Goal: Task Accomplishment & Management: Complete application form

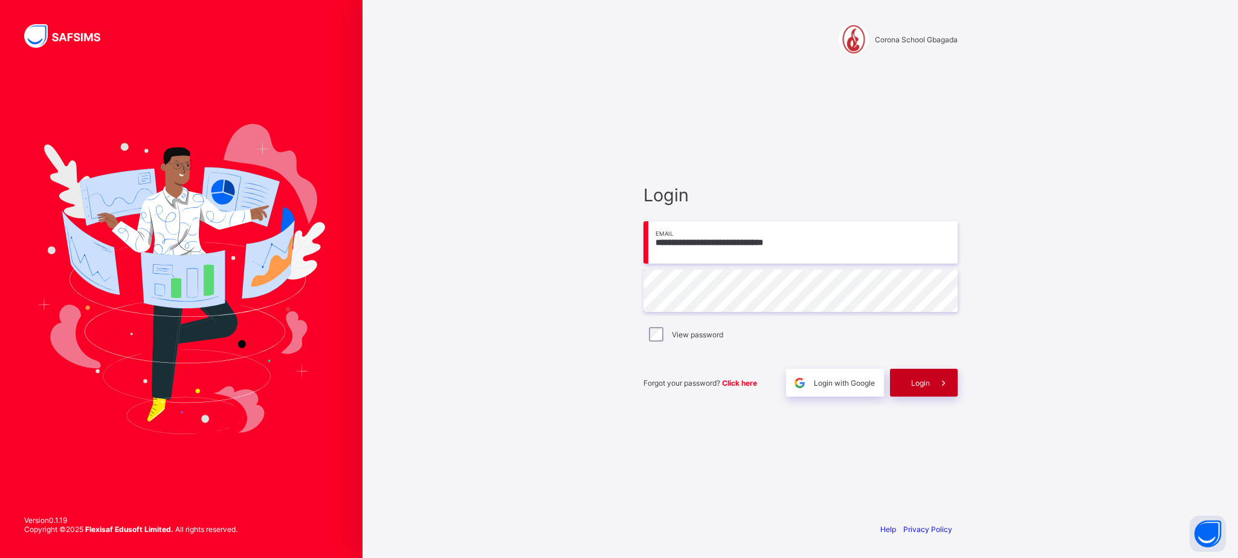
type input "**********"
click at [918, 388] on div "Login" at bounding box center [924, 383] width 68 height 28
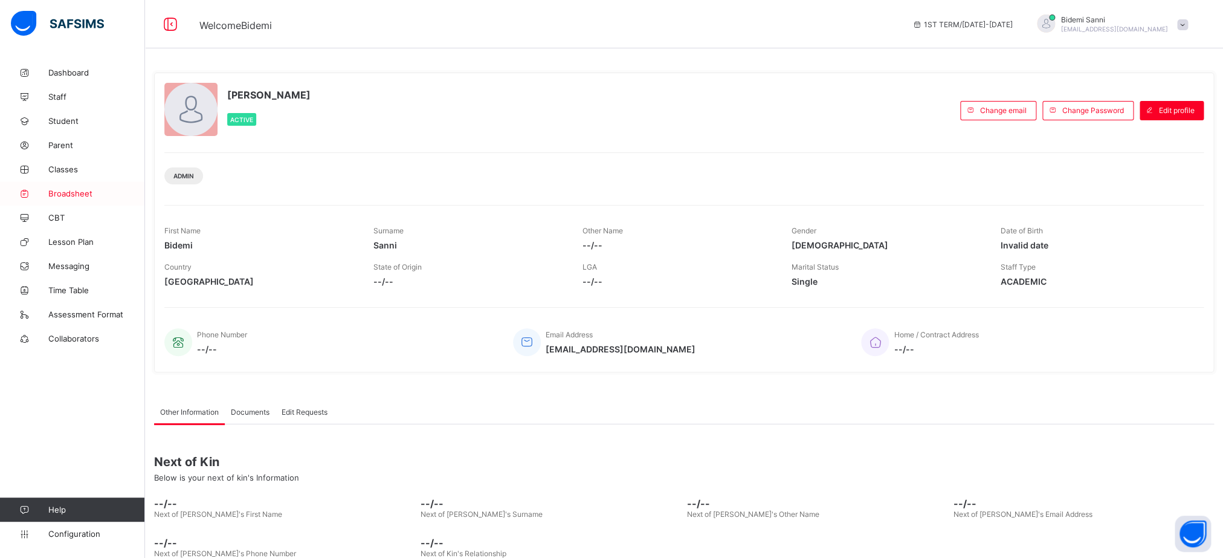
click at [76, 193] on span "Broadsheet" at bounding box center [96, 194] width 97 height 10
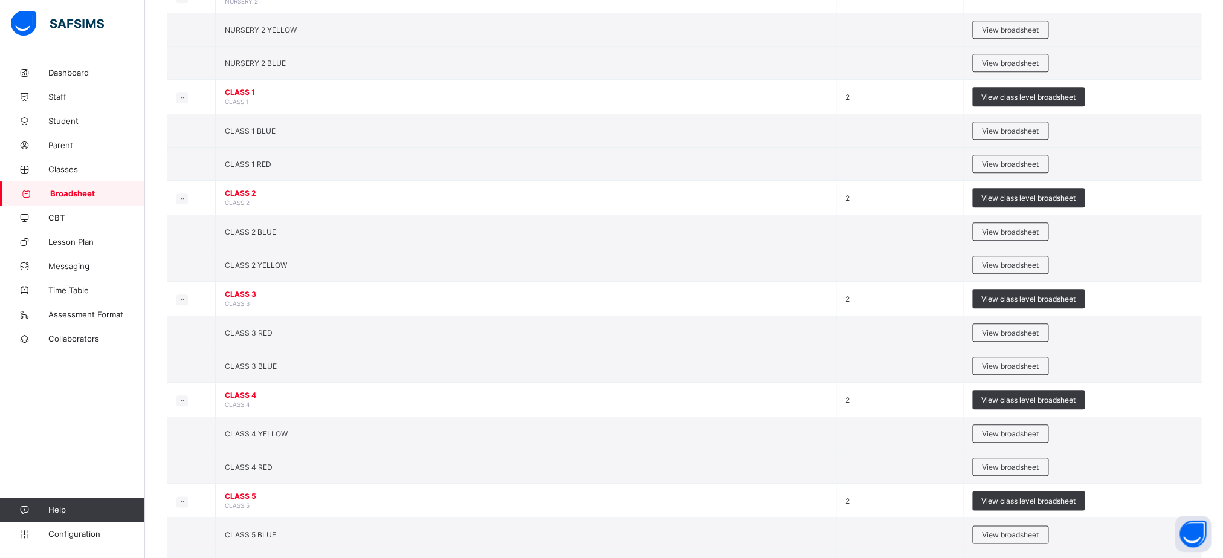
scroll to position [54, 0]
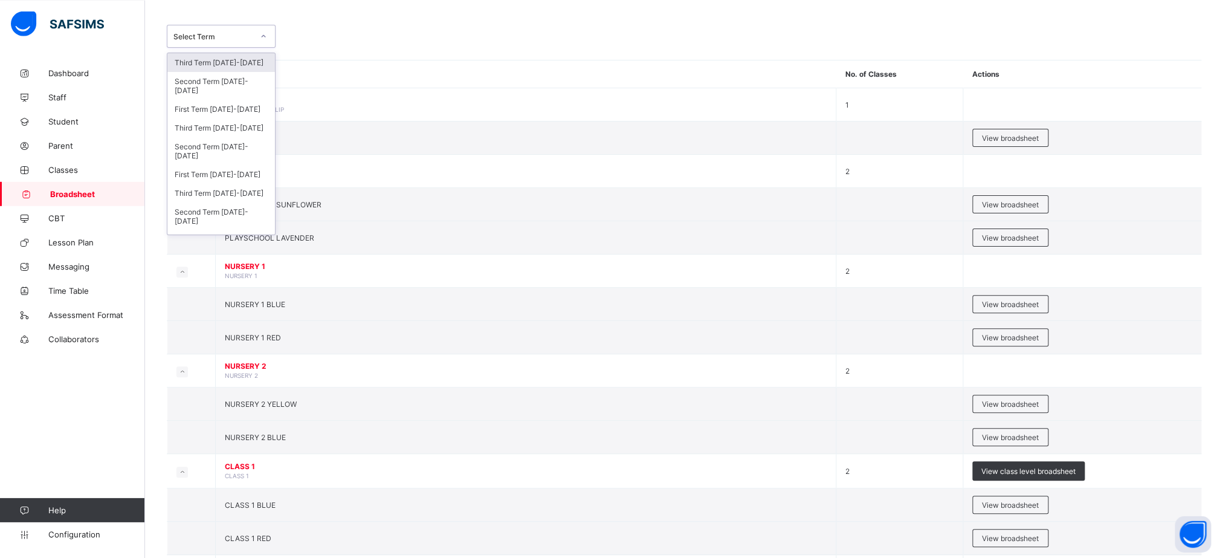
click at [241, 46] on div "Select Term" at bounding box center [221, 35] width 109 height 23
click at [217, 202] on div "Third Term 2023-2024" at bounding box center [221, 192] width 108 height 19
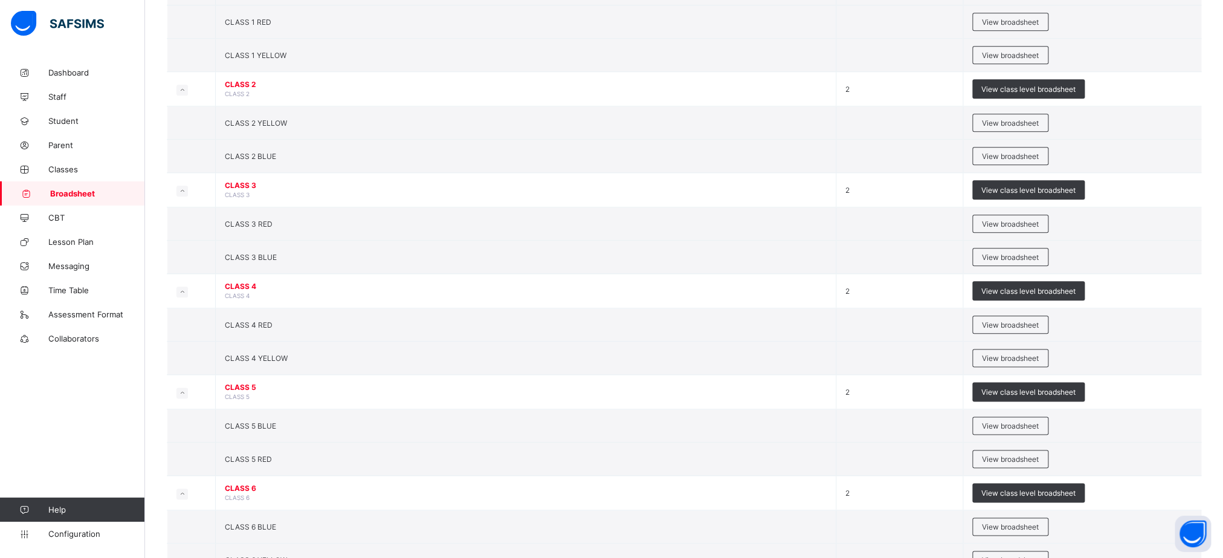
scroll to position [566, 0]
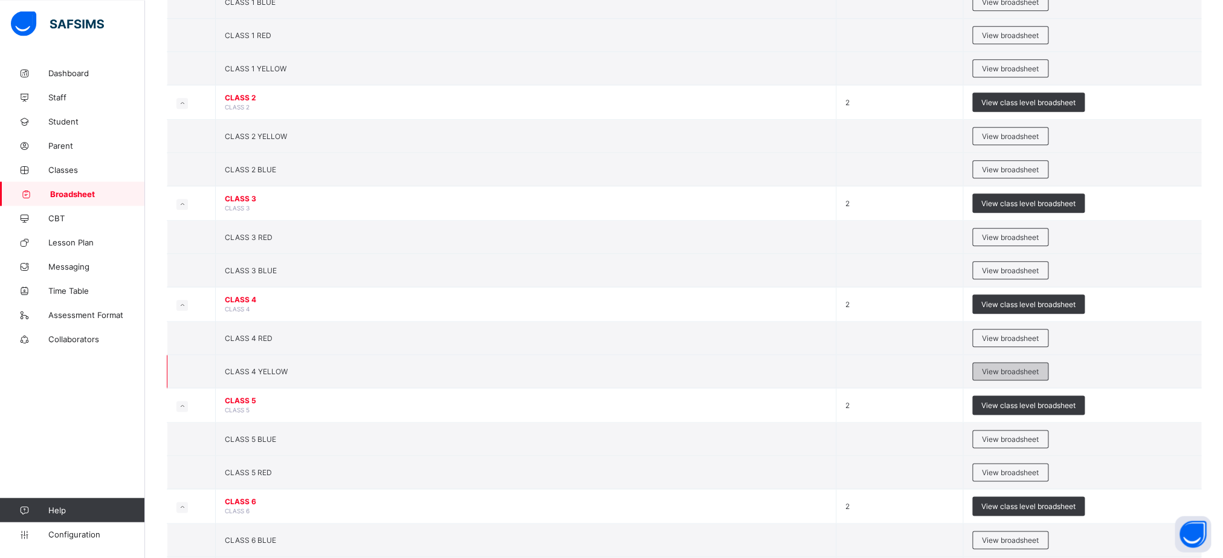
click at [1002, 376] on span "View broadsheet" at bounding box center [1010, 371] width 57 height 9
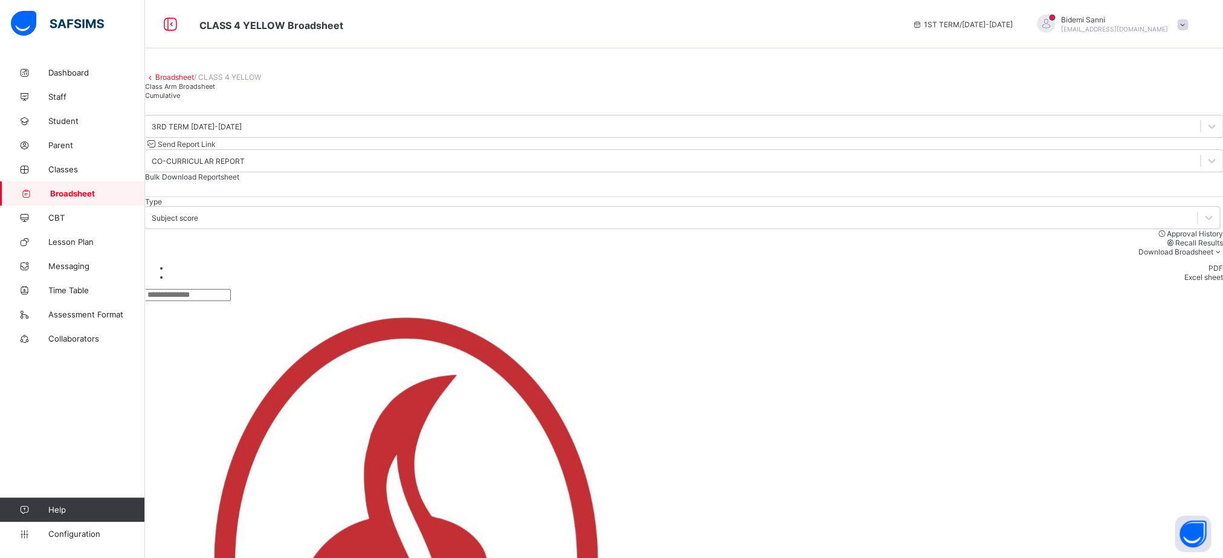
click at [288, 100] on div "Cumulative" at bounding box center [684, 95] width 1078 height 9
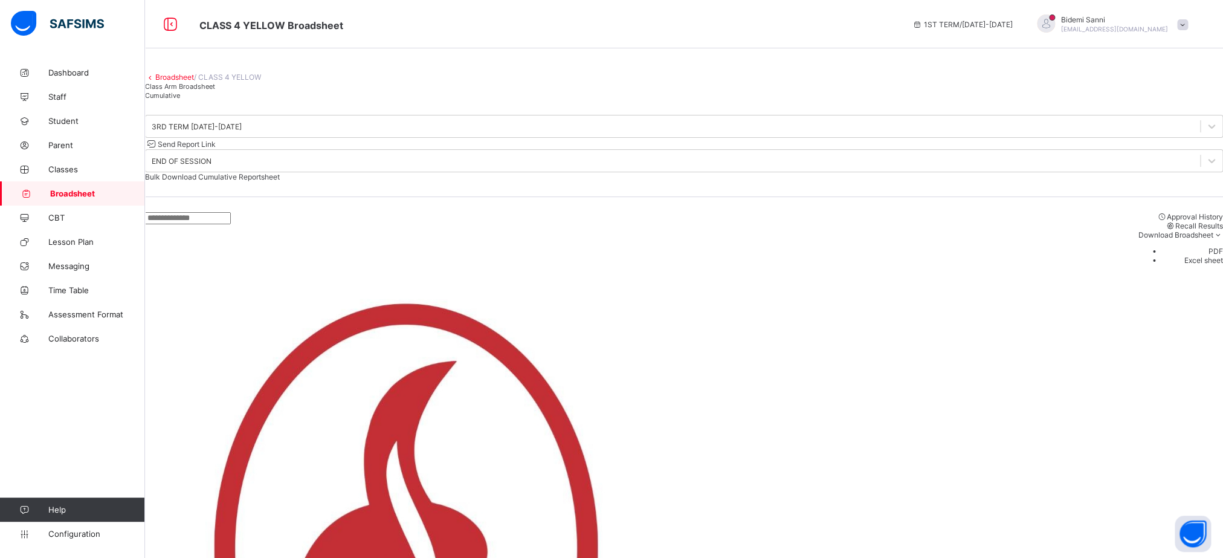
click at [1112, 181] on div "Bulk Download Cumulative Reportsheet" at bounding box center [684, 176] width 1078 height 9
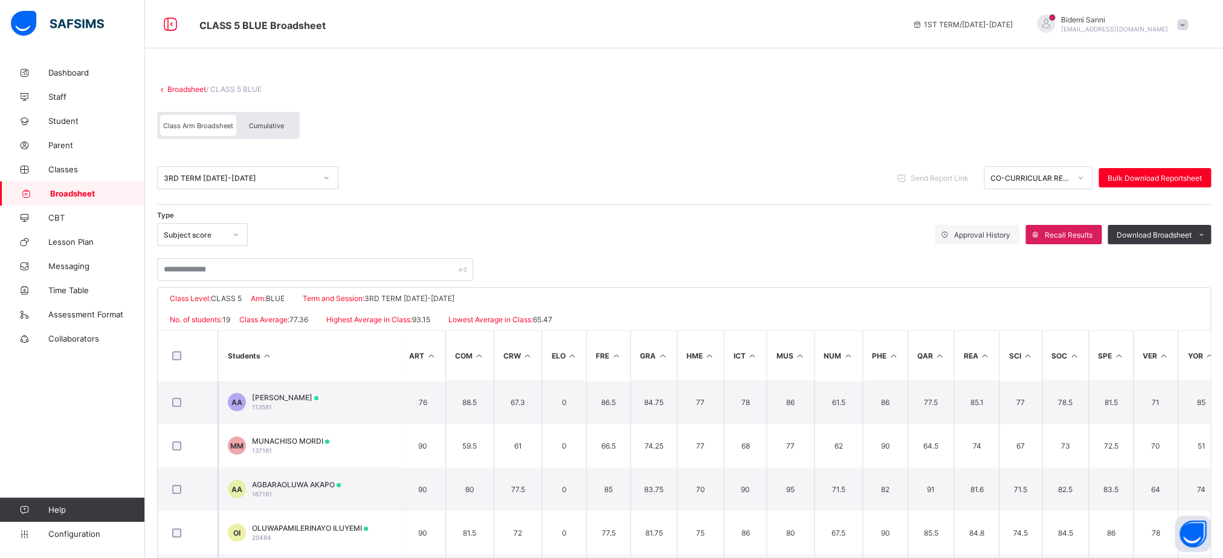
click at [268, 134] on div "Cumulative" at bounding box center [266, 125] width 60 height 21
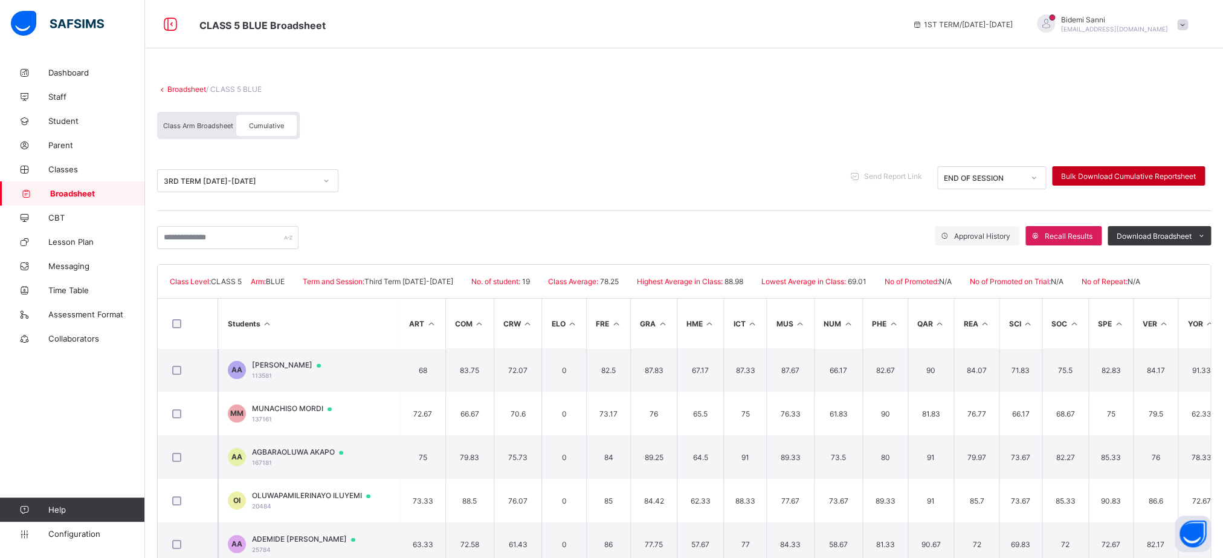
click at [1165, 170] on div "Bulk Download Cumulative Reportsheet" at bounding box center [1128, 175] width 153 height 19
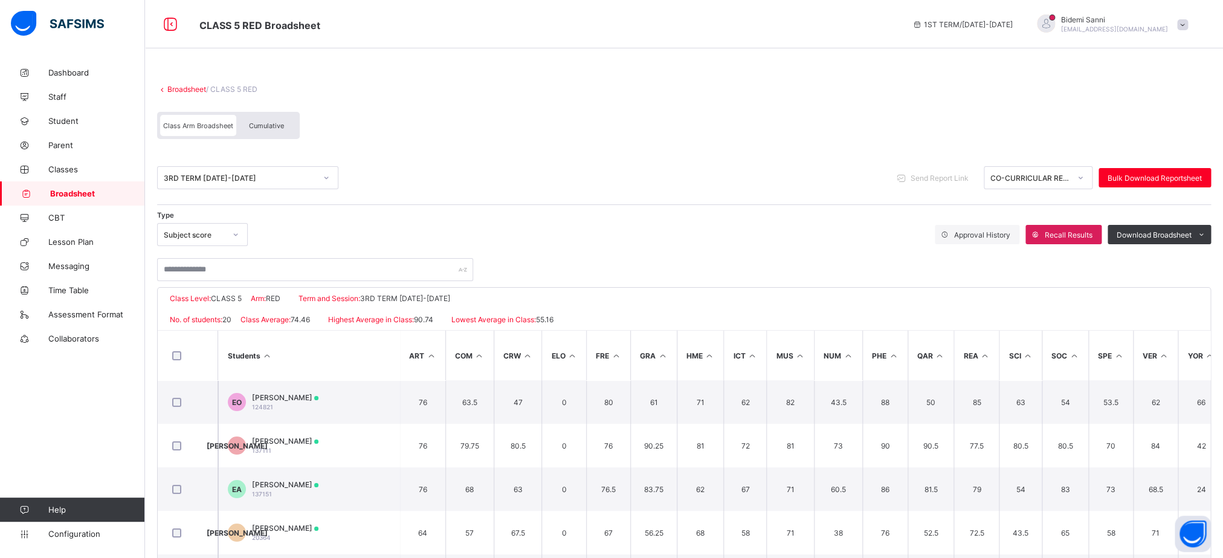
click at [279, 124] on span "Cumulative" at bounding box center [266, 125] width 35 height 8
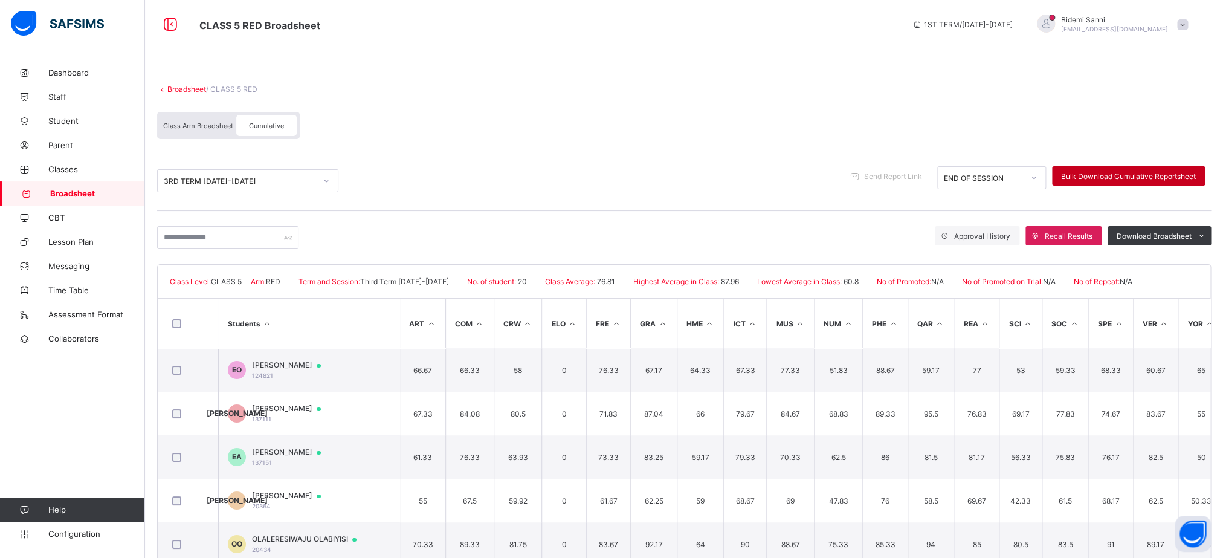
click at [1134, 170] on div "Bulk Download Cumulative Reportsheet" at bounding box center [1128, 175] width 153 height 19
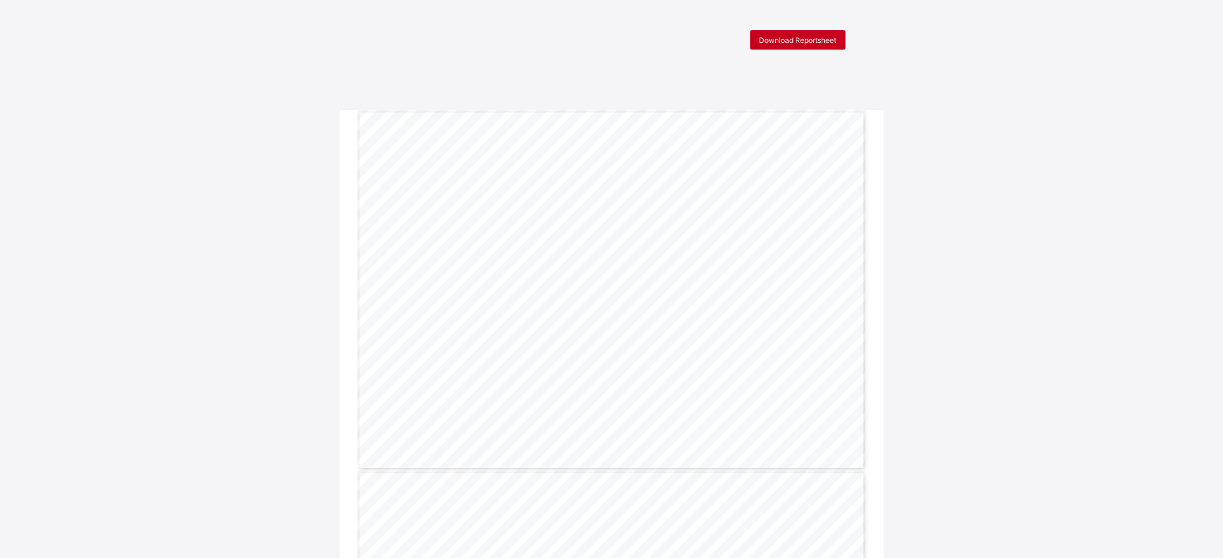
click at [819, 49] on div "Download Reportsheet" at bounding box center [797, 39] width 95 height 19
click at [836, 34] on div "Download Reportsheet" at bounding box center [797, 39] width 95 height 19
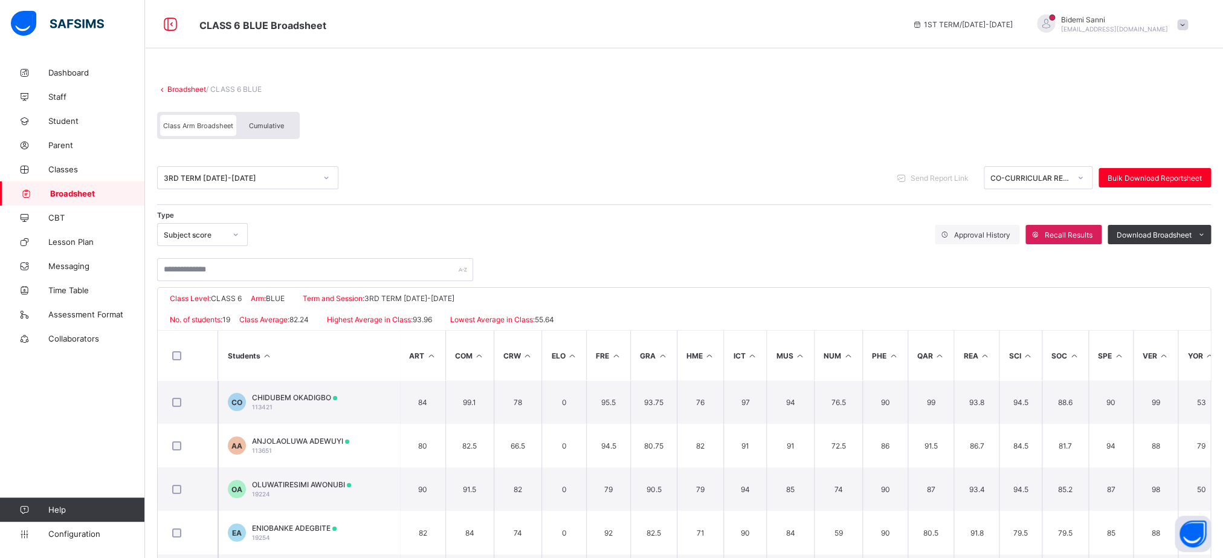
click at [250, 127] on span "Cumulative" at bounding box center [266, 125] width 35 height 8
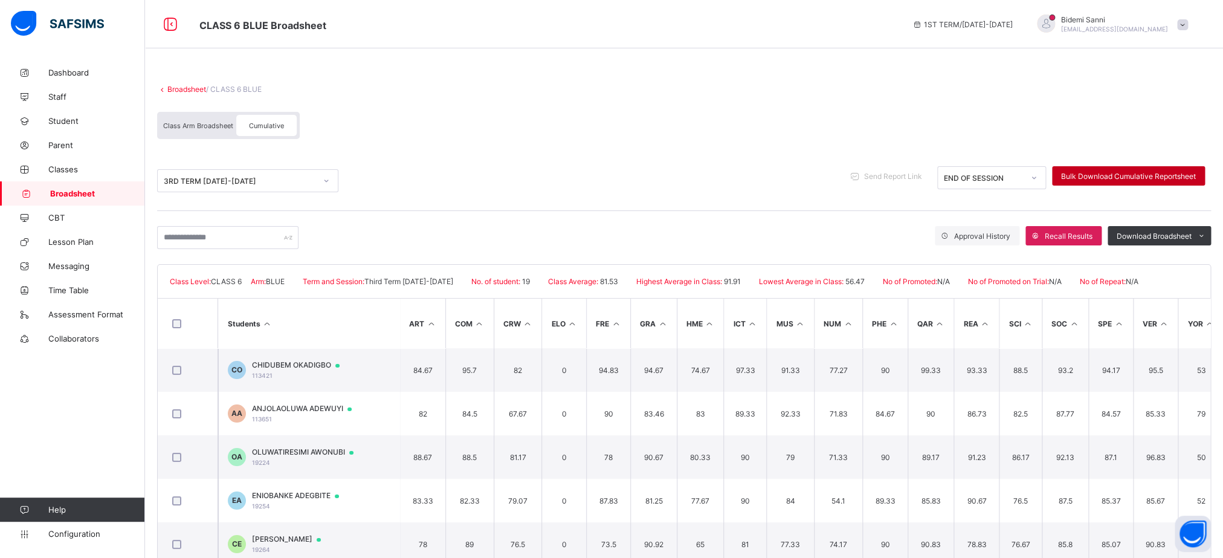
click at [1181, 177] on span "Bulk Download Cumulative Reportsheet" at bounding box center [1128, 176] width 135 height 9
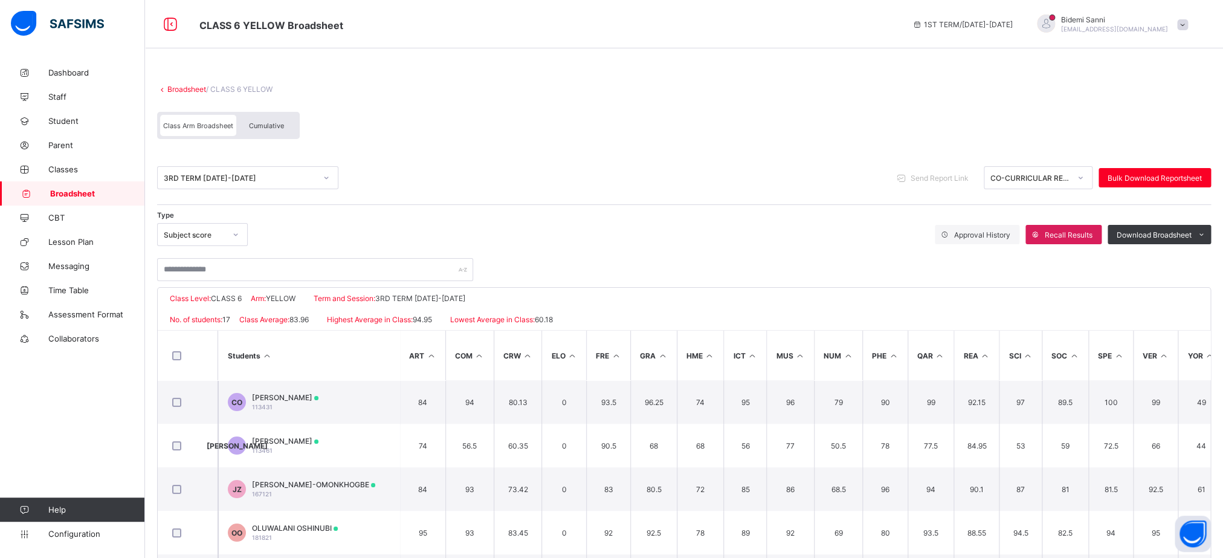
click at [260, 124] on span "Cumulative" at bounding box center [266, 125] width 35 height 8
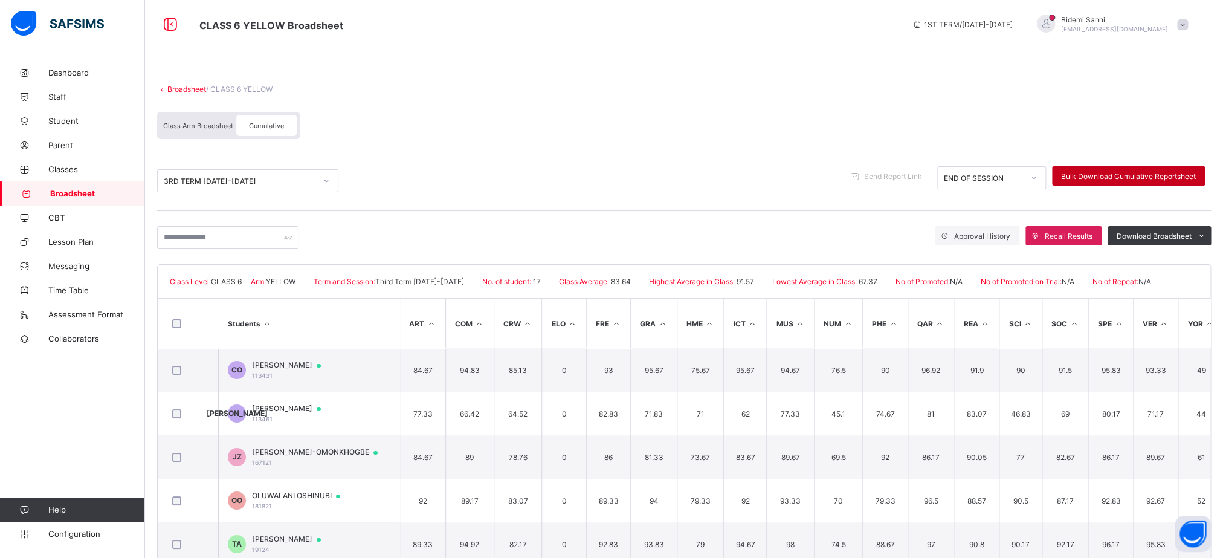
click at [1179, 179] on span "Bulk Download Cumulative Reportsheet" at bounding box center [1128, 176] width 135 height 9
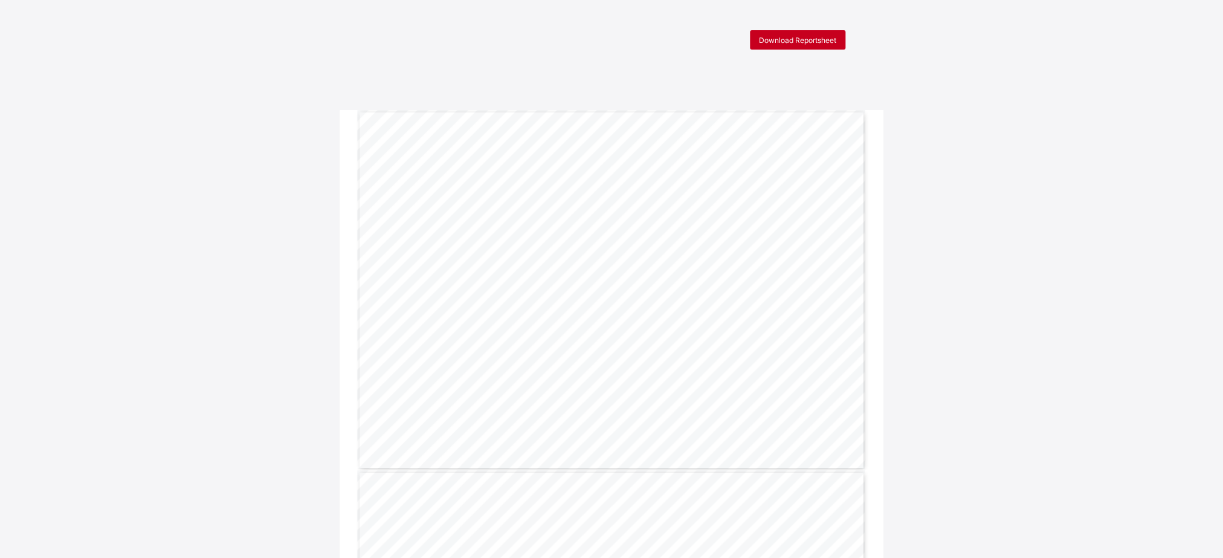
click at [834, 43] on span "Download Reportsheet" at bounding box center [797, 40] width 77 height 9
click at [799, 41] on span "Download Reportsheet" at bounding box center [797, 40] width 77 height 9
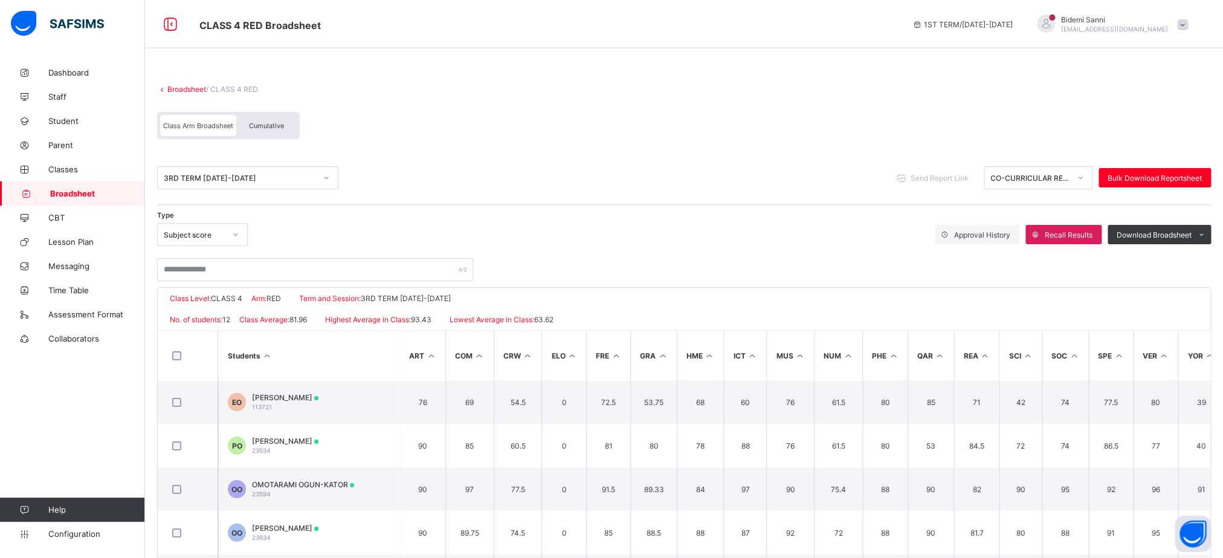
click at [295, 115] on div "Cumulative" at bounding box center [266, 125] width 60 height 21
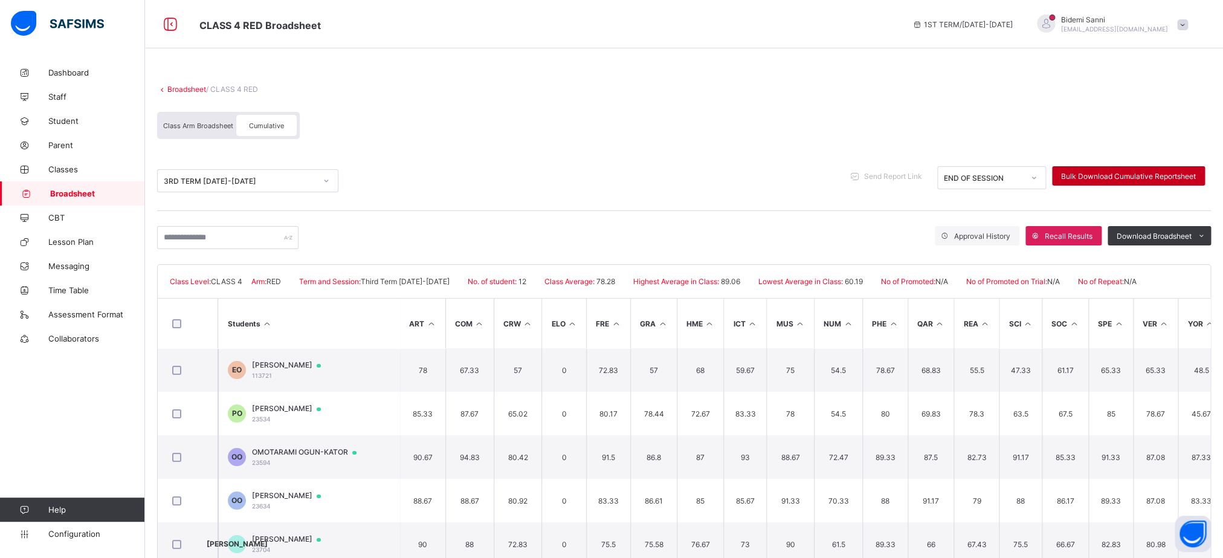
click at [1103, 176] on span "Bulk Download Cumulative Reportsheet" at bounding box center [1128, 176] width 135 height 9
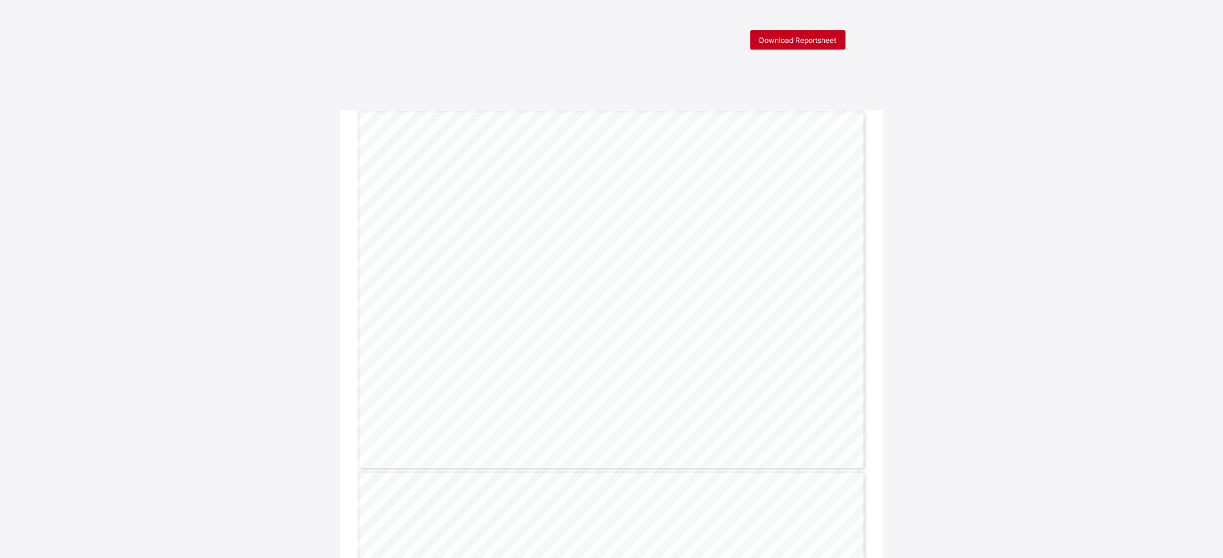
click at [790, 47] on div "Download Reportsheet" at bounding box center [797, 39] width 95 height 19
click at [814, 38] on span "Download Reportsheet" at bounding box center [797, 40] width 77 height 9
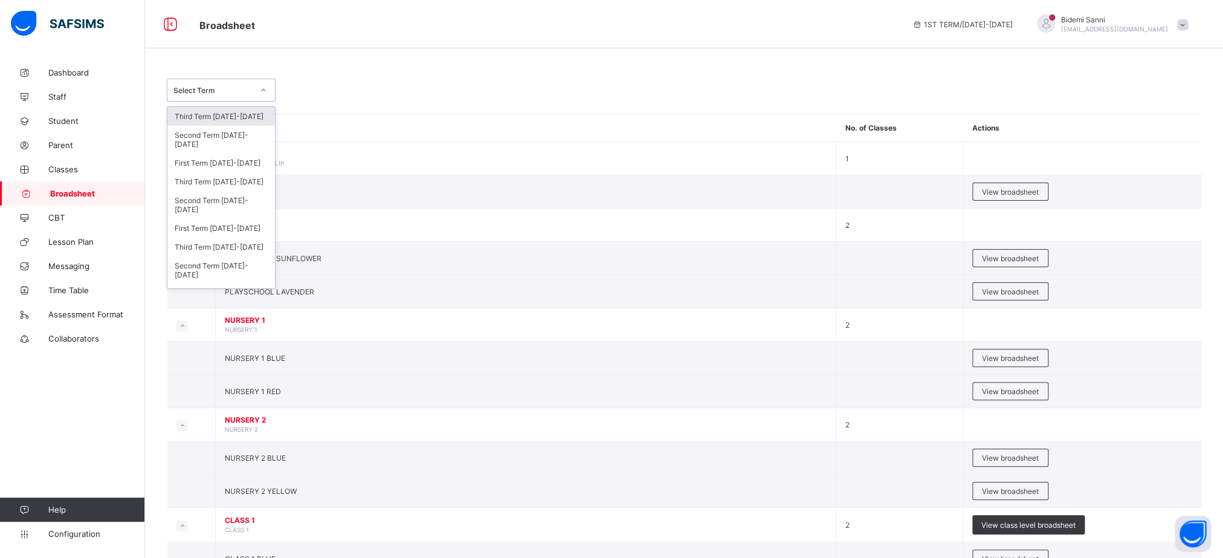
click at [218, 90] on div "Select Term" at bounding box center [213, 90] width 80 height 9
click at [221, 256] on div "Third Term 2023-2024" at bounding box center [221, 246] width 108 height 19
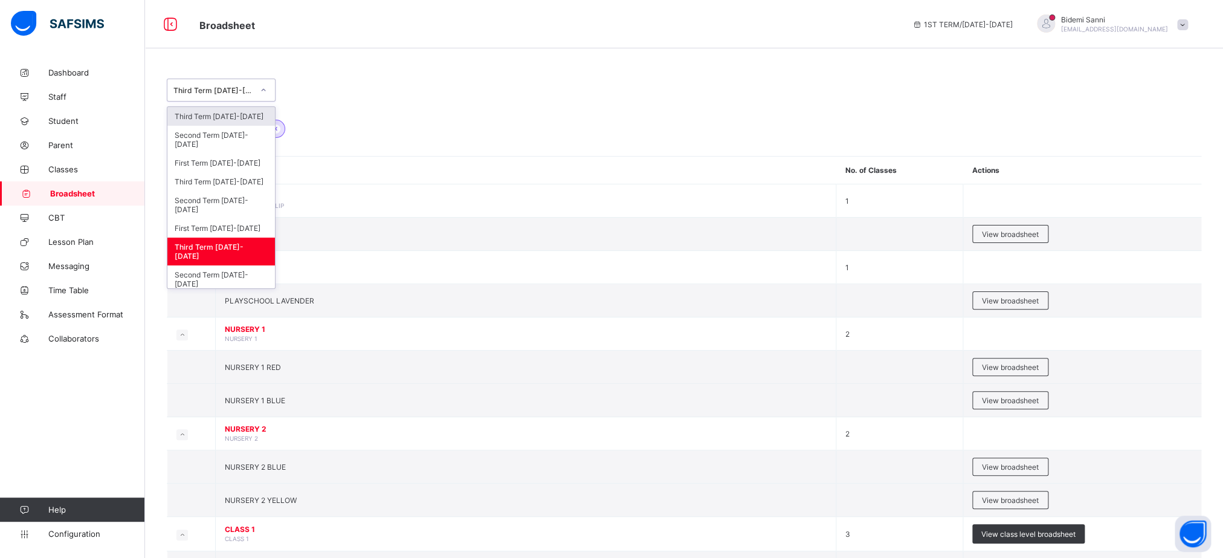
click at [264, 83] on div at bounding box center [263, 89] width 21 height 19
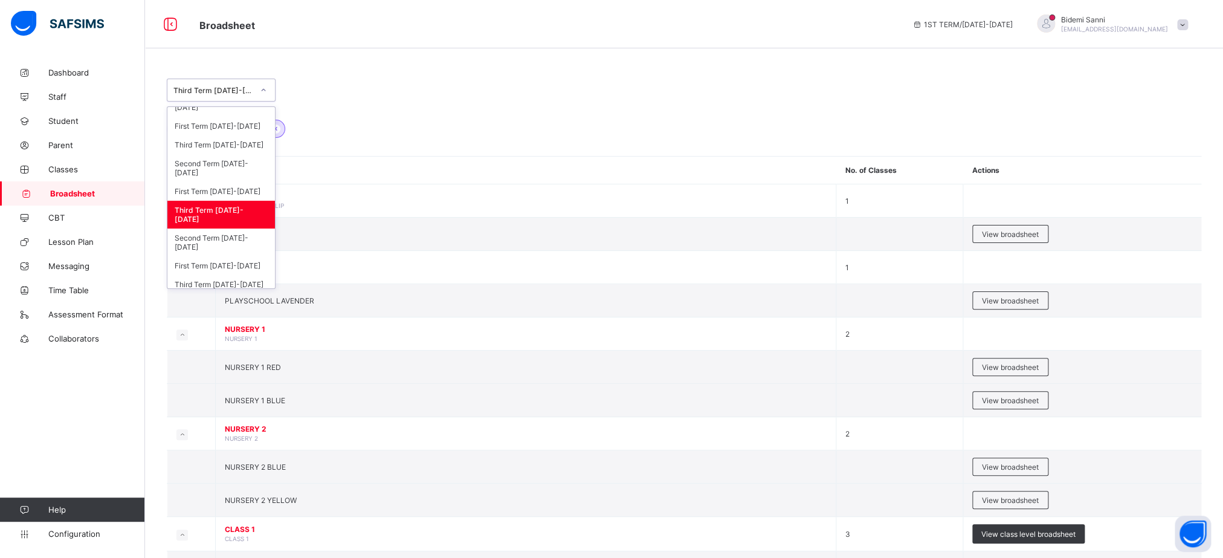
scroll to position [48, 0]
click at [244, 195] on div "First Term 2024-2025" at bounding box center [221, 185] width 108 height 19
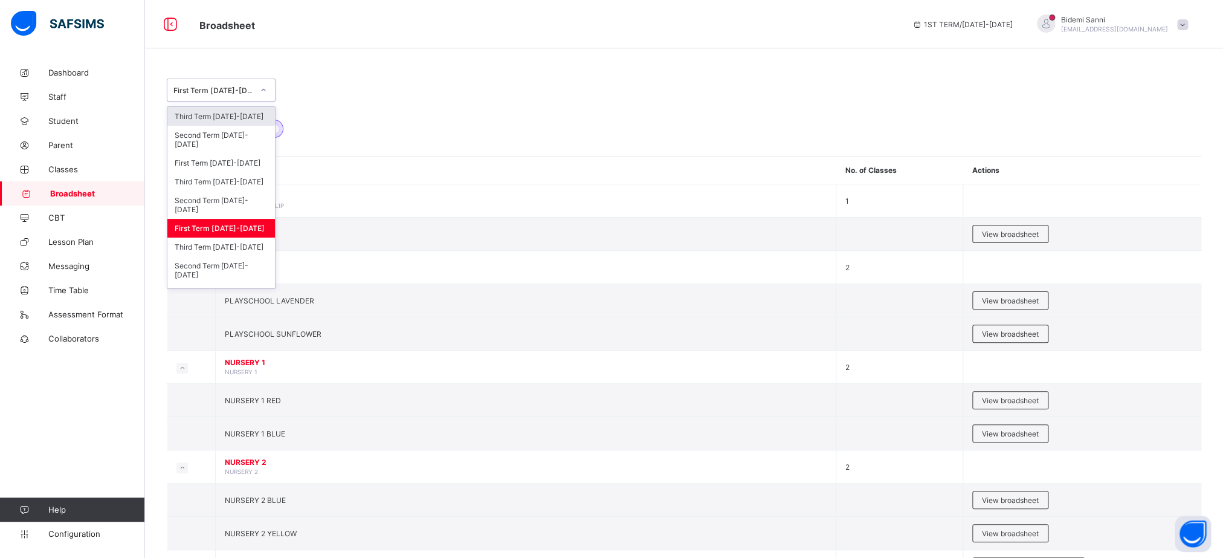
click at [266, 94] on icon at bounding box center [263, 90] width 7 height 12
click at [221, 191] on div "Third Term 2024-2025" at bounding box center [221, 181] width 108 height 19
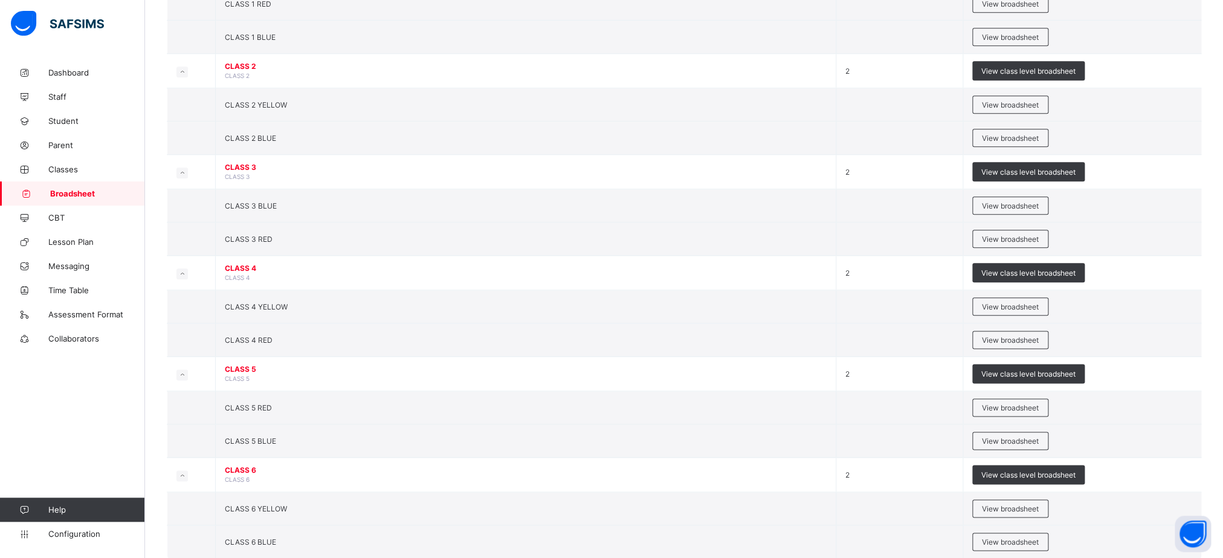
scroll to position [637, 0]
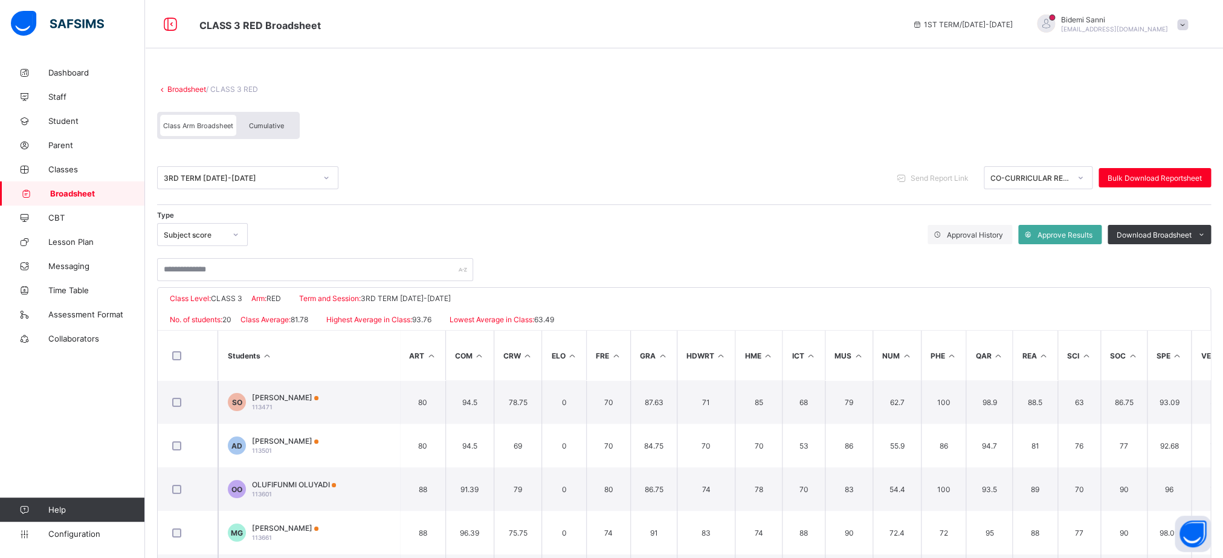
click at [268, 135] on div "Cumulative" at bounding box center [266, 125] width 60 height 21
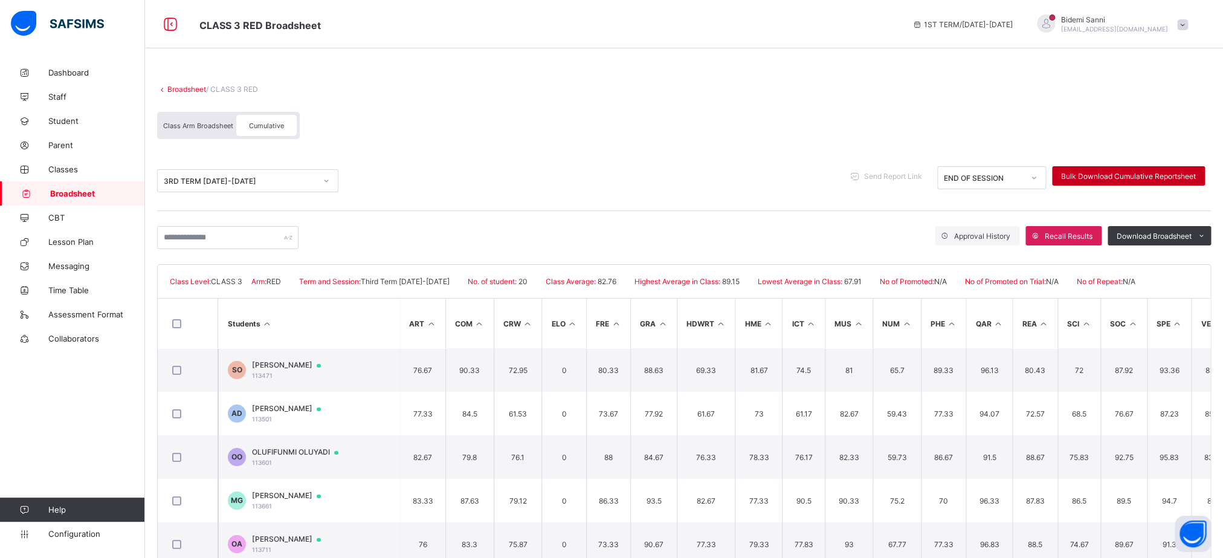
click at [1091, 167] on div "Bulk Download Cumulative Reportsheet" at bounding box center [1128, 175] width 153 height 19
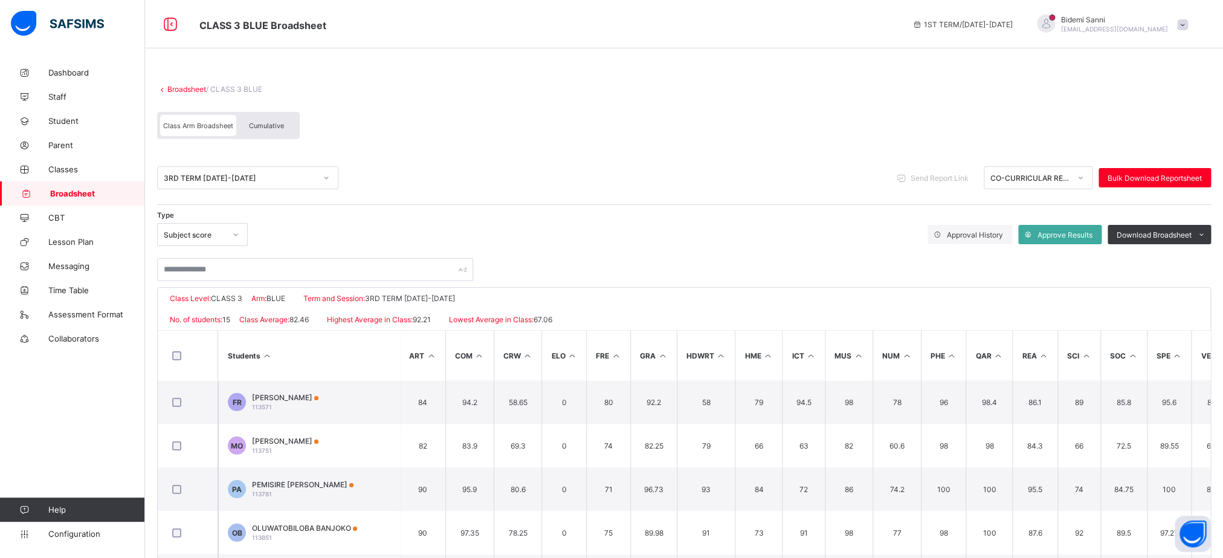
click at [284, 131] on div "Cumulative" at bounding box center [266, 125] width 60 height 21
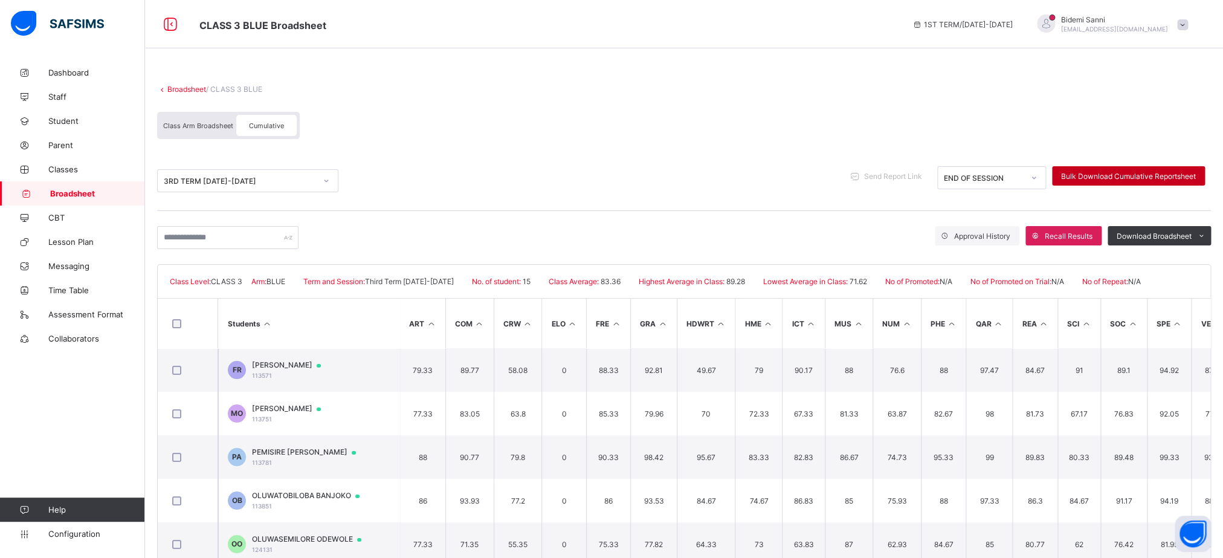
click at [1104, 181] on div "Bulk Download Cumulative Reportsheet" at bounding box center [1128, 175] width 153 height 19
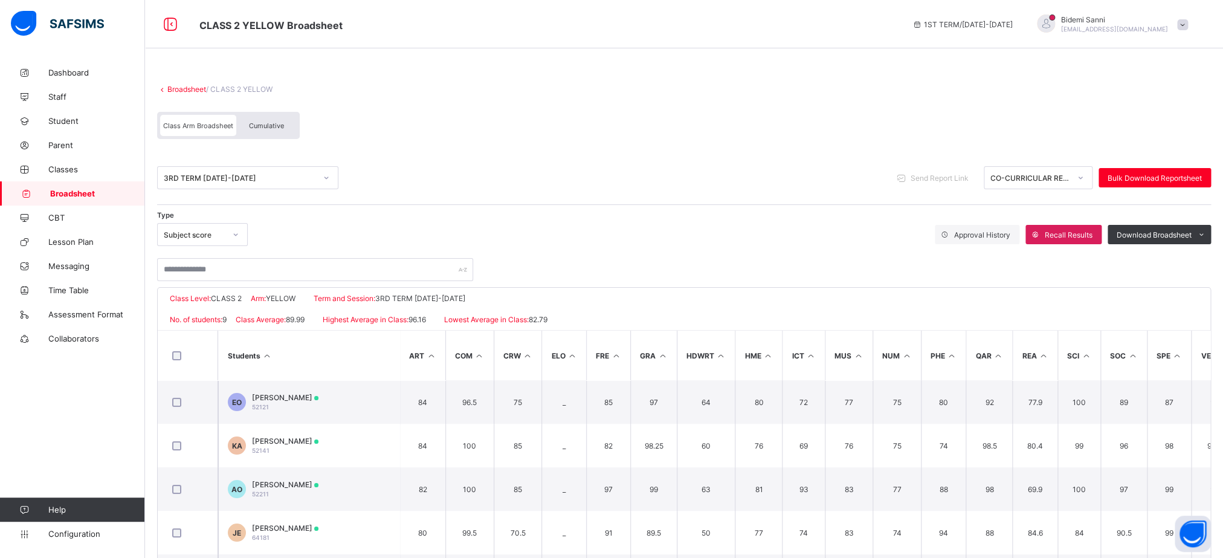
click at [288, 132] on div "Cumulative" at bounding box center [266, 125] width 60 height 21
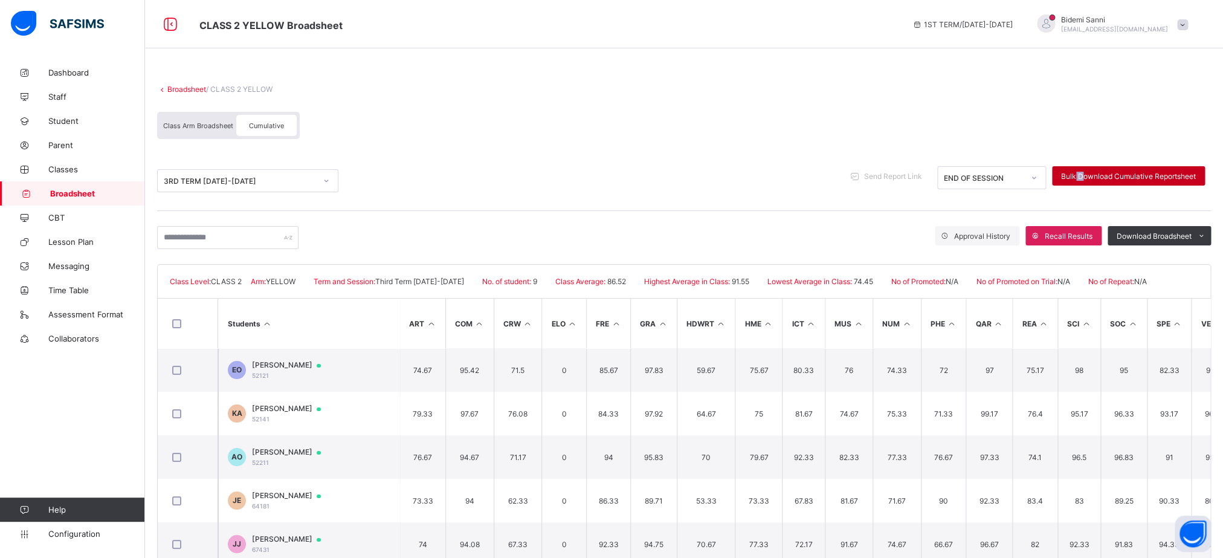
drag, startPoint x: 1089, startPoint y: 190, endPoint x: 1100, endPoint y: 178, distance: 16.3
click at [1100, 178] on div "3RD TERM [DATE]-[DATE] Send Report Link END OF SESSION Bulk Download Cumulative…" at bounding box center [684, 180] width 1054 height 29
click at [1100, 178] on span "Bulk Download Cumulative Reportsheet" at bounding box center [1128, 176] width 135 height 9
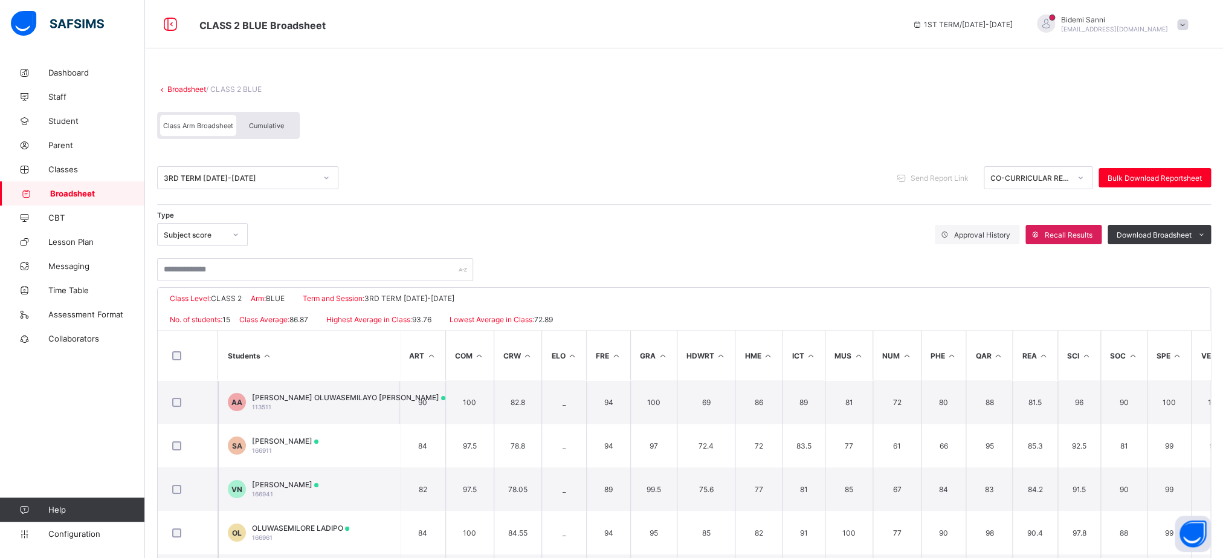
click at [269, 134] on div "Cumulative" at bounding box center [266, 125] width 60 height 21
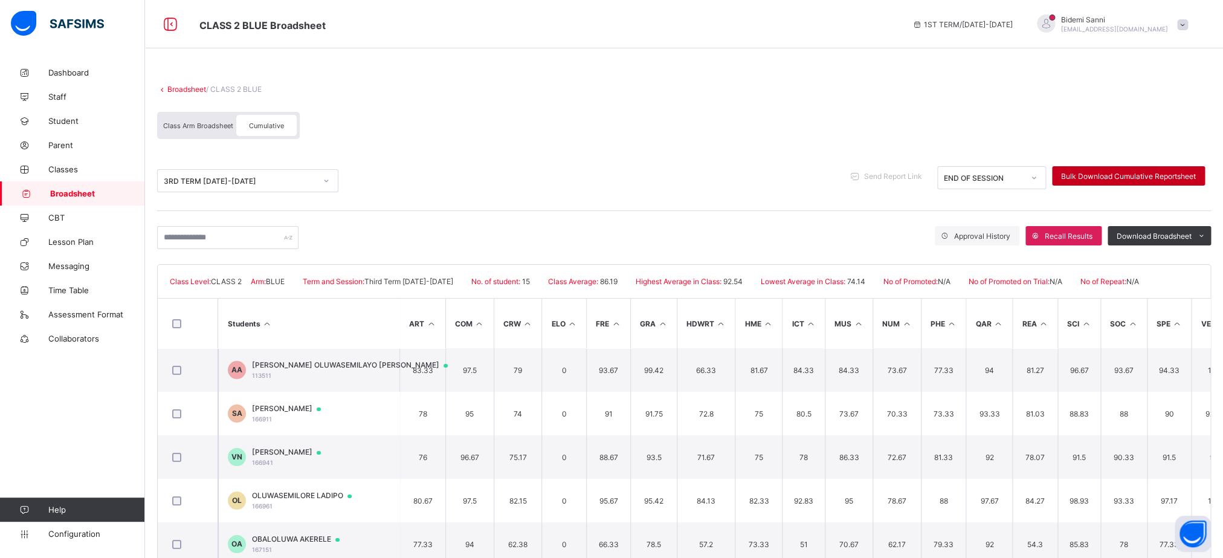
click at [1113, 178] on span "Bulk Download Cumulative Reportsheet" at bounding box center [1128, 176] width 135 height 9
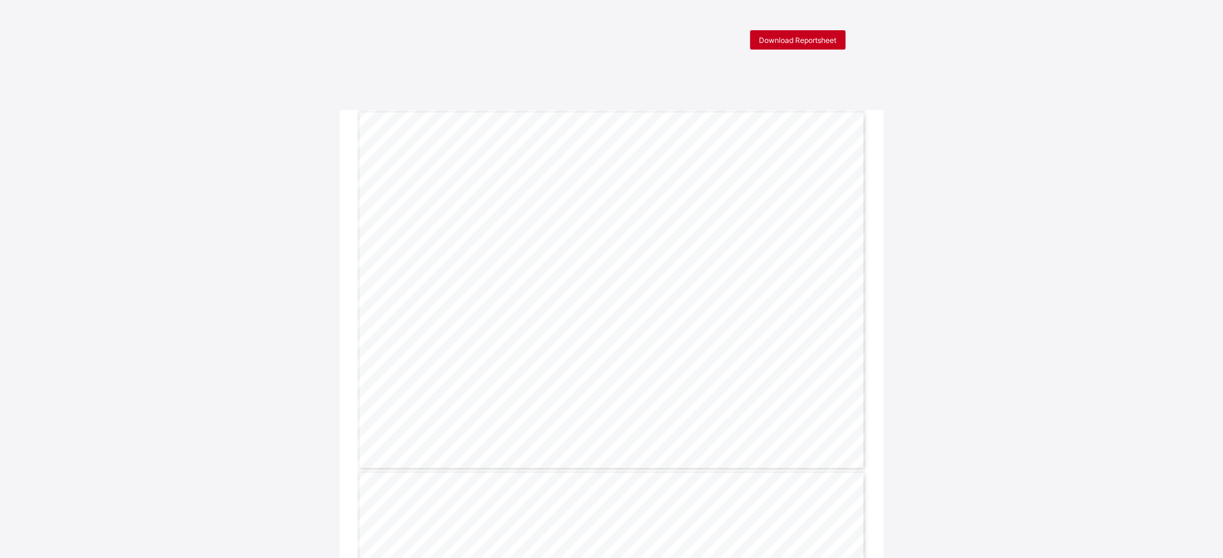
click at [833, 36] on span "Download Reportsheet" at bounding box center [797, 40] width 77 height 9
click at [787, 45] on div "Download Reportsheet" at bounding box center [797, 39] width 95 height 19
click at [805, 41] on span "Download Reportsheet" at bounding box center [797, 40] width 77 height 9
click at [833, 45] on div "Download Reportsheet" at bounding box center [797, 39] width 95 height 19
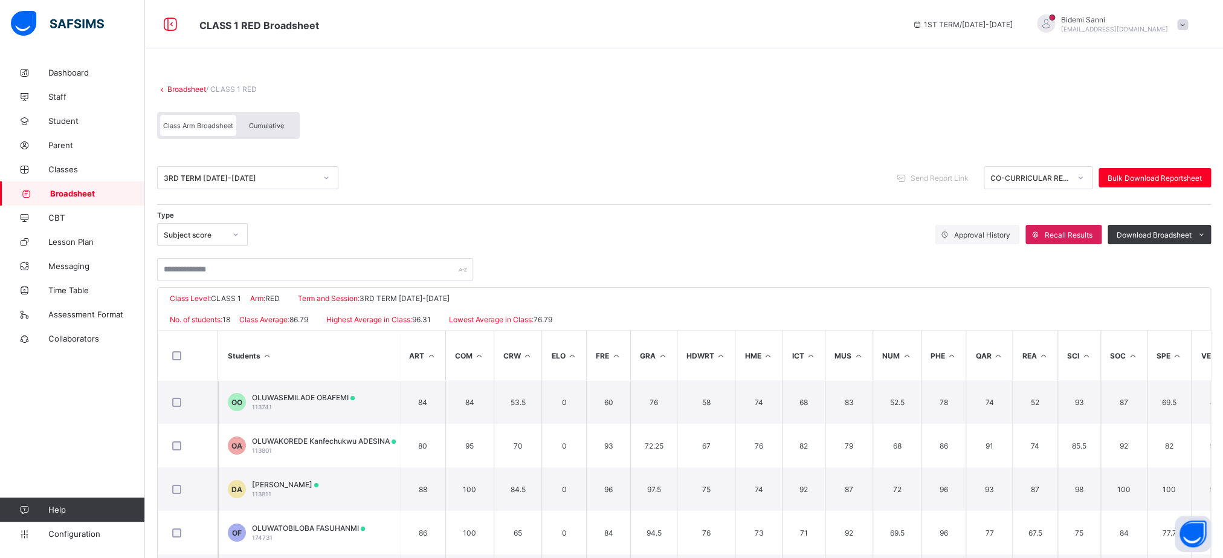
click at [273, 121] on div "Cumulative" at bounding box center [266, 125] width 60 height 21
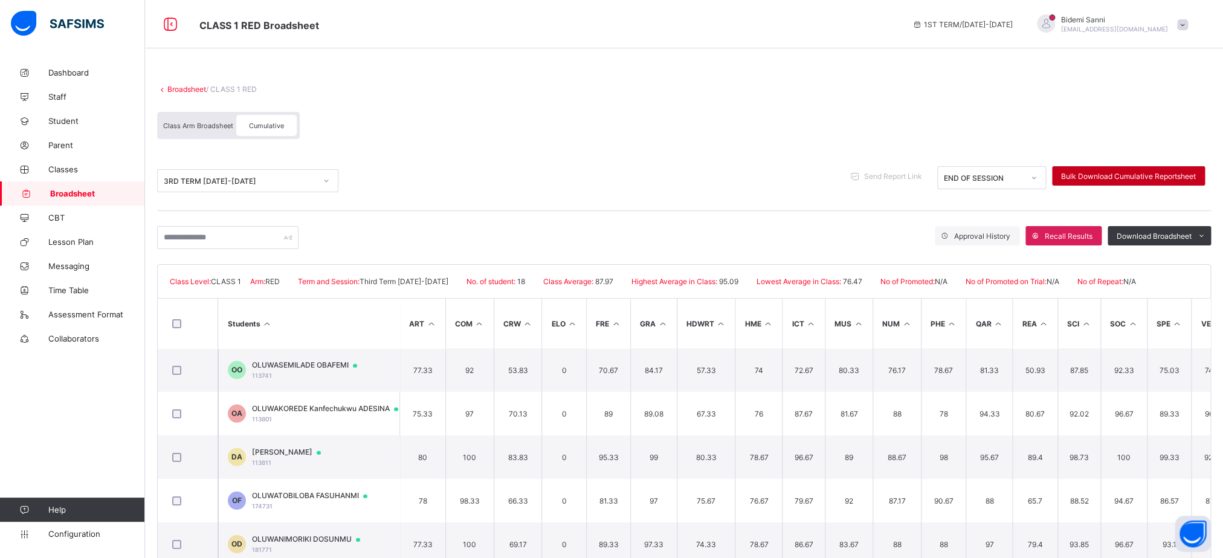
click at [1164, 181] on div "Bulk Download Cumulative Reportsheet" at bounding box center [1128, 175] width 153 height 19
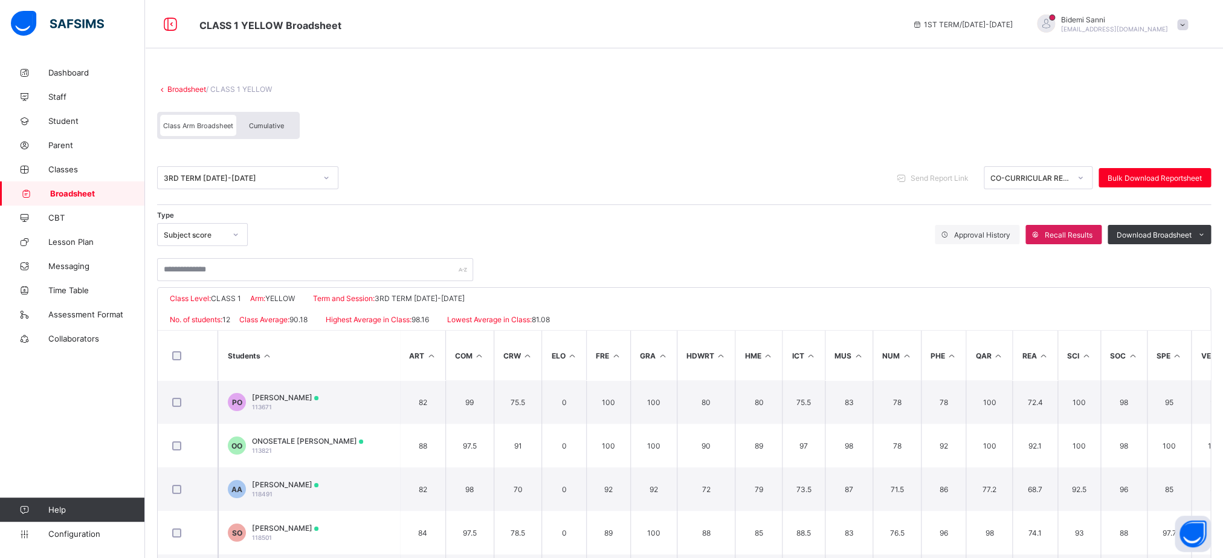
click at [264, 128] on span "Cumulative" at bounding box center [266, 125] width 35 height 8
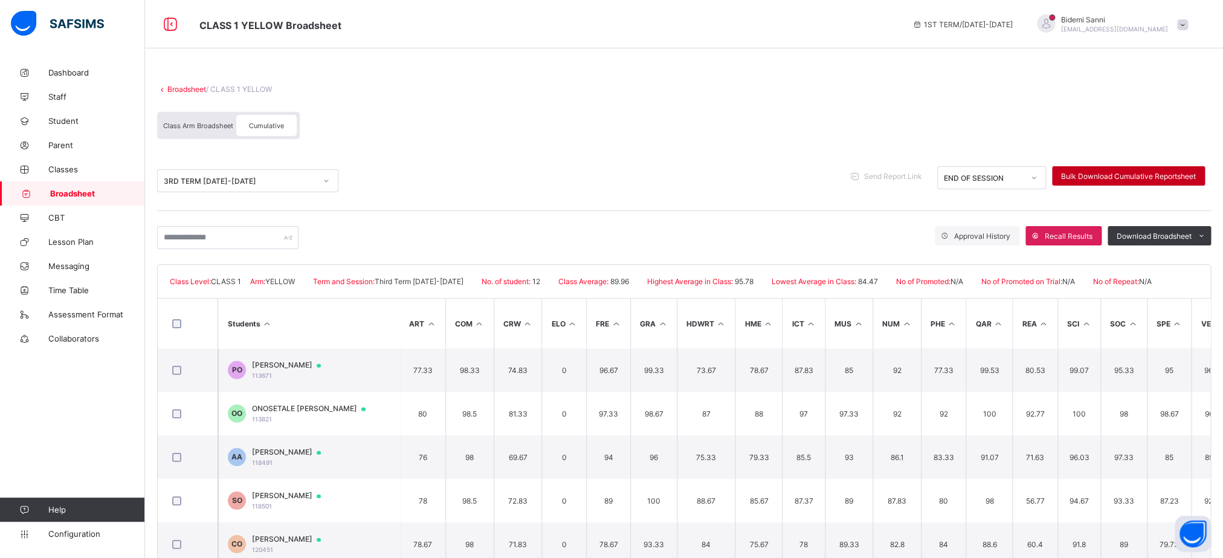
click at [1133, 172] on span "Bulk Download Cumulative Reportsheet" at bounding box center [1128, 176] width 135 height 9
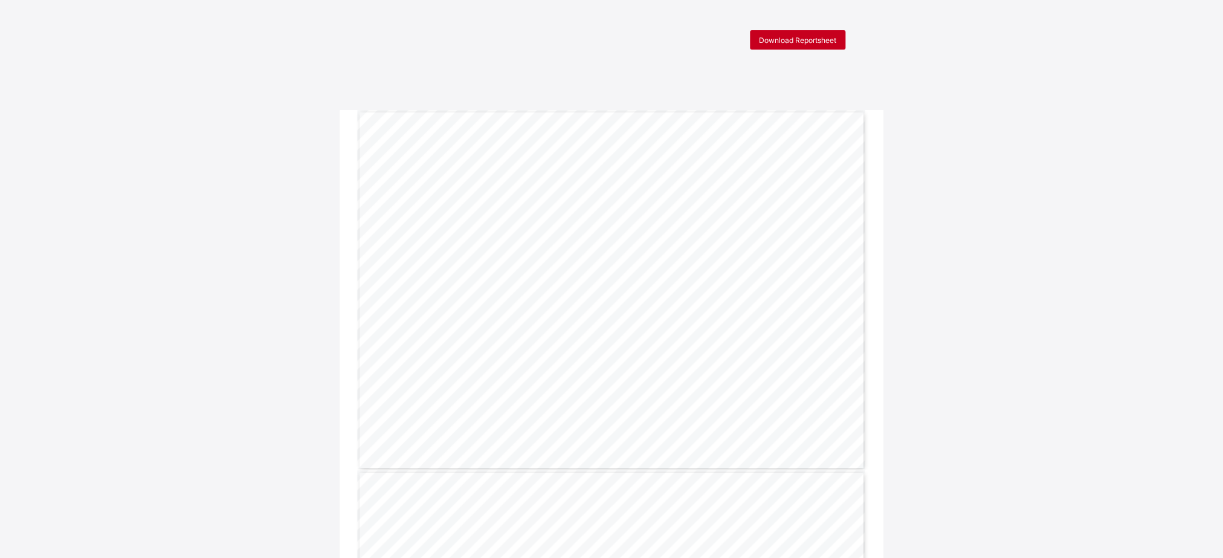
click at [788, 44] on span "Download Reportsheet" at bounding box center [797, 40] width 77 height 9
click at [812, 47] on div "Download Reportsheet" at bounding box center [797, 39] width 95 height 19
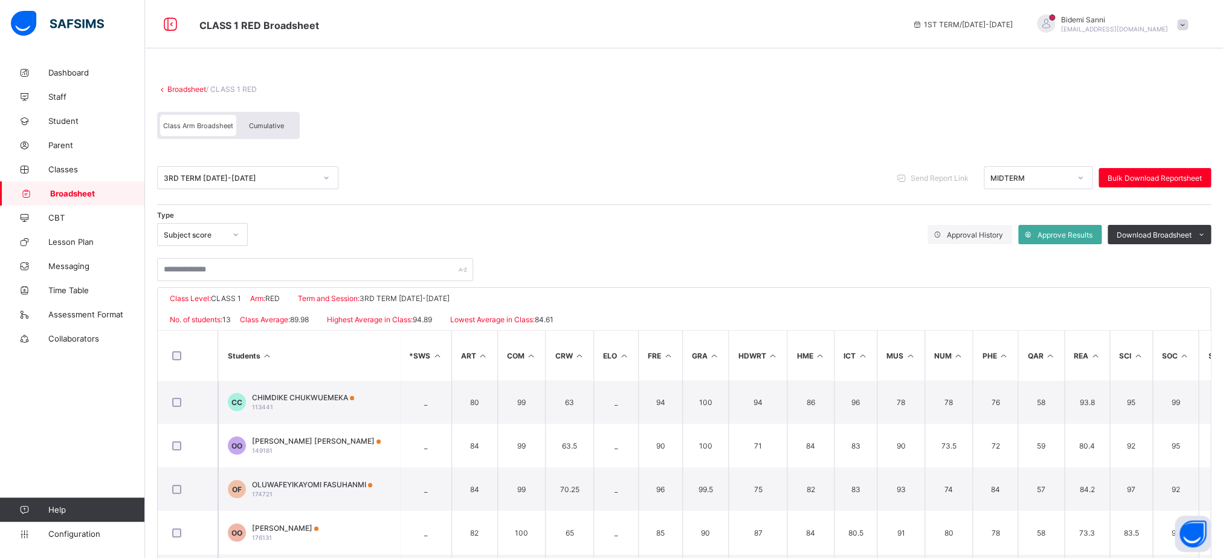
click at [277, 123] on span "Cumulative" at bounding box center [266, 125] width 35 height 8
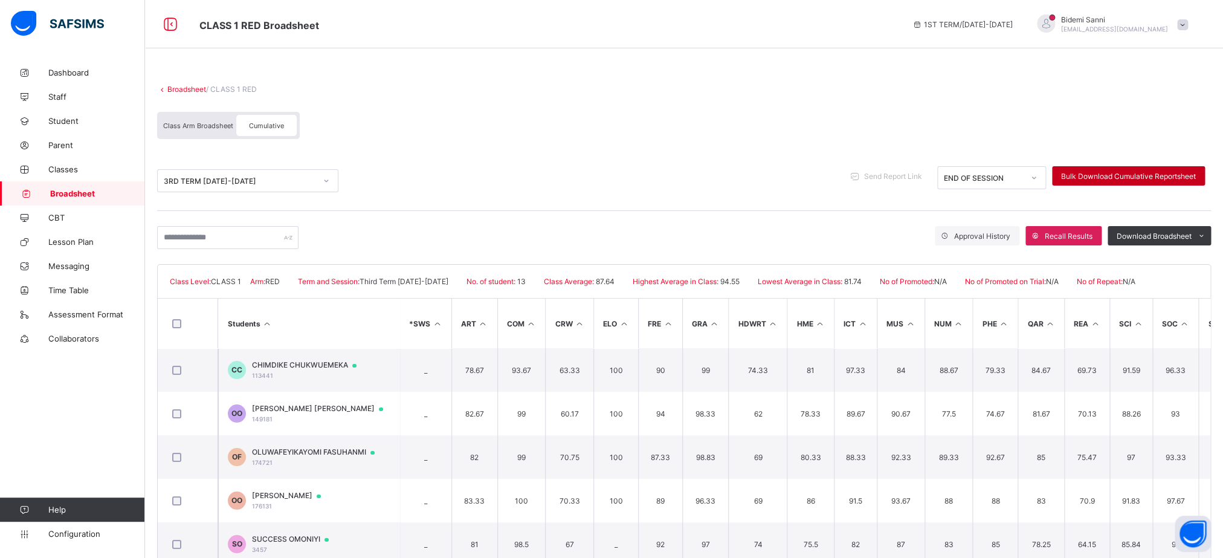
click at [1101, 181] on div "Bulk Download Cumulative Reportsheet" at bounding box center [1128, 175] width 153 height 19
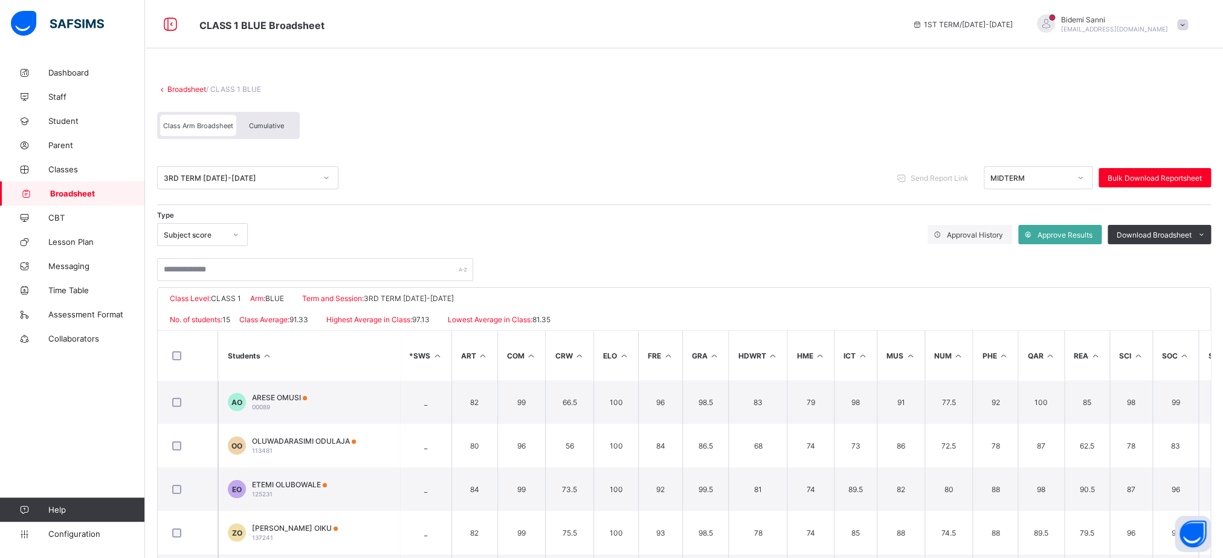
click at [268, 132] on div "Cumulative" at bounding box center [266, 125] width 60 height 21
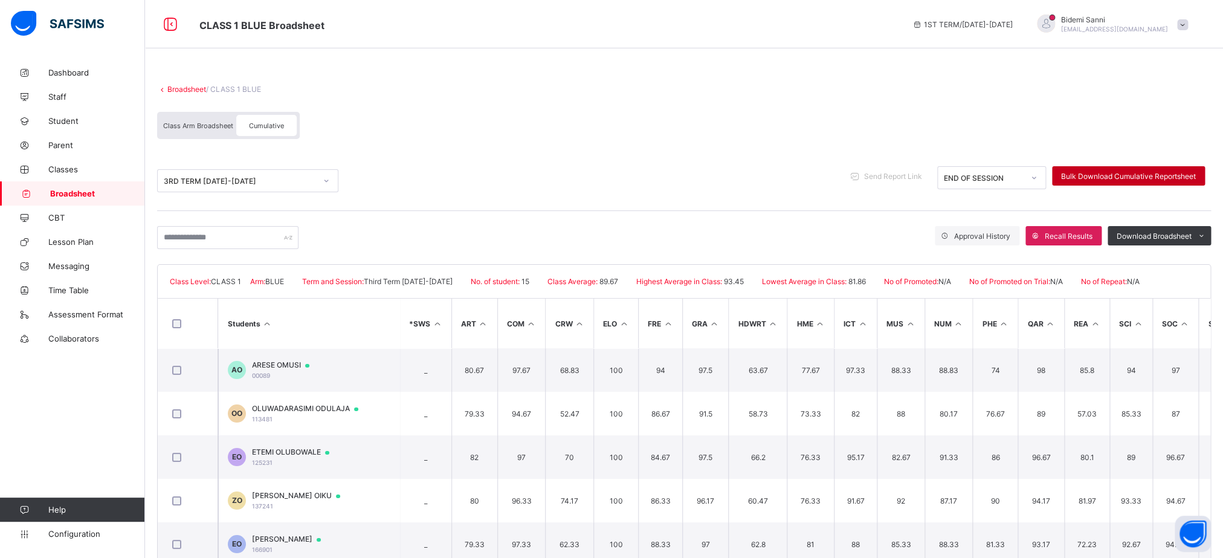
click at [1109, 177] on span "Bulk Download Cumulative Reportsheet" at bounding box center [1128, 176] width 135 height 9
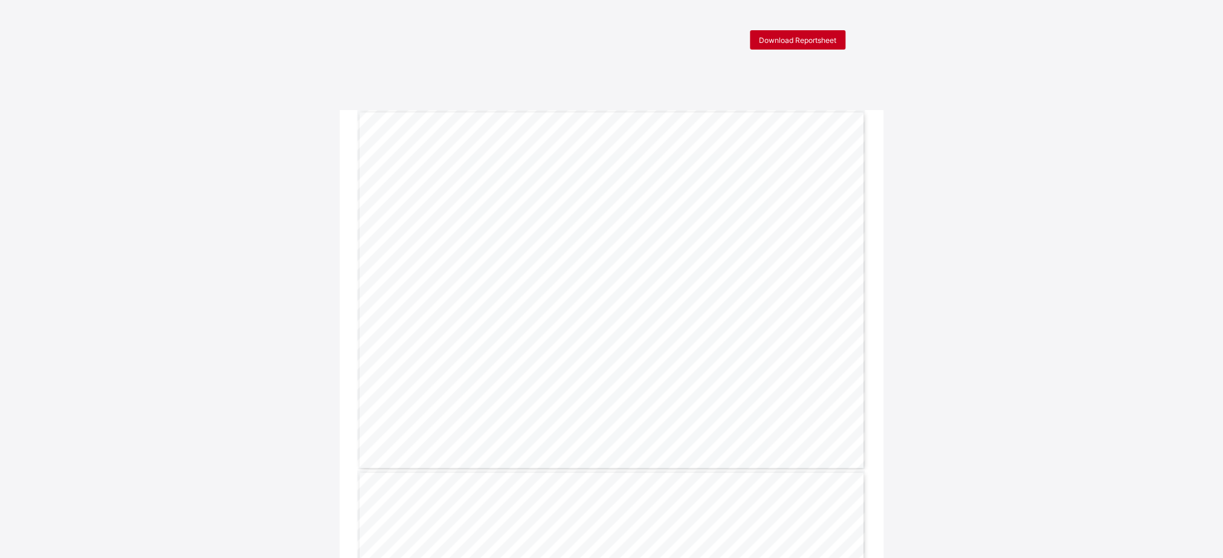
click at [814, 37] on span "Download Reportsheet" at bounding box center [797, 40] width 77 height 9
click at [783, 39] on span "Download Reportsheet" at bounding box center [797, 40] width 77 height 9
click at [816, 43] on span "Download Reportsheet" at bounding box center [797, 40] width 77 height 9
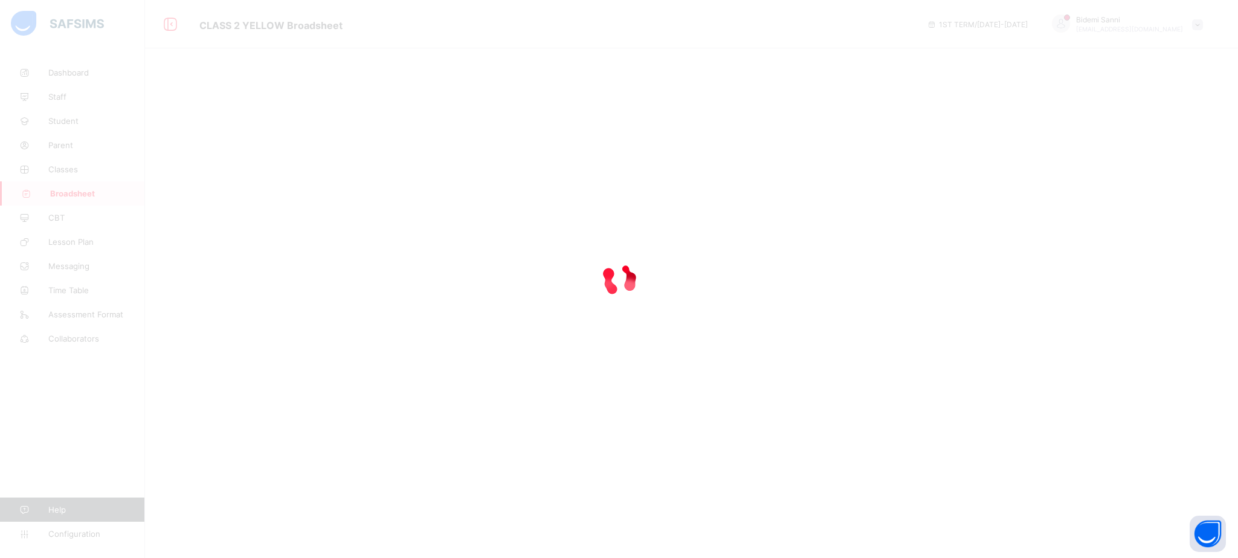
click at [656, 67] on div at bounding box center [619, 279] width 1238 height 558
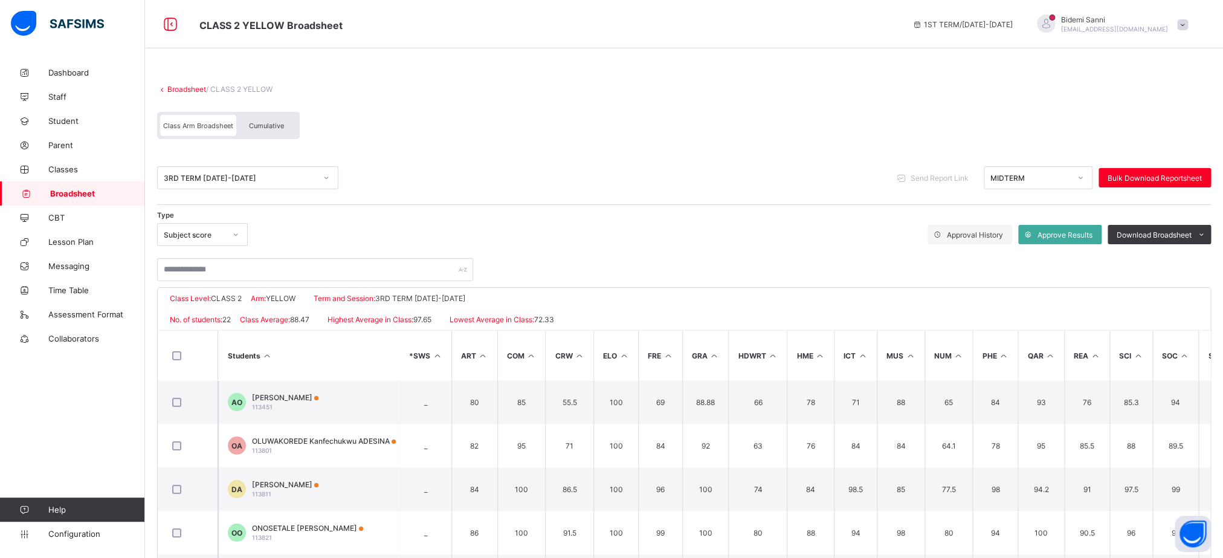
click at [297, 131] on div "Class Arm Broadsheet Cumulative" at bounding box center [228, 125] width 143 height 27
click at [273, 129] on span "Cumulative" at bounding box center [266, 125] width 35 height 8
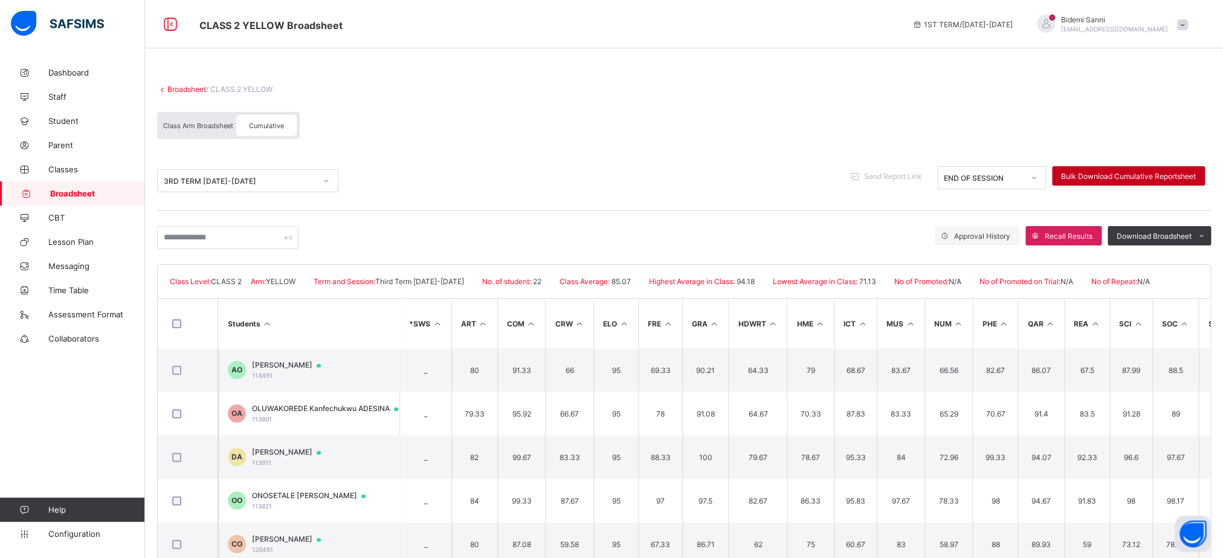
click at [1136, 176] on span "Bulk Download Cumulative Reportsheet" at bounding box center [1128, 176] width 135 height 9
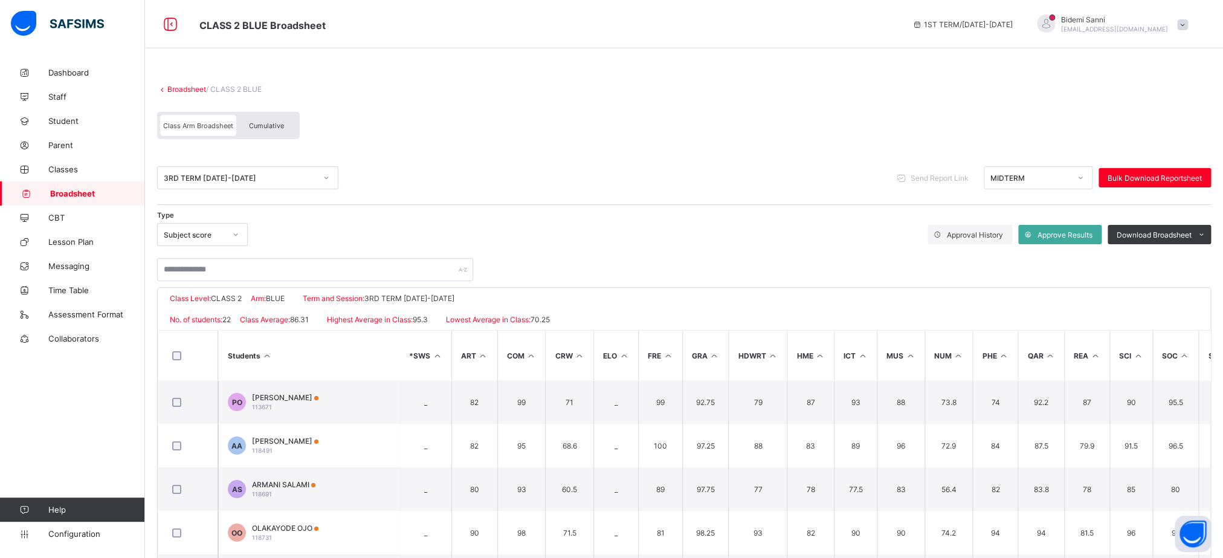
click at [289, 114] on div "Class Arm Broadsheet Cumulative" at bounding box center [228, 125] width 143 height 27
click at [286, 121] on div "Cumulative" at bounding box center [266, 125] width 60 height 21
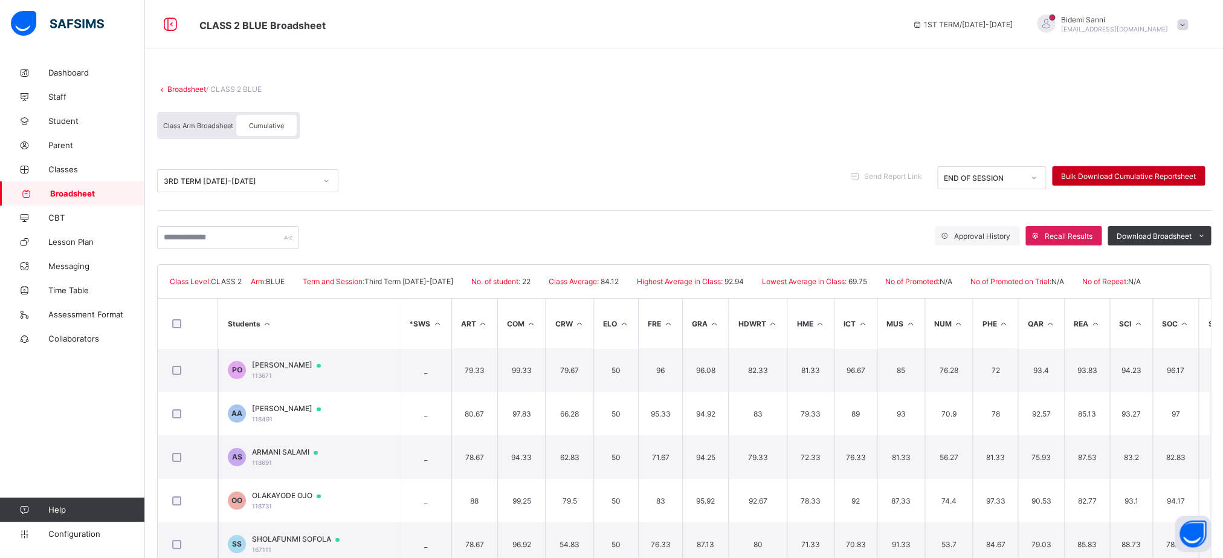
click at [1152, 181] on div "Bulk Download Cumulative Reportsheet" at bounding box center [1128, 175] width 153 height 19
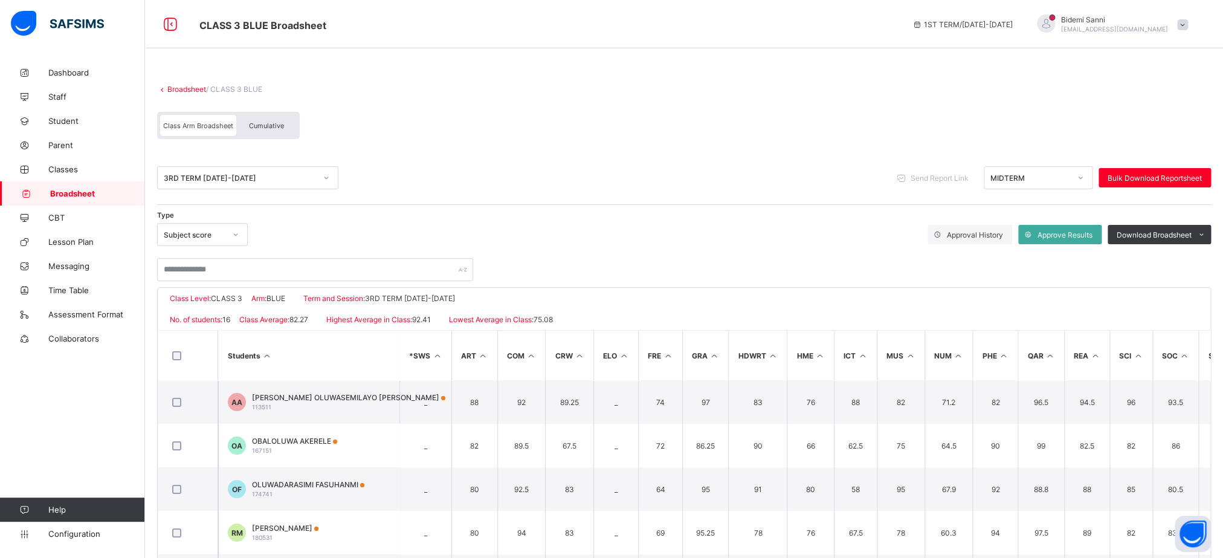
click at [259, 131] on div "Cumulative" at bounding box center [266, 125] width 60 height 21
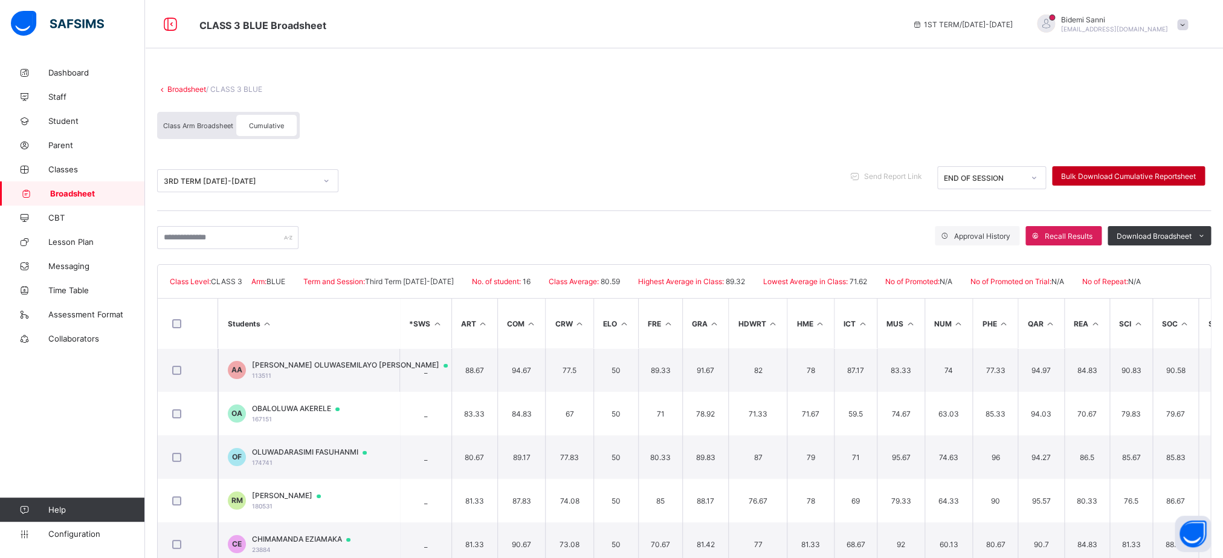
click at [1116, 181] on div "Bulk Download Cumulative Reportsheet" at bounding box center [1128, 175] width 153 height 19
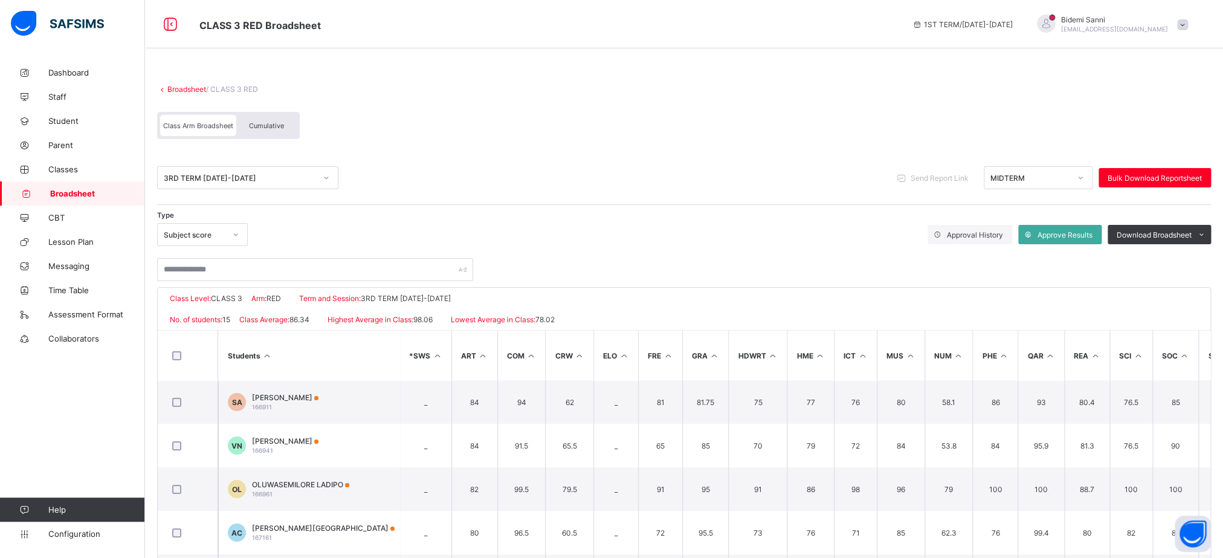
click at [257, 118] on div "Cumulative" at bounding box center [266, 125] width 60 height 21
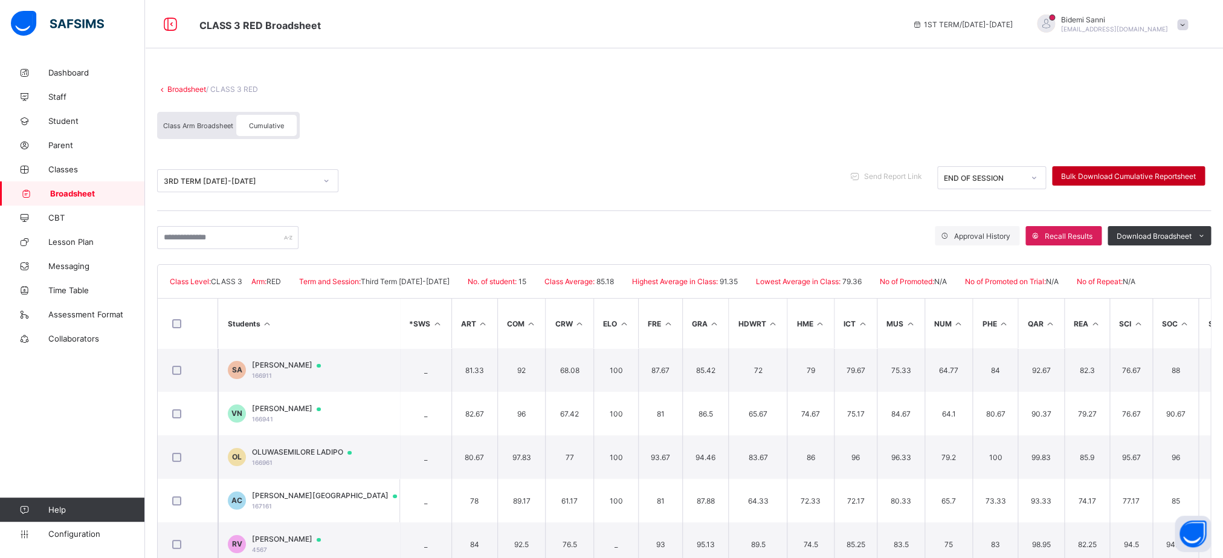
click at [1113, 182] on div "Bulk Download Cumulative Reportsheet" at bounding box center [1128, 175] width 153 height 19
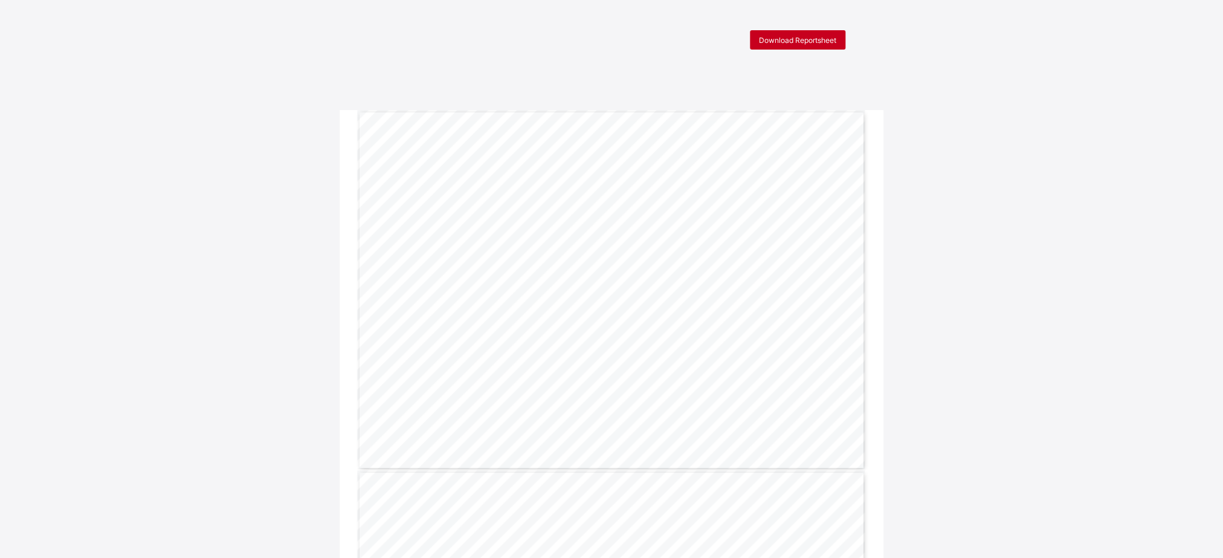
click at [794, 31] on div "Download Reportsheet" at bounding box center [797, 39] width 95 height 19
click at [808, 33] on div "Download Reportsheet" at bounding box center [797, 39] width 95 height 19
click at [804, 34] on div "Download Reportsheet" at bounding box center [797, 39] width 95 height 19
click at [845, 39] on div "Download Reportsheet" at bounding box center [797, 39] width 95 height 19
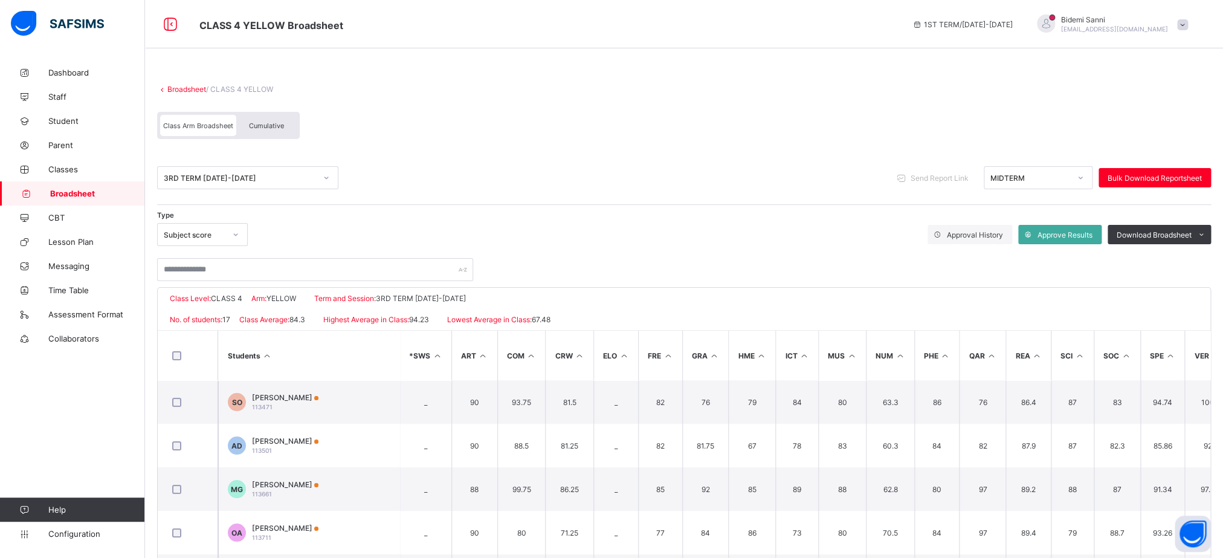
click at [285, 129] on div "Cumulative" at bounding box center [266, 125] width 60 height 21
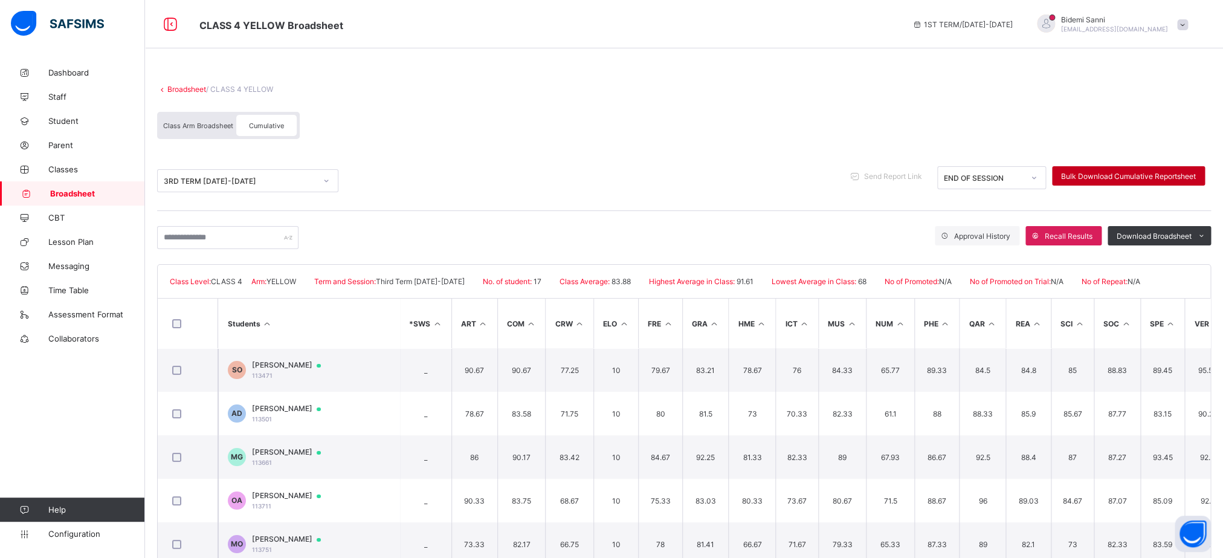
click at [1132, 177] on span "Bulk Download Cumulative Reportsheet" at bounding box center [1128, 176] width 135 height 9
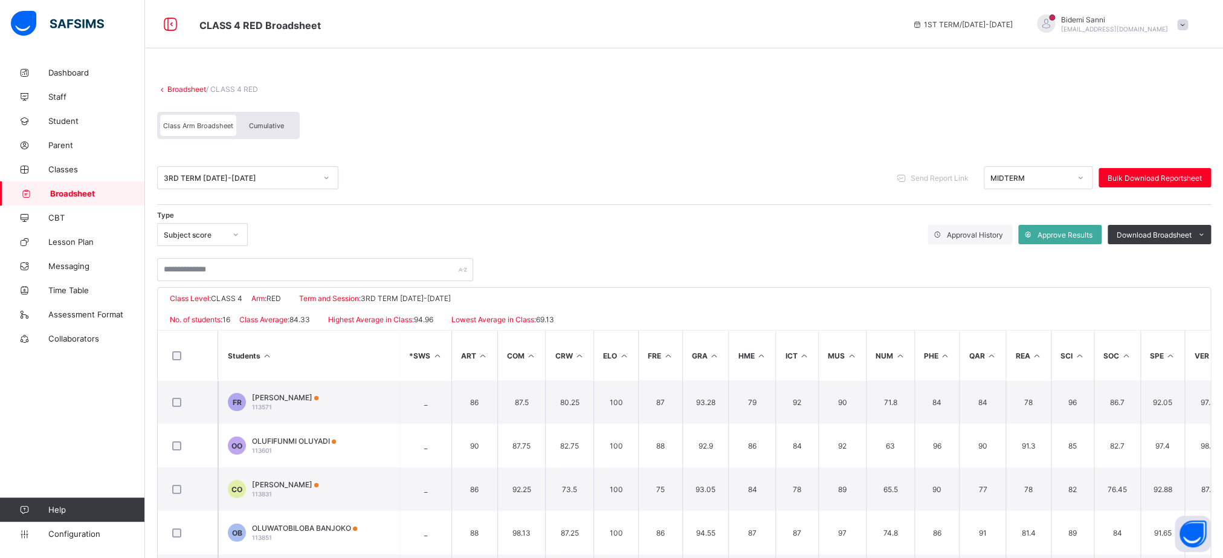
click at [255, 130] on span "Cumulative" at bounding box center [266, 125] width 35 height 8
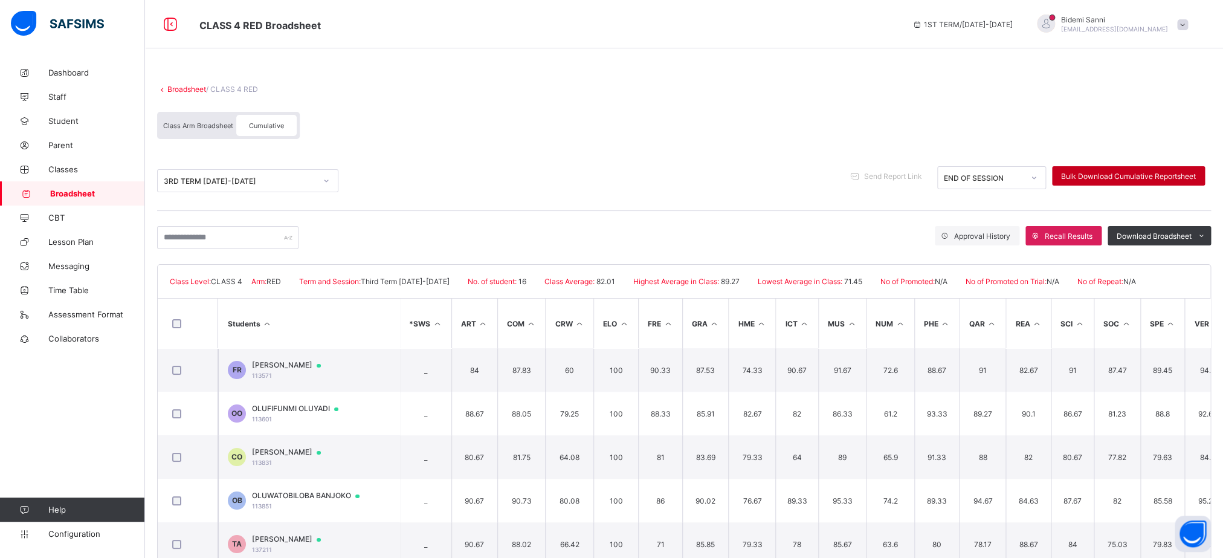
click at [1147, 175] on span "Bulk Download Cumulative Reportsheet" at bounding box center [1128, 176] width 135 height 9
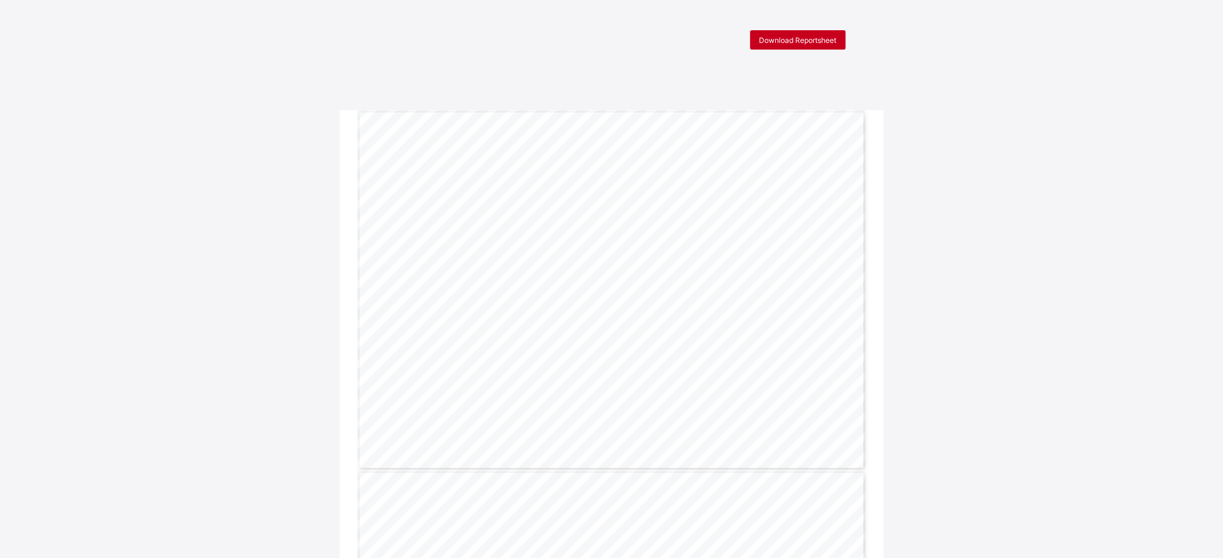
click at [787, 44] on span "Download Reportsheet" at bounding box center [797, 40] width 77 height 9
click at [825, 44] on span "Download Reportsheet" at bounding box center [797, 40] width 77 height 9
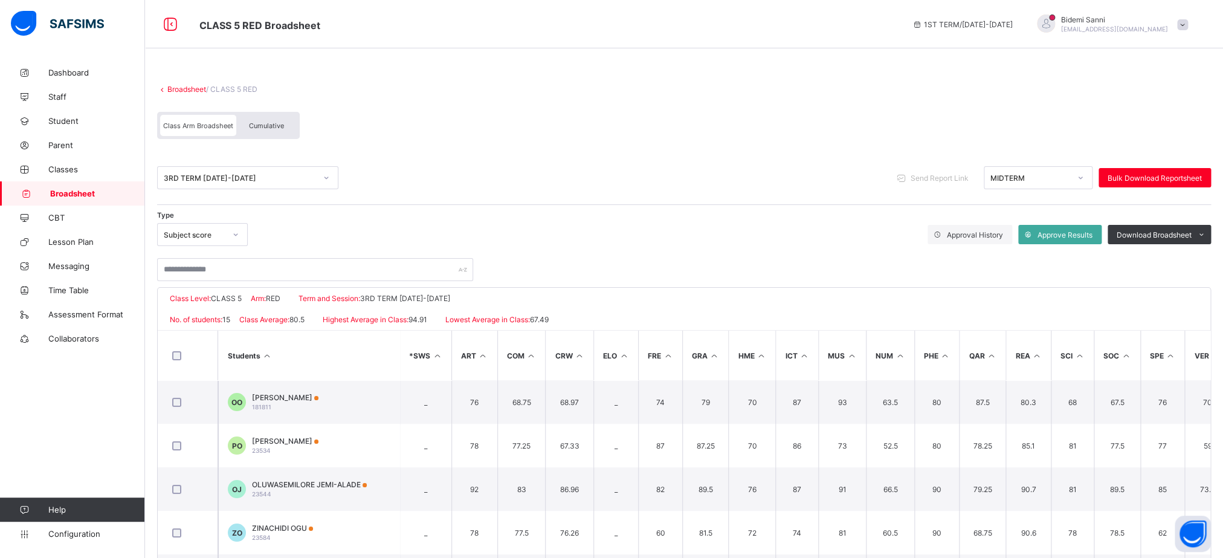
click at [290, 123] on div "Cumulative" at bounding box center [266, 125] width 60 height 21
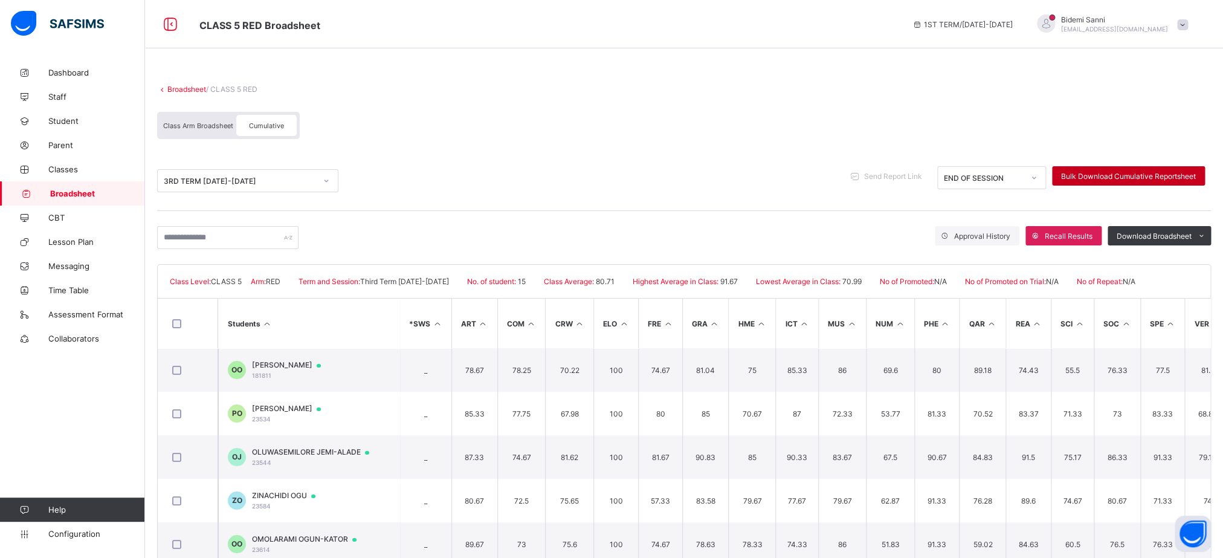
click at [1143, 170] on div "Bulk Download Cumulative Reportsheet" at bounding box center [1128, 175] width 153 height 19
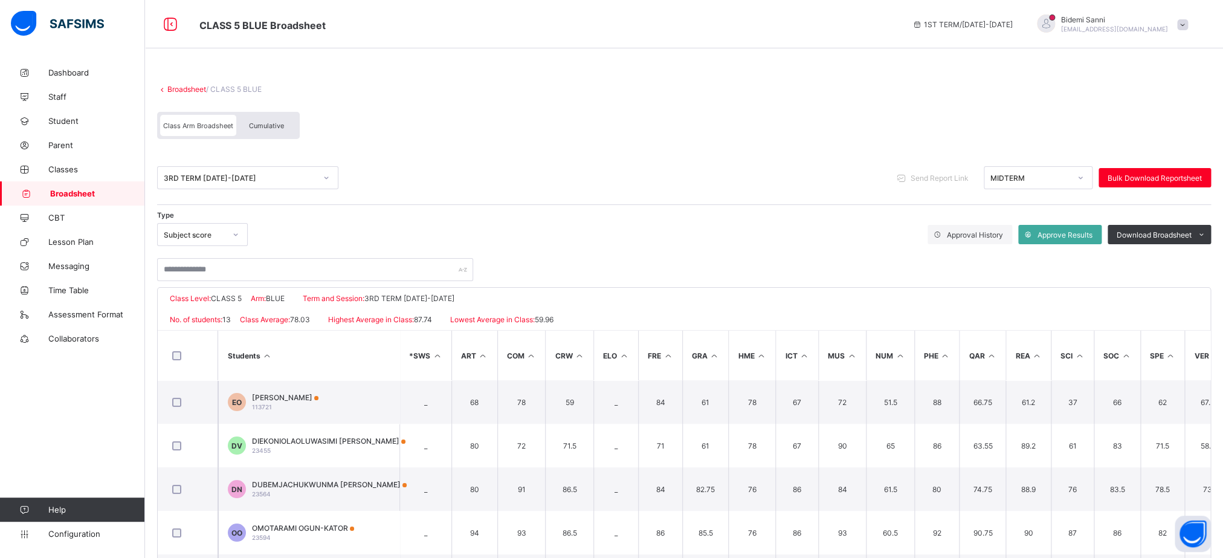
click at [276, 135] on div "Cumulative" at bounding box center [266, 125] width 60 height 21
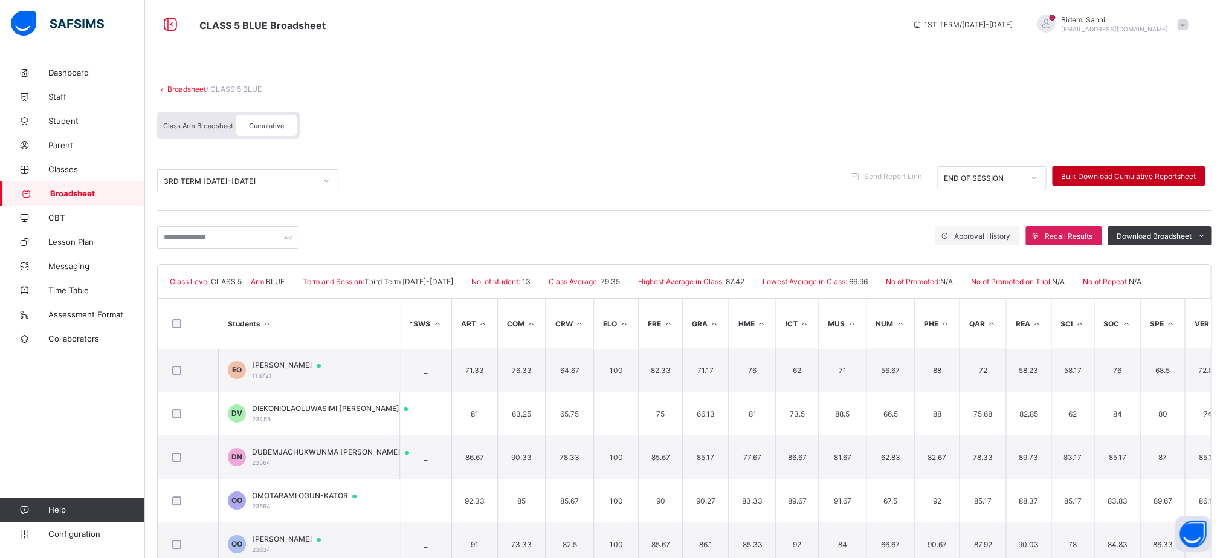
click at [1107, 181] on div "Bulk Download Cumulative Reportsheet" at bounding box center [1128, 175] width 153 height 19
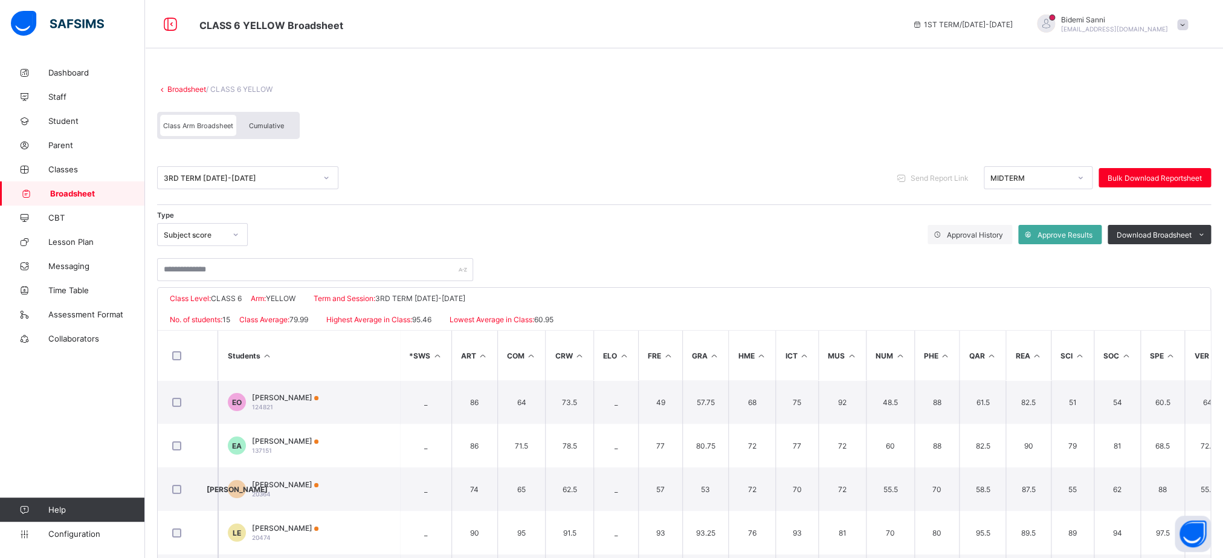
click at [263, 131] on div "Cumulative" at bounding box center [266, 125] width 60 height 21
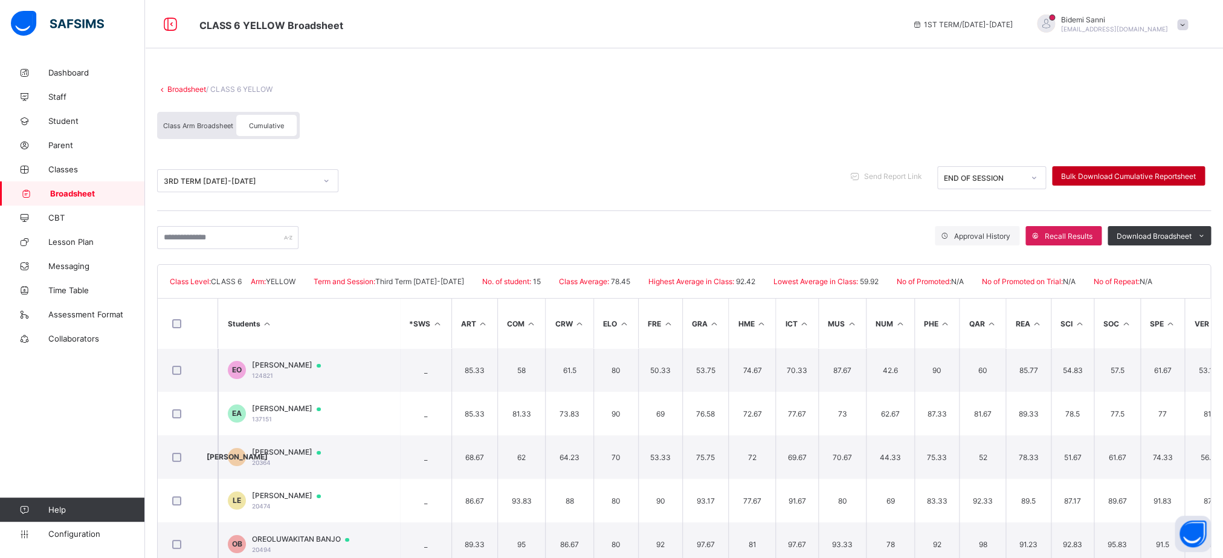
click at [1117, 182] on div "Bulk Download Cumulative Reportsheet" at bounding box center [1128, 175] width 153 height 19
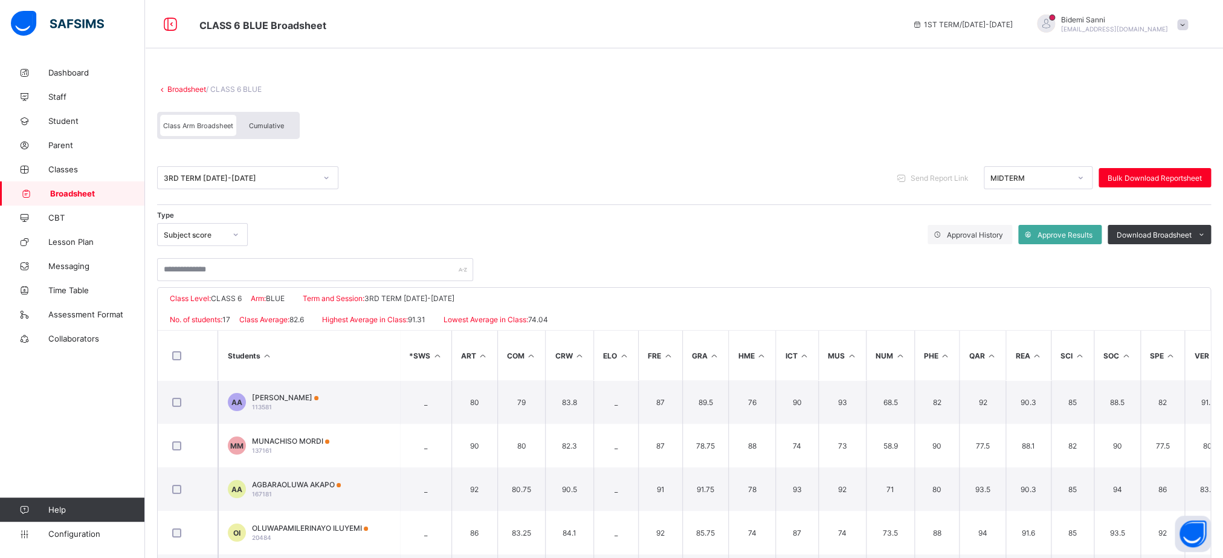
click at [259, 130] on span "Cumulative" at bounding box center [266, 125] width 35 height 8
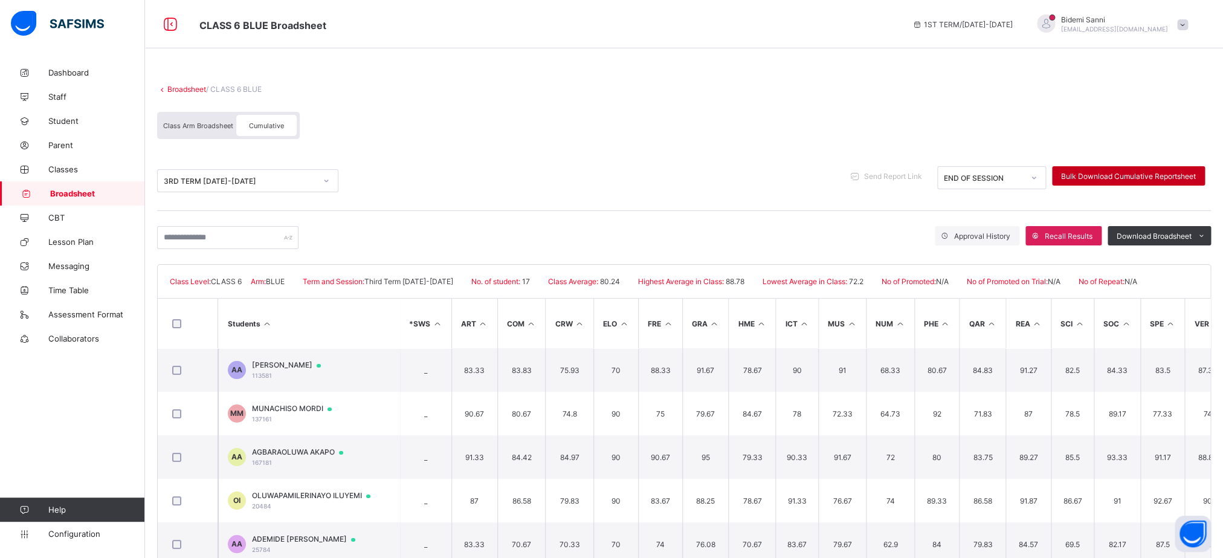
click at [1133, 177] on span "Bulk Download Cumulative Reportsheet" at bounding box center [1128, 176] width 135 height 9
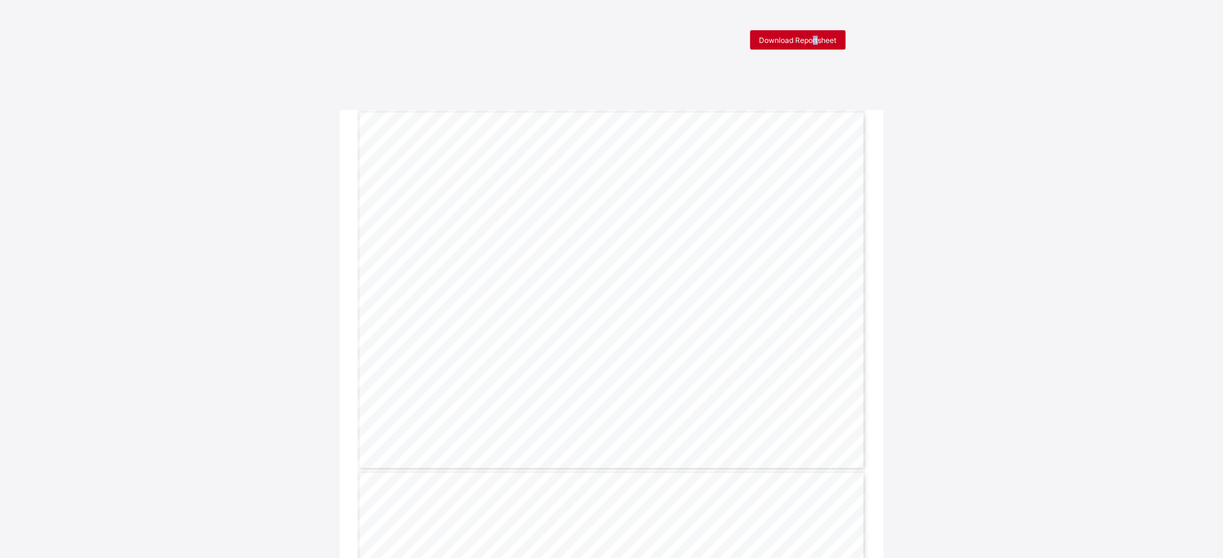
drag, startPoint x: 824, startPoint y: 51, endPoint x: 820, endPoint y: 45, distance: 6.5
click at [820, 45] on div "Download Reportsheet" at bounding box center [797, 39] width 95 height 19
click at [803, 37] on span "Download Reportsheet" at bounding box center [797, 40] width 77 height 9
click at [801, 42] on span "Download Reportsheet" at bounding box center [797, 40] width 77 height 9
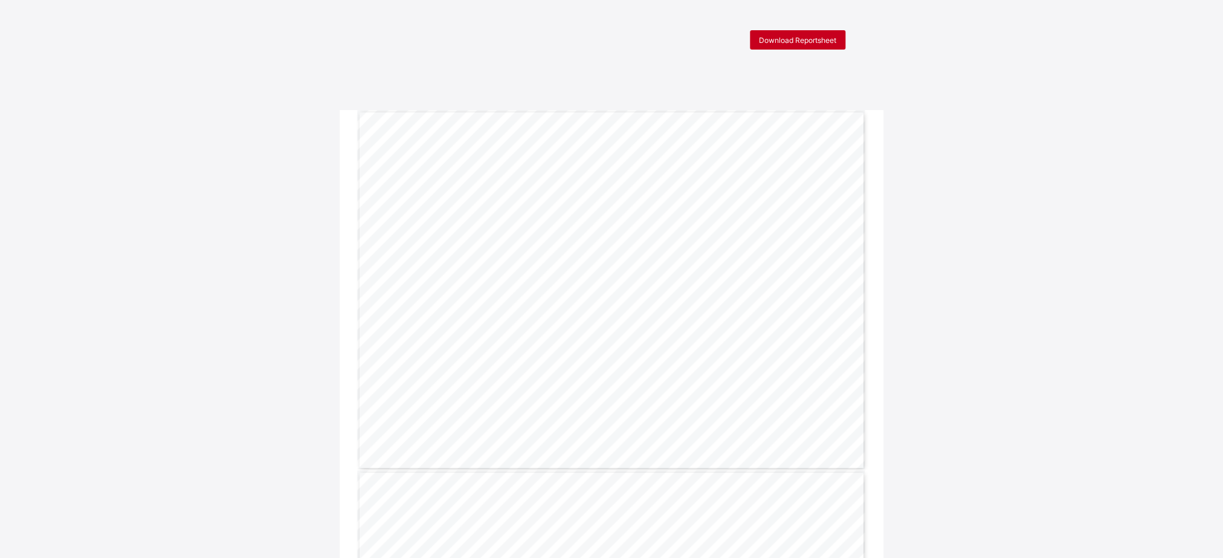
click at [803, 44] on span "Download Reportsheet" at bounding box center [797, 40] width 77 height 9
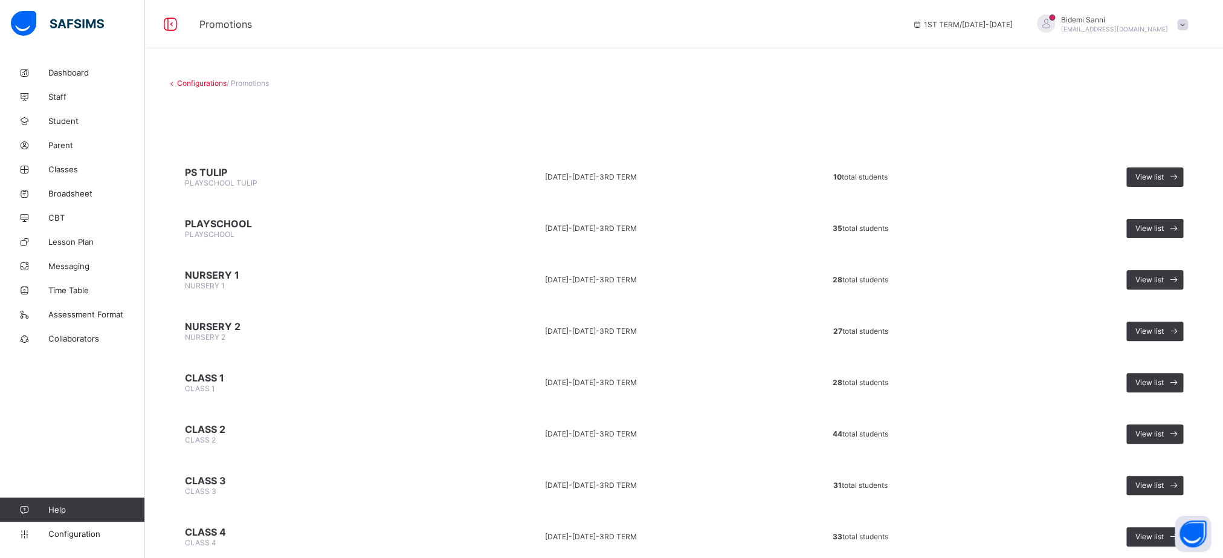
scroll to position [143, 0]
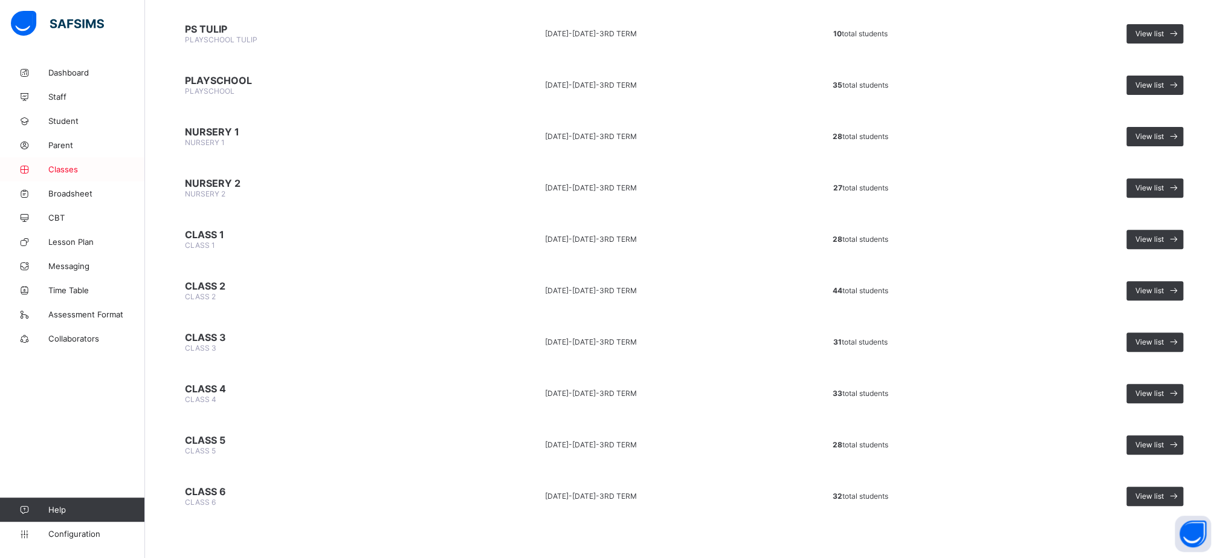
click at [66, 164] on link "Classes" at bounding box center [72, 169] width 145 height 24
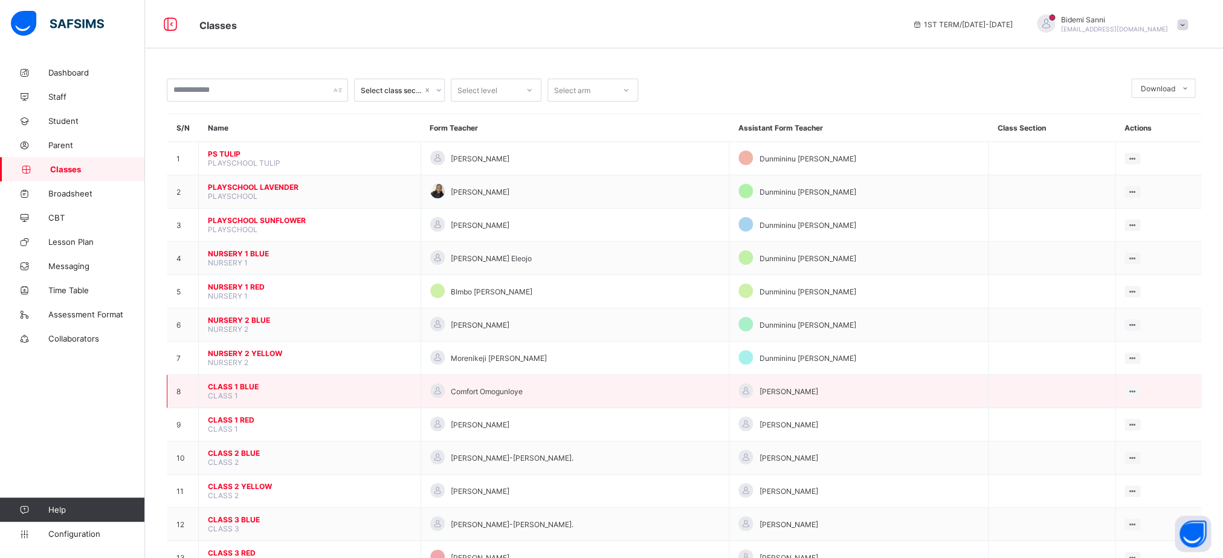
click at [237, 391] on span "CLASS 1 BLUE" at bounding box center [310, 386] width 204 height 9
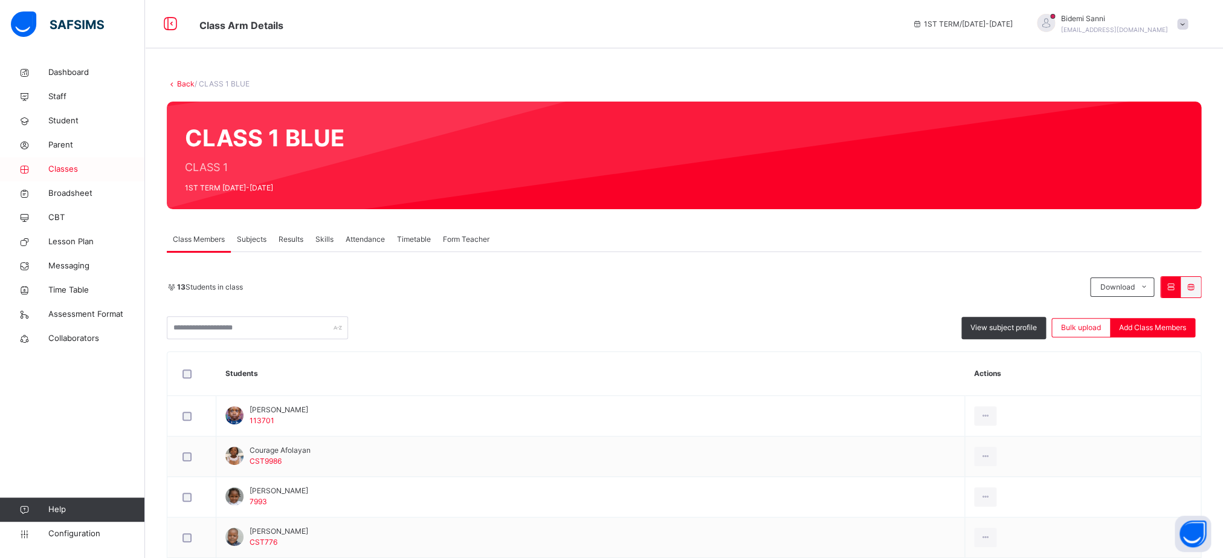
click at [76, 168] on span "Classes" at bounding box center [96, 169] width 97 height 12
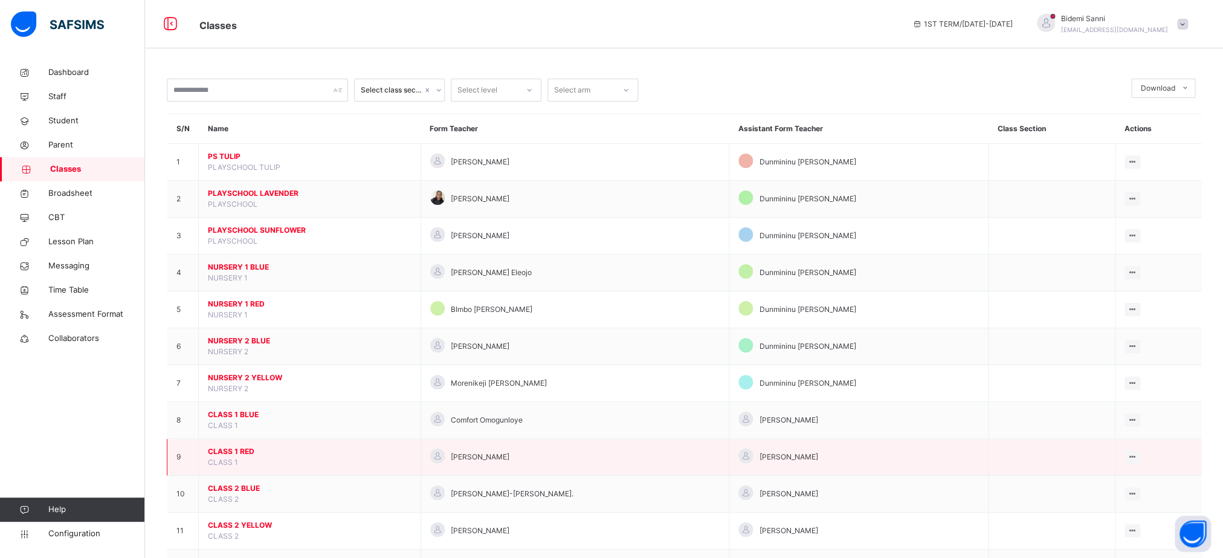
click at [250, 457] on span "CLASS 1 RED" at bounding box center [310, 451] width 204 height 11
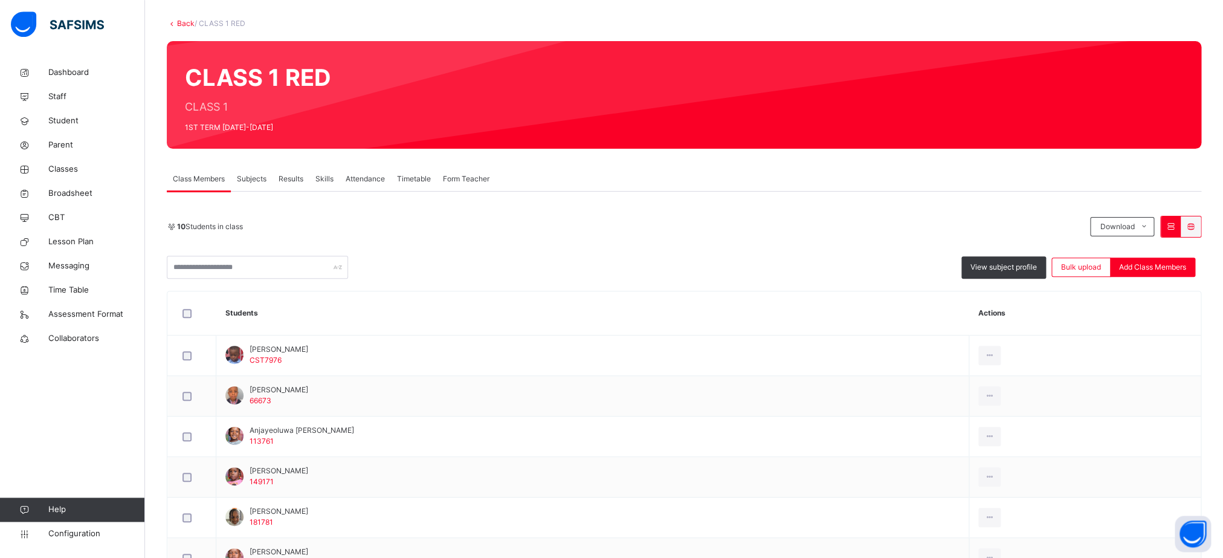
scroll to position [20, 0]
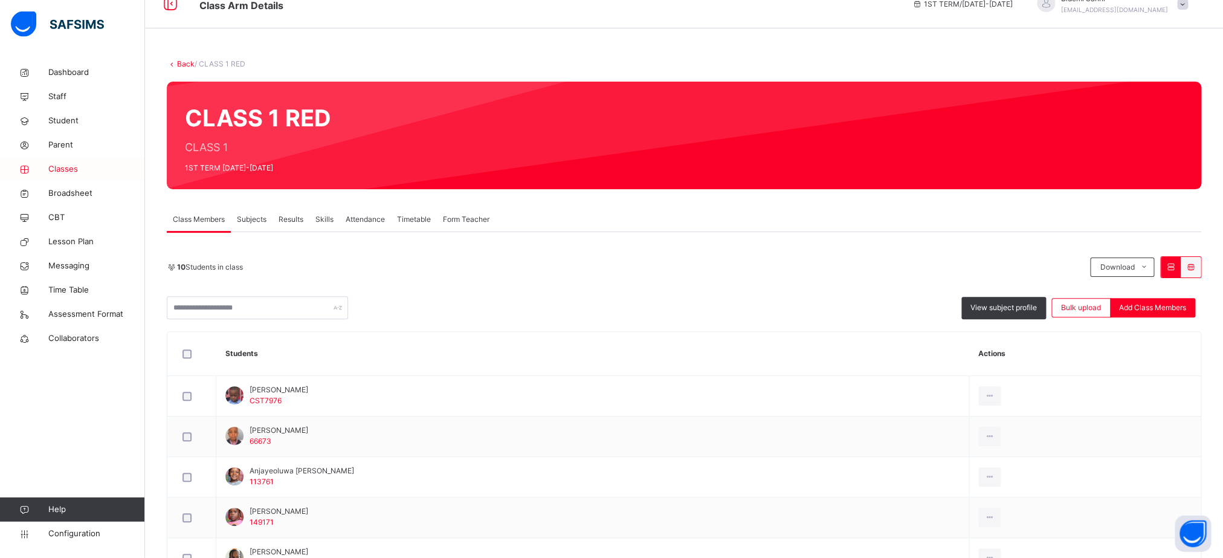
click at [63, 167] on span "Classes" at bounding box center [96, 169] width 97 height 12
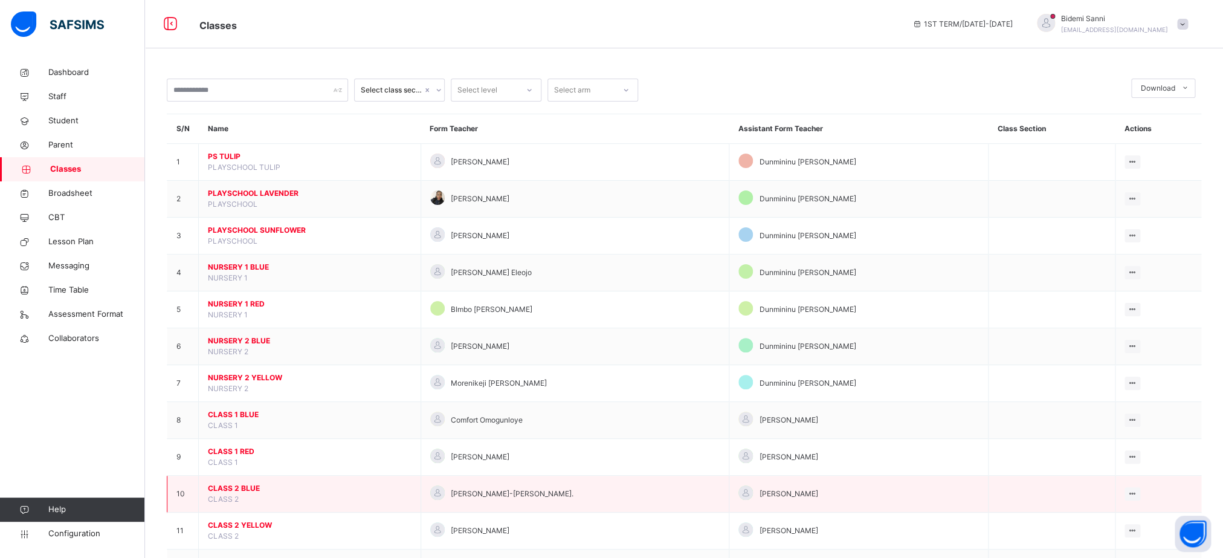
click at [256, 494] on span "CLASS 2 BLUE" at bounding box center [310, 488] width 204 height 11
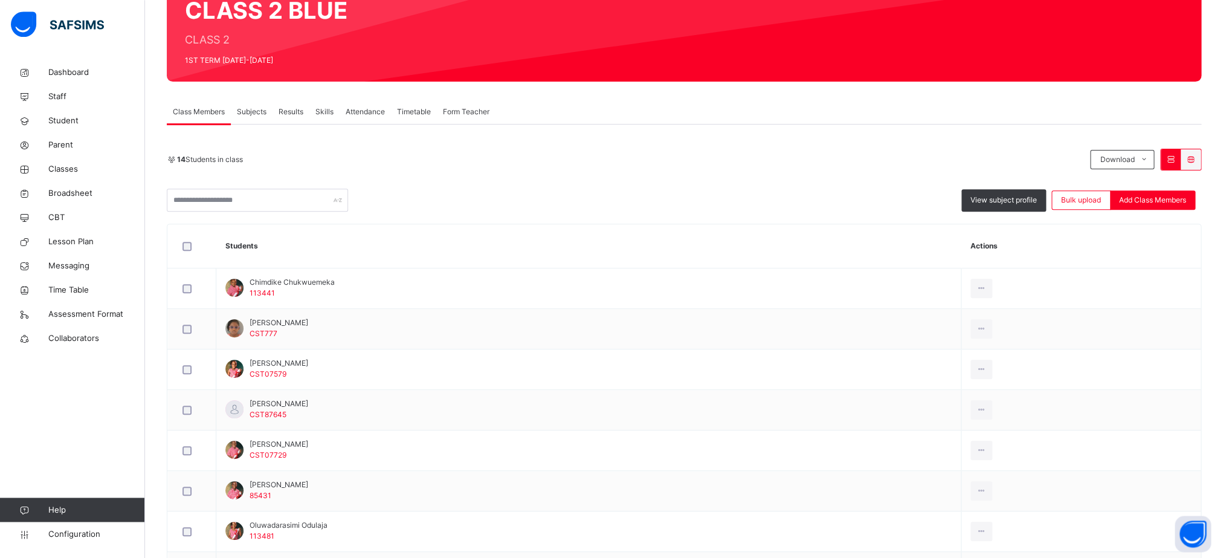
scroll to position [124, 0]
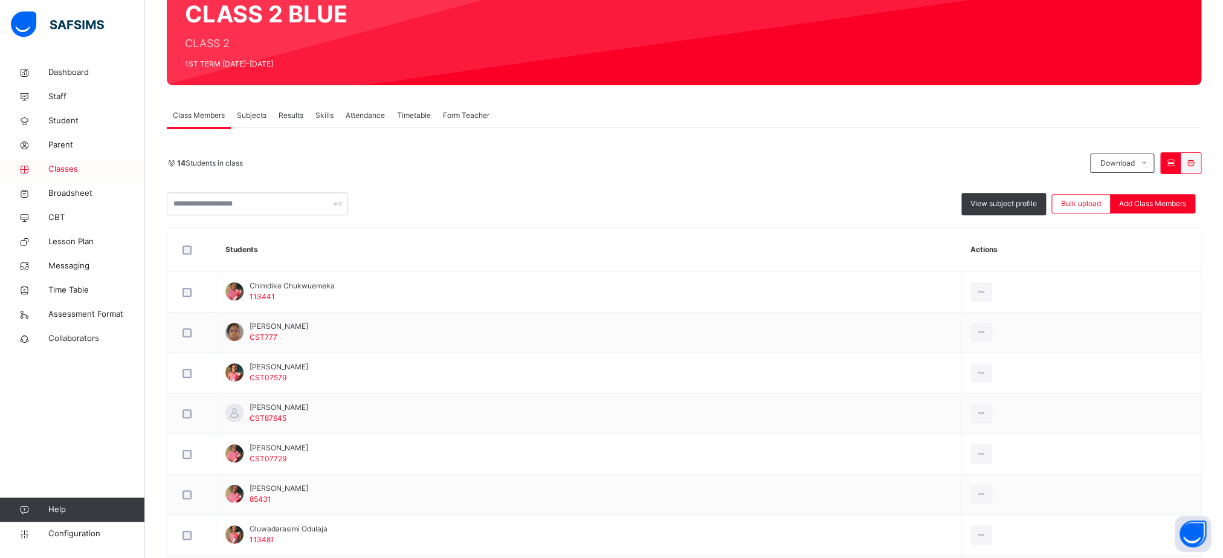
click at [77, 161] on link "Classes" at bounding box center [72, 169] width 145 height 24
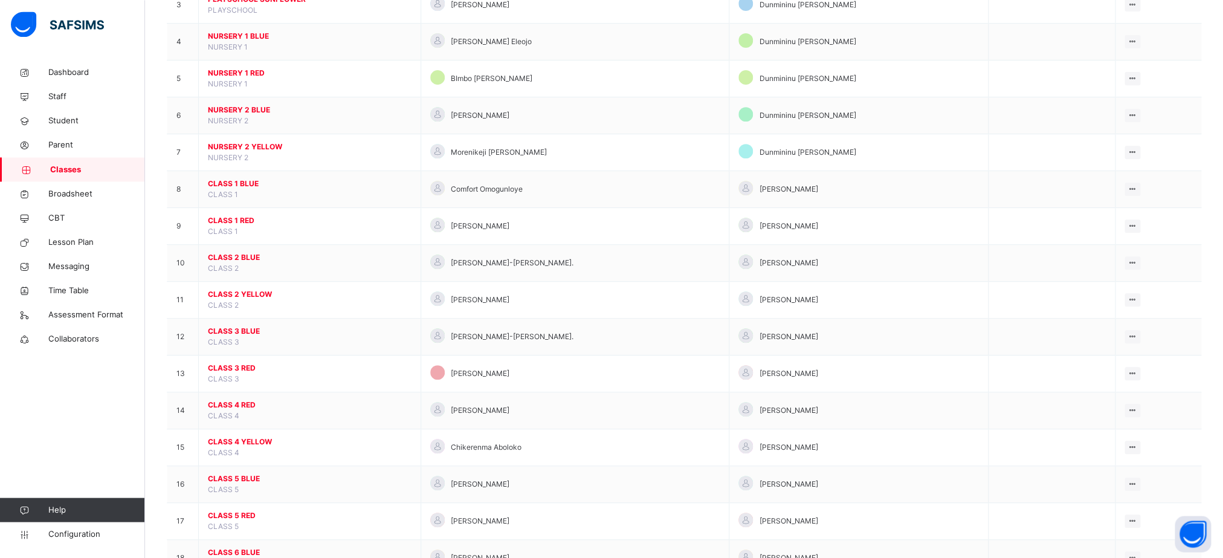
scroll to position [334, 0]
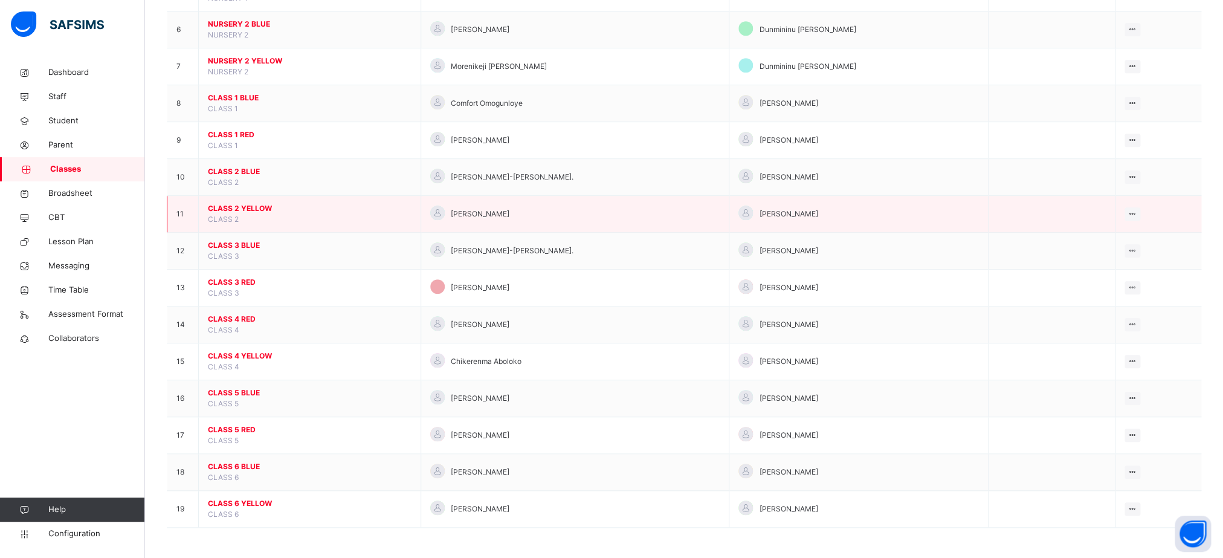
click at [237, 210] on span "CLASS 2 YELLOW" at bounding box center [310, 208] width 204 height 11
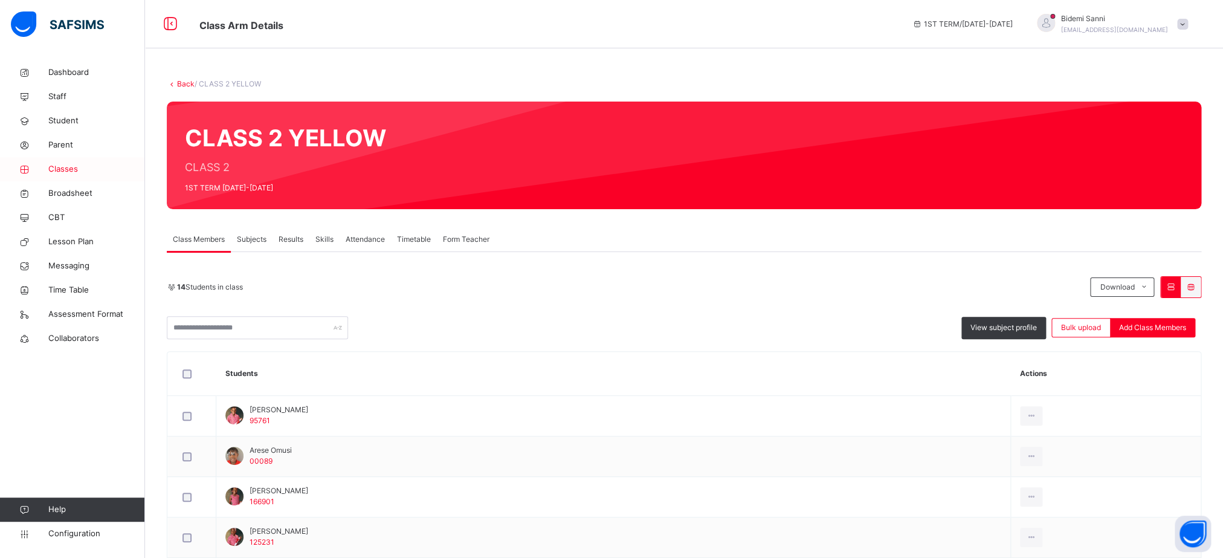
click at [77, 172] on span "Classes" at bounding box center [96, 169] width 97 height 12
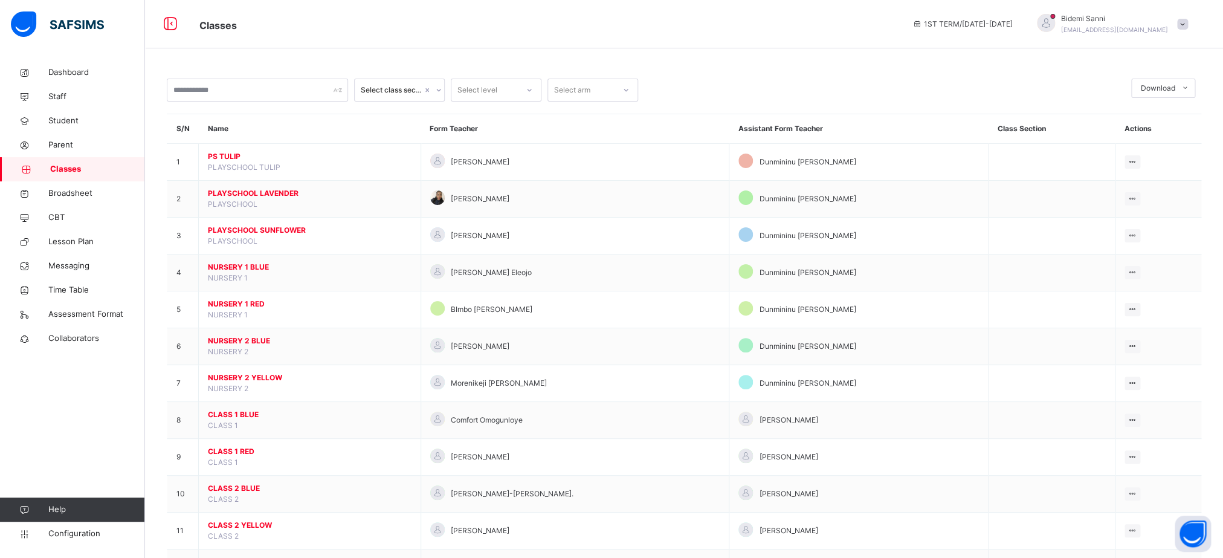
scroll to position [334, 0]
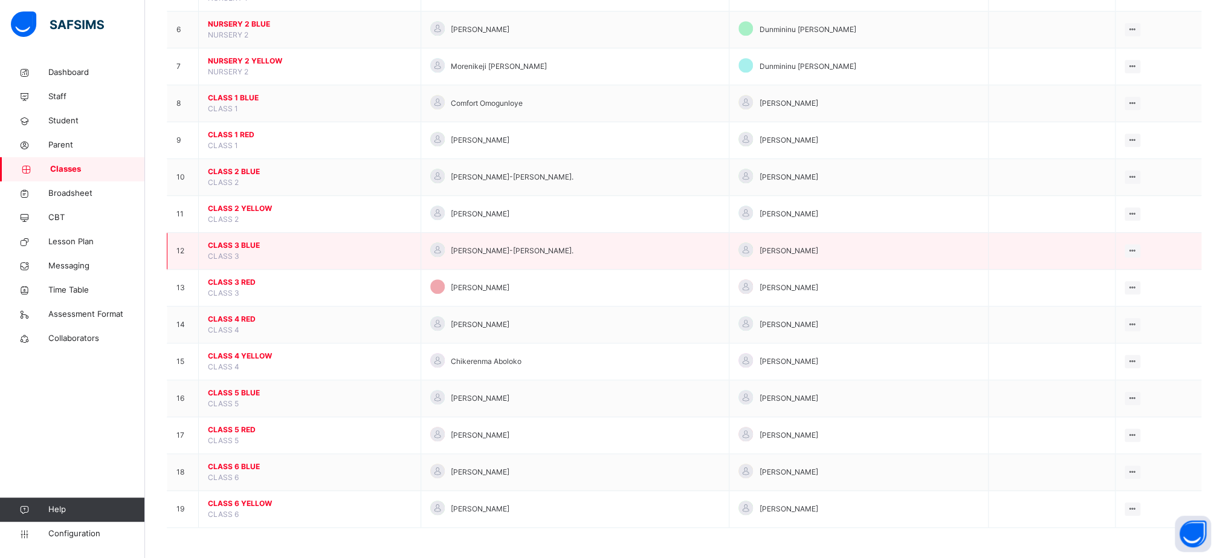
click at [228, 248] on td "CLASS 3 BLUE CLASS 3" at bounding box center [310, 251] width 222 height 37
click at [237, 242] on span "CLASS 3 BLUE" at bounding box center [310, 245] width 204 height 11
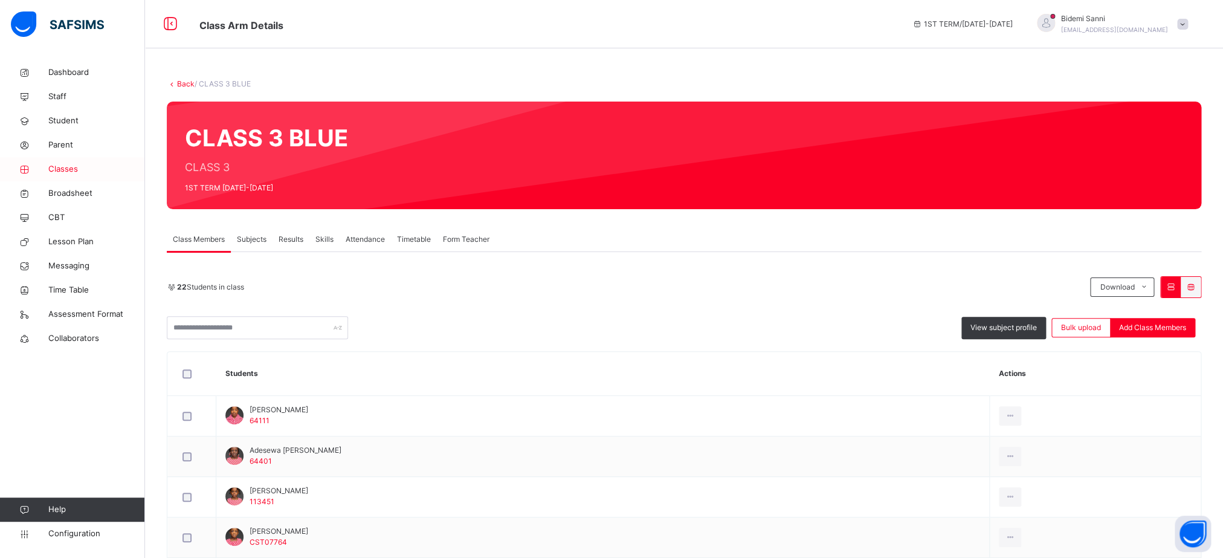
click at [69, 172] on span "Classes" at bounding box center [96, 169] width 97 height 12
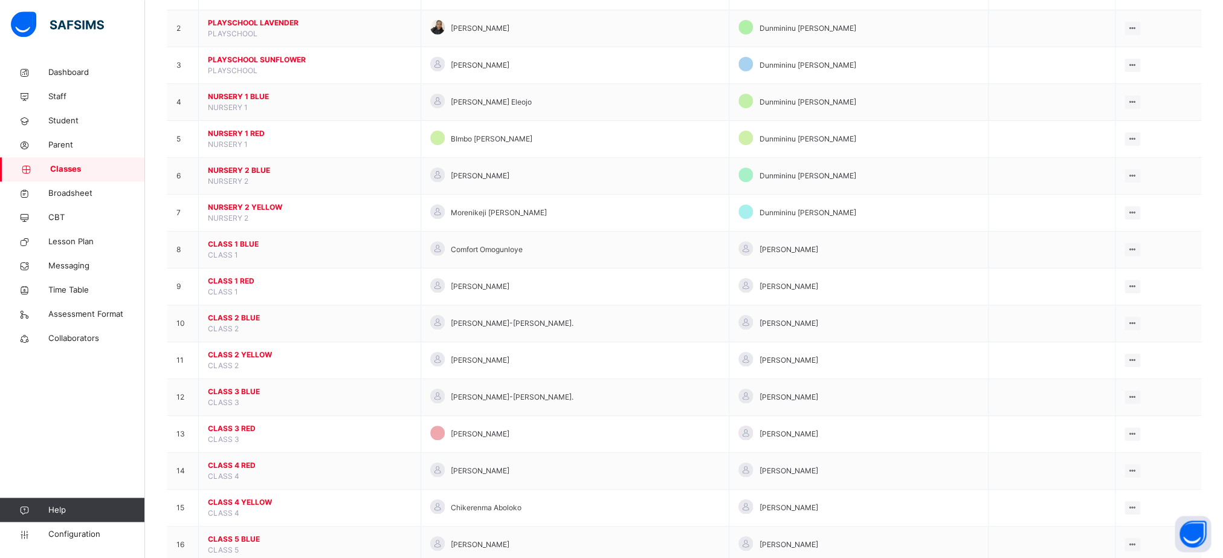
scroll to position [334, 0]
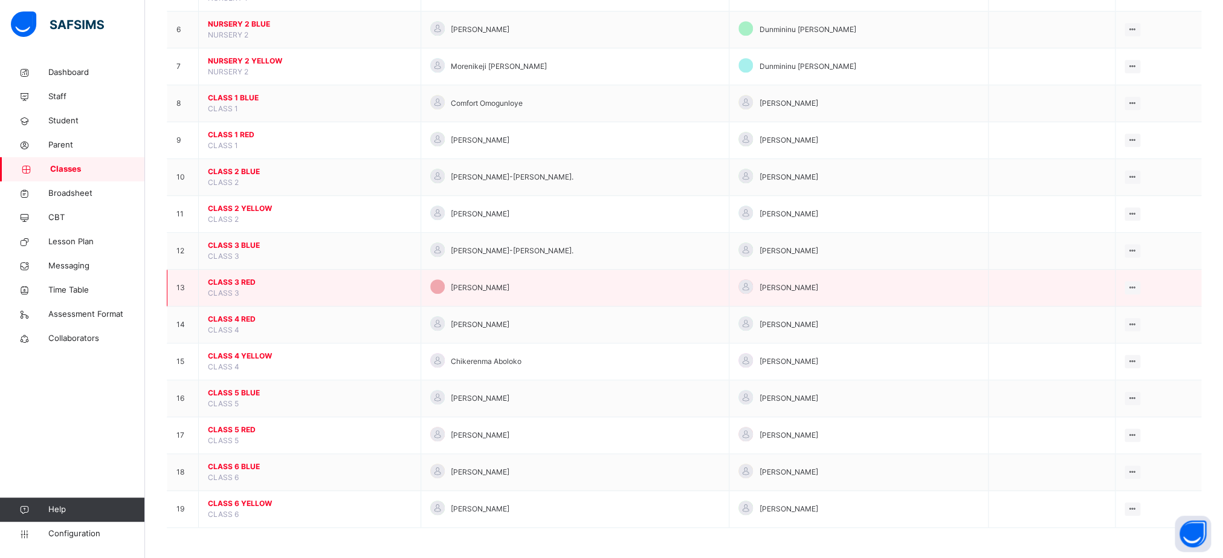
click at [237, 281] on span "CLASS 3 RED" at bounding box center [310, 282] width 204 height 11
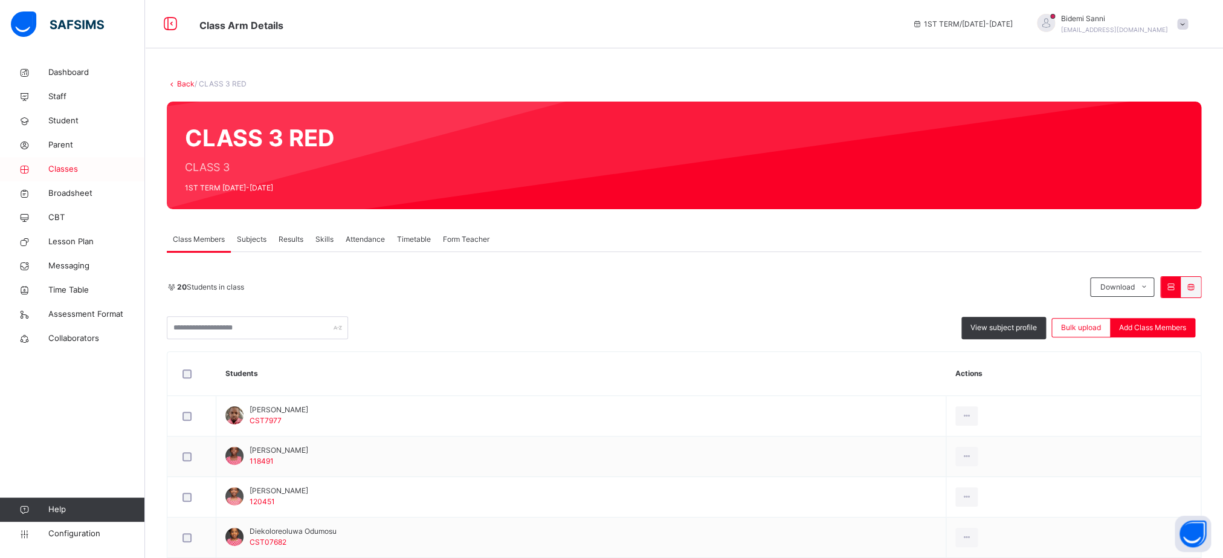
click at [85, 163] on link "Classes" at bounding box center [72, 169] width 145 height 24
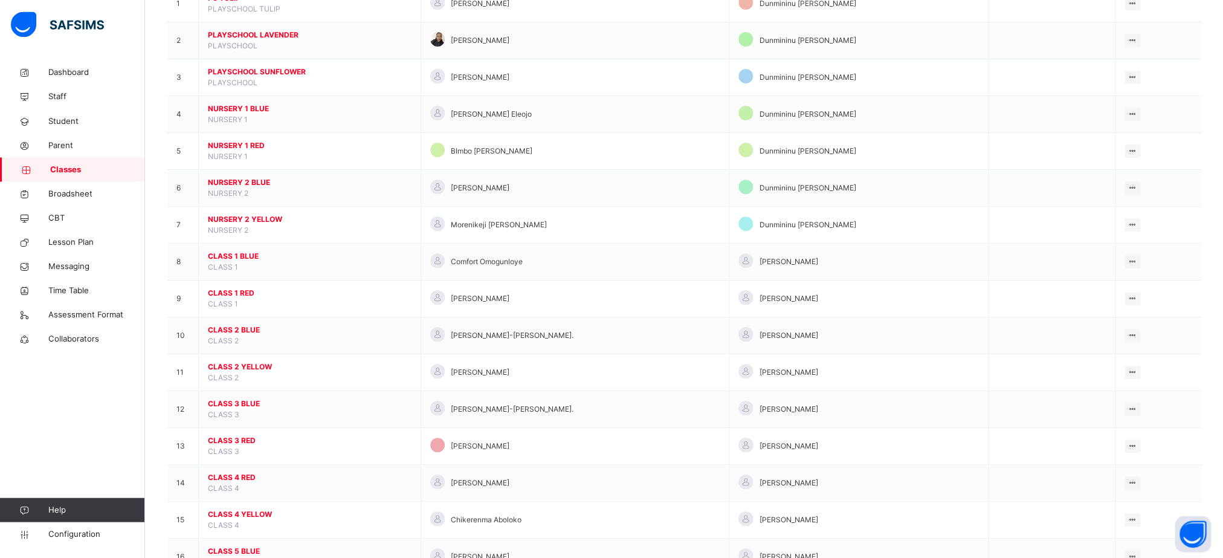
scroll to position [334, 0]
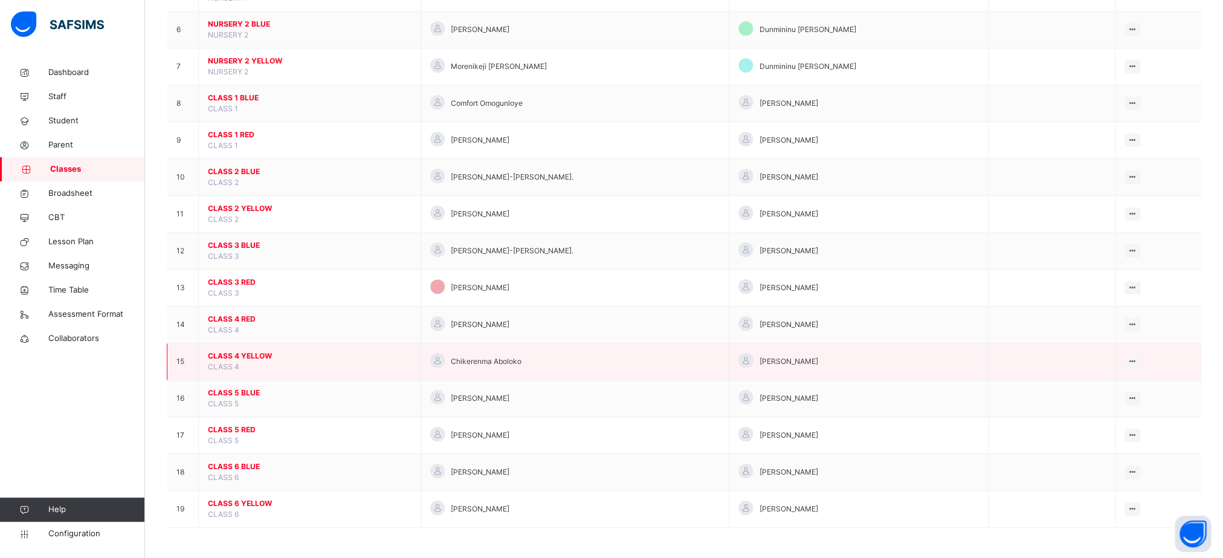
click at [269, 343] on td "CLASS 4 YELLOW CLASS 4" at bounding box center [310, 361] width 222 height 37
click at [254, 355] on span "CLASS 4 YELLOW" at bounding box center [310, 355] width 204 height 11
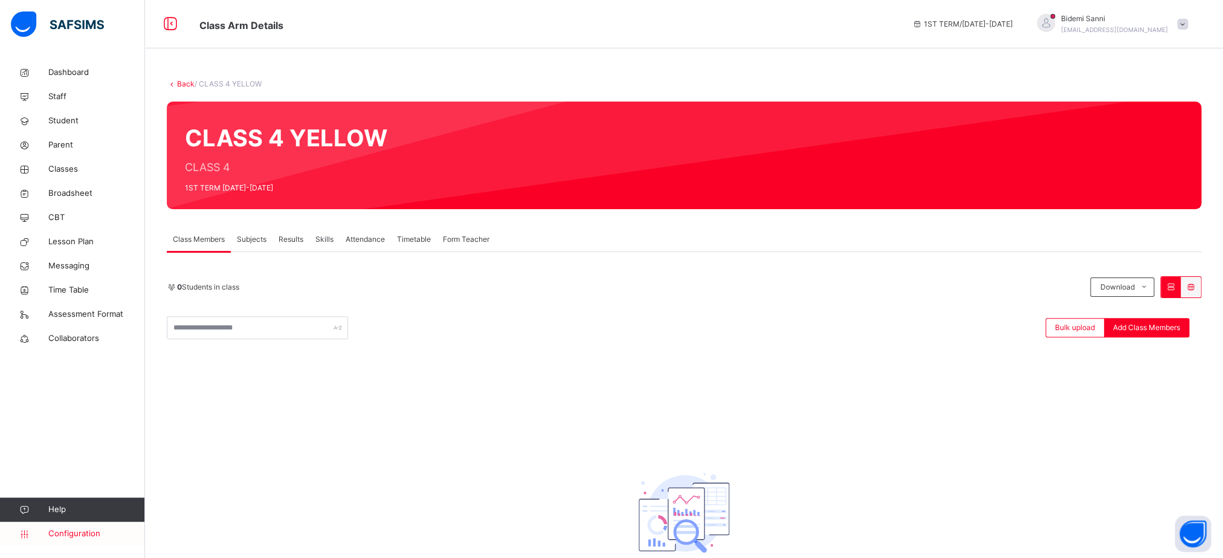
click at [76, 536] on span "Configuration" at bounding box center [96, 533] width 96 height 12
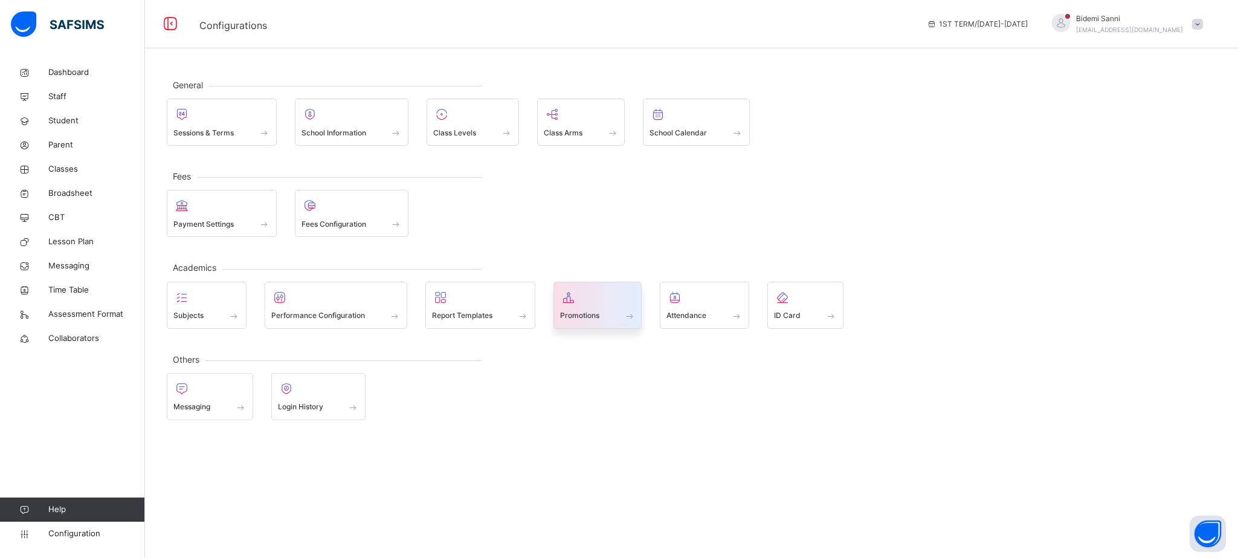
click at [585, 299] on div at bounding box center [598, 297] width 76 height 18
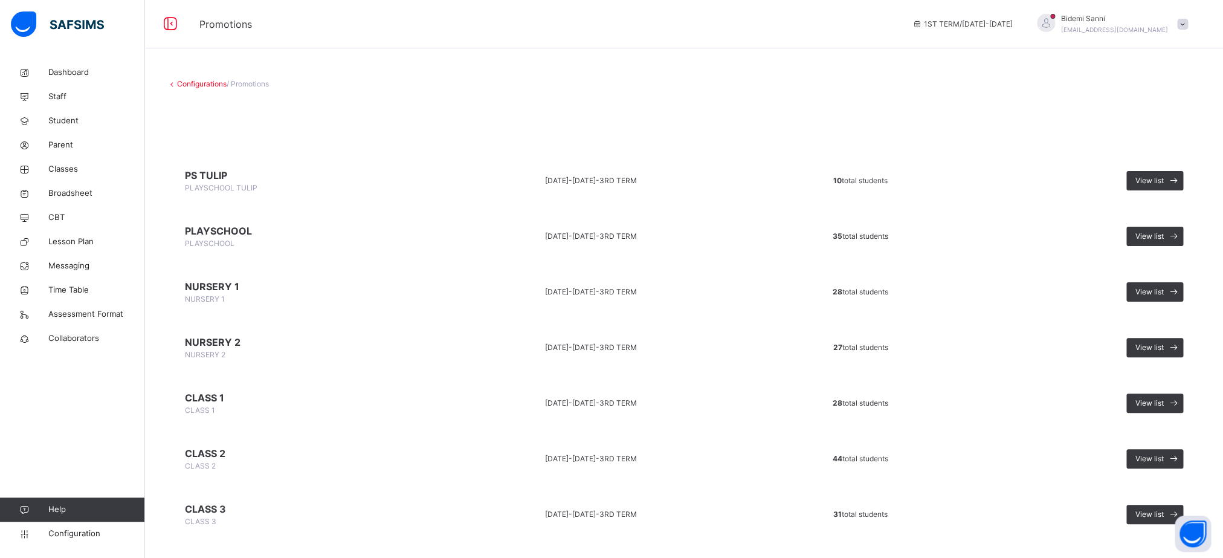
scroll to position [190, 0]
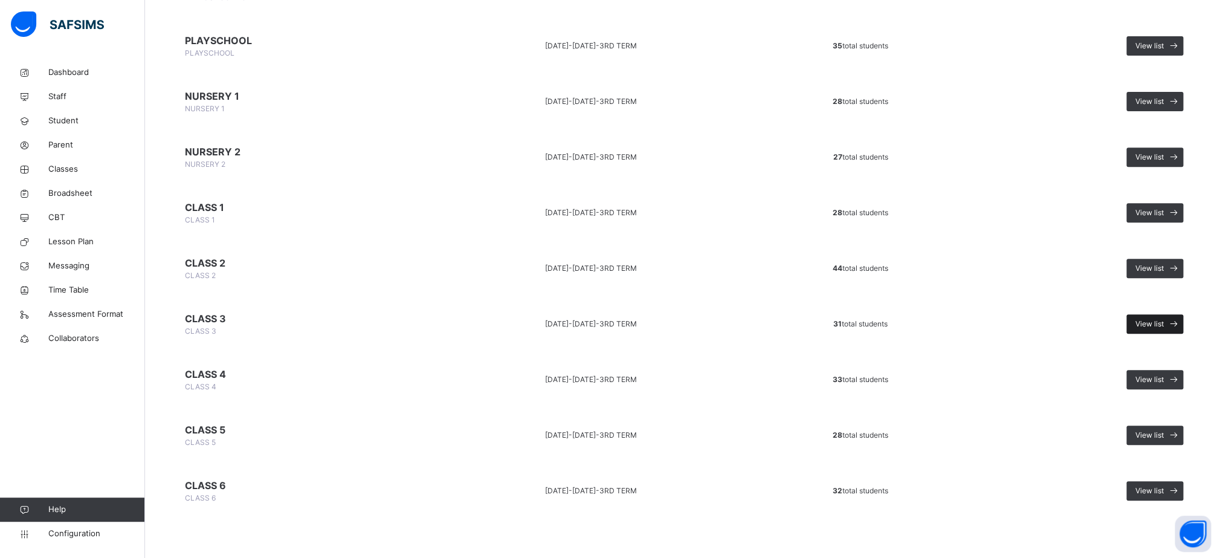
click at [1144, 320] on div "View list" at bounding box center [1154, 323] width 57 height 19
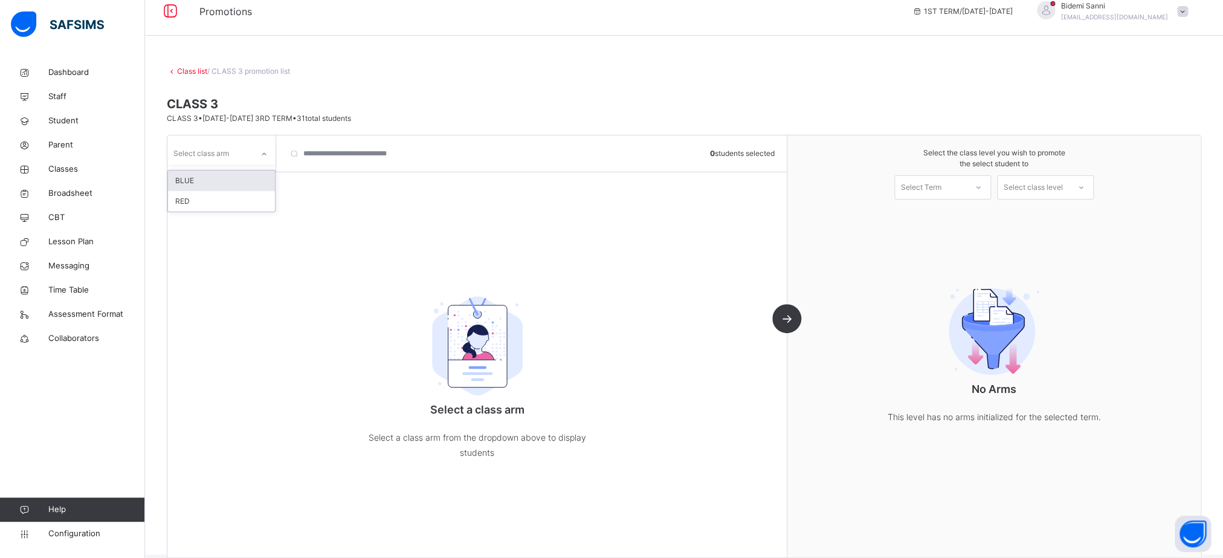
click at [253, 163] on div at bounding box center [264, 153] width 23 height 23
click at [221, 186] on div "BLUE" at bounding box center [221, 180] width 107 height 21
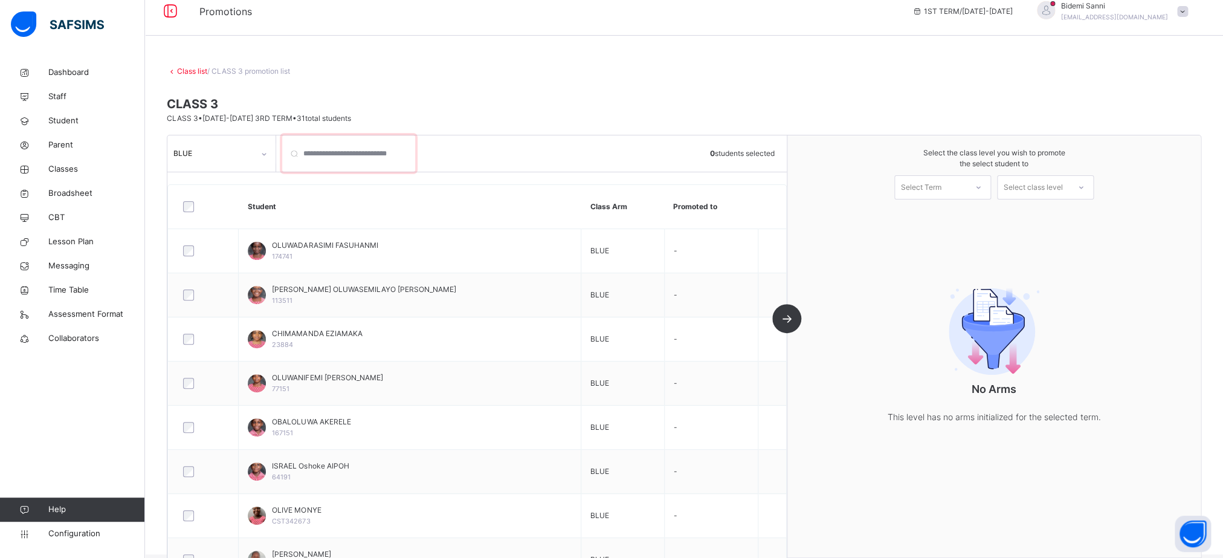
click at [402, 148] on input "search" at bounding box center [348, 153] width 133 height 36
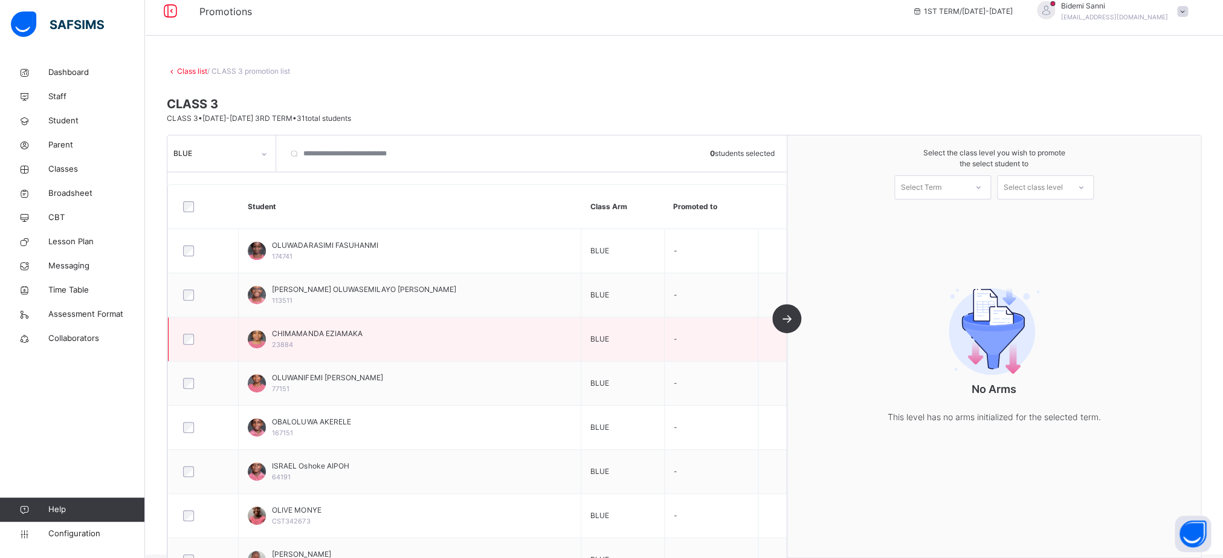
click at [196, 339] on div at bounding box center [203, 339] width 45 height 11
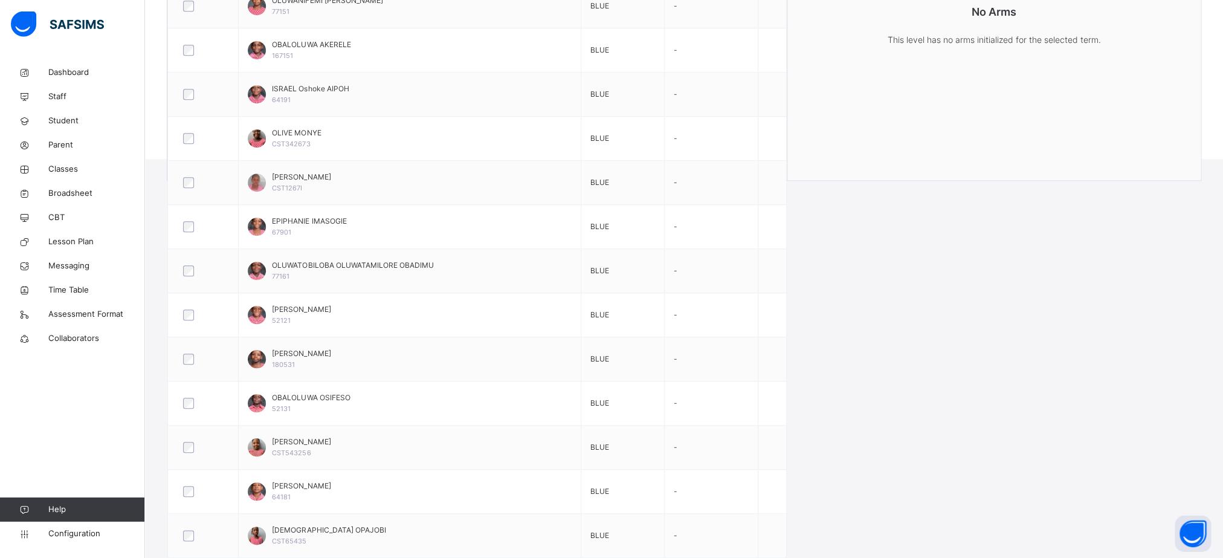
scroll to position [414, 0]
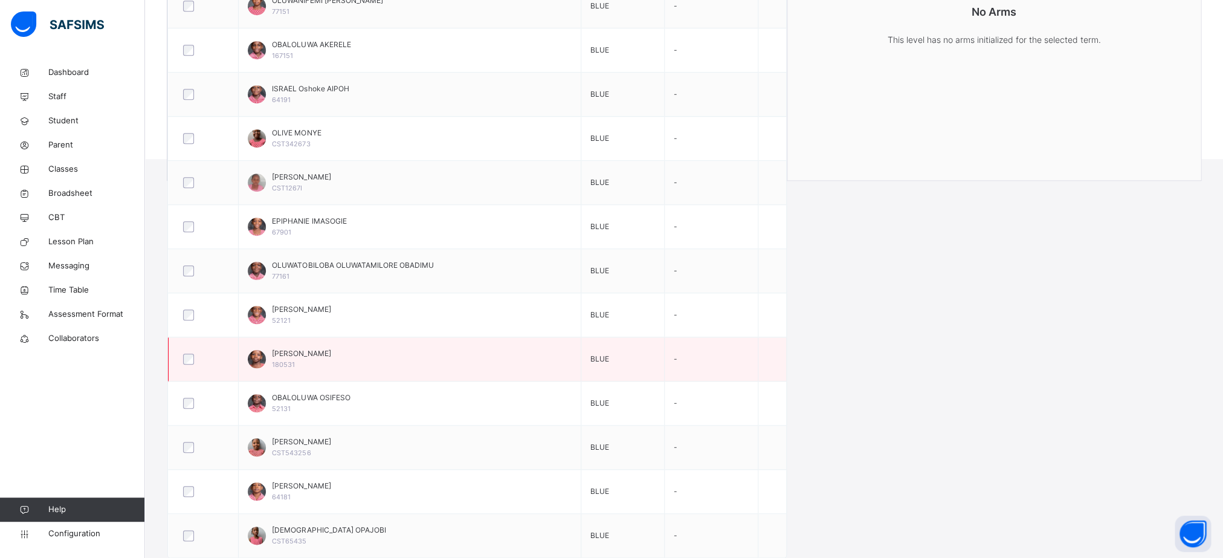
click at [351, 364] on div "[PERSON_NAME] 180531" at bounding box center [410, 359] width 324 height 22
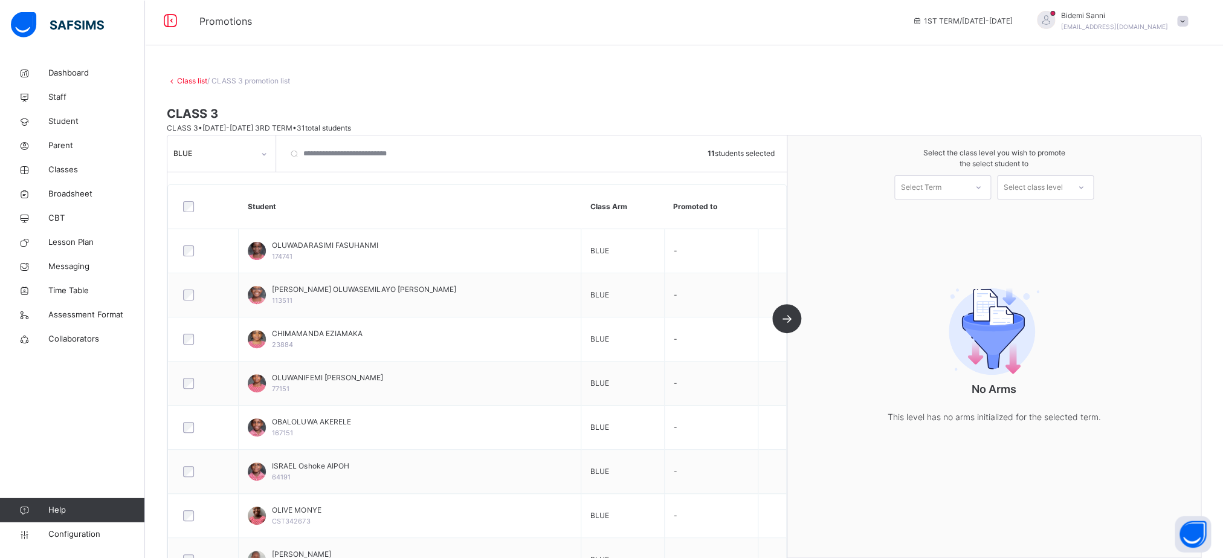
scroll to position [0, 0]
click at [966, 193] on div "Select Term" at bounding box center [930, 187] width 71 height 19
click at [965, 219] on div "1ST TERM [DATE]-[DATE]" at bounding box center [942, 220] width 95 height 31
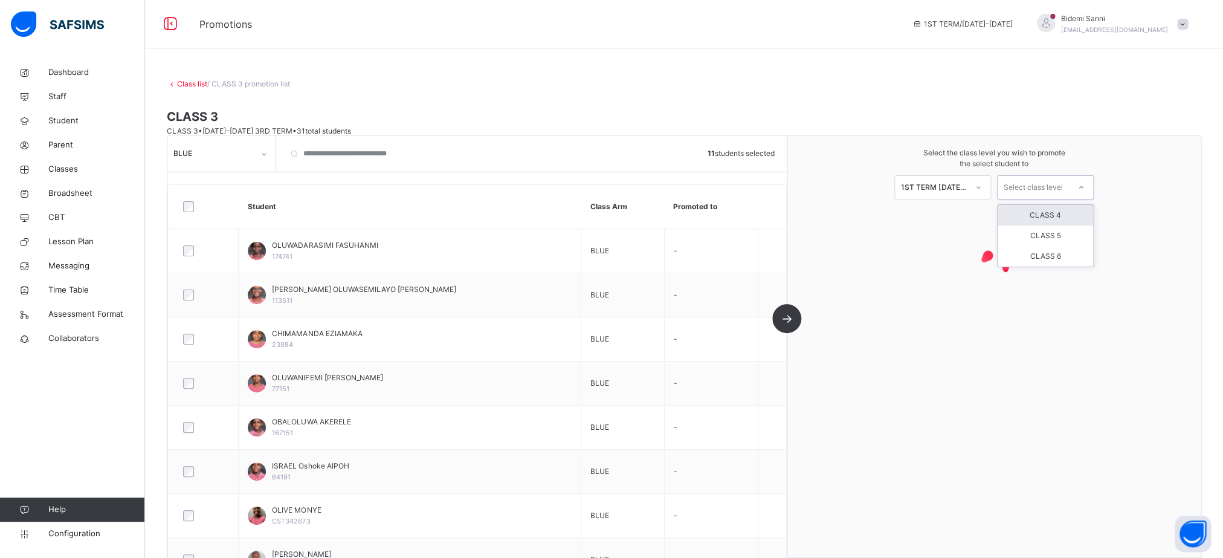
click at [1063, 194] on div "Select class level" at bounding box center [1033, 187] width 59 height 24
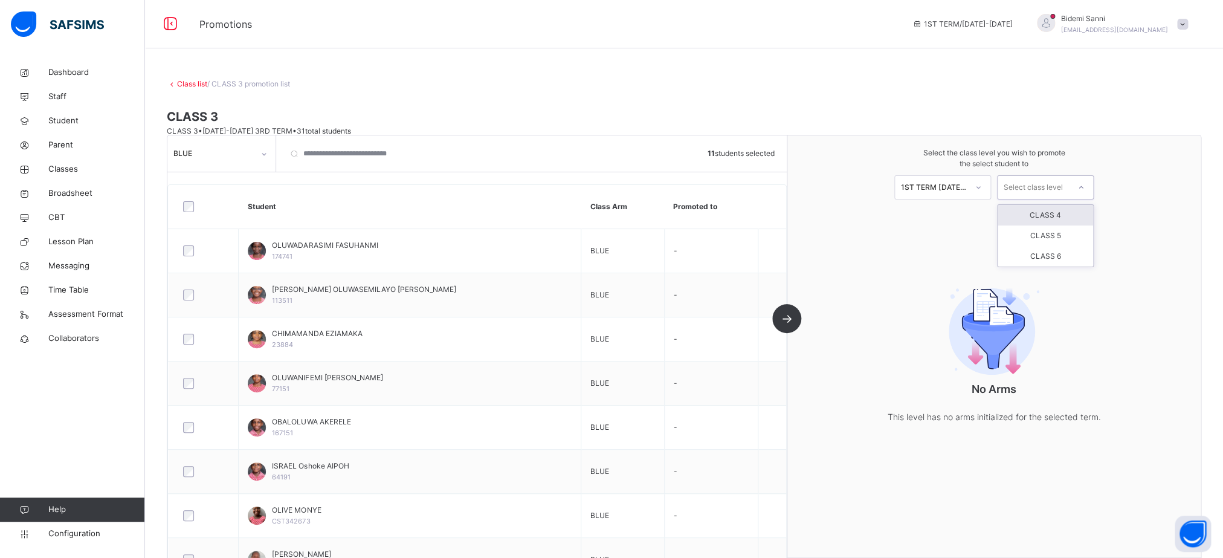
click at [1066, 212] on div "CLASS 4" at bounding box center [1045, 215] width 95 height 21
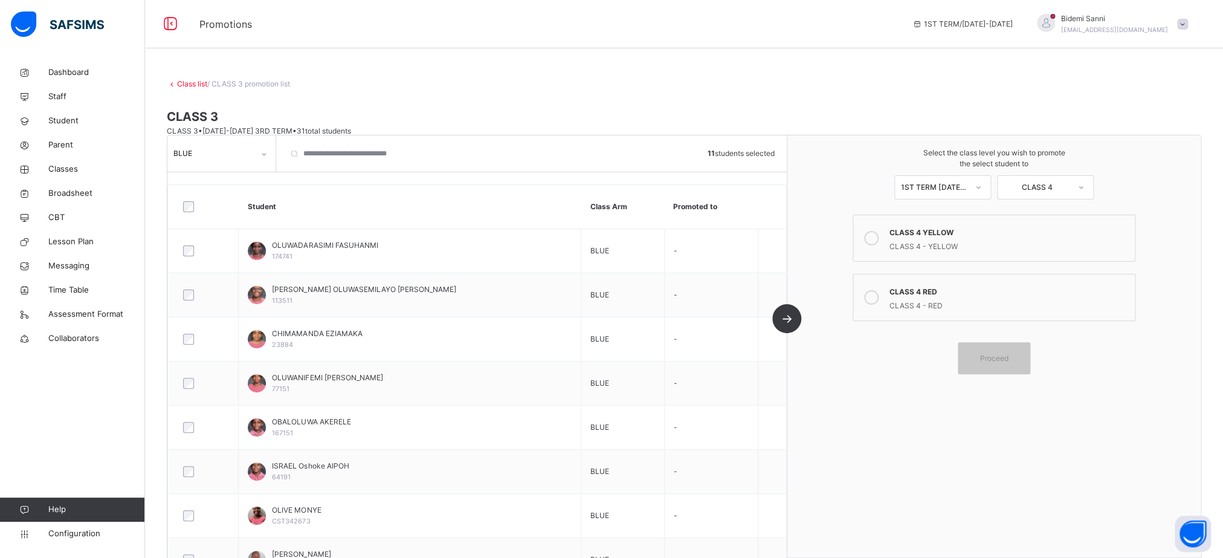
click at [952, 242] on div "CLASS 4 - YELLOW" at bounding box center [1009, 245] width 240 height 14
click at [1000, 357] on span "Proceed" at bounding box center [993, 357] width 28 height 11
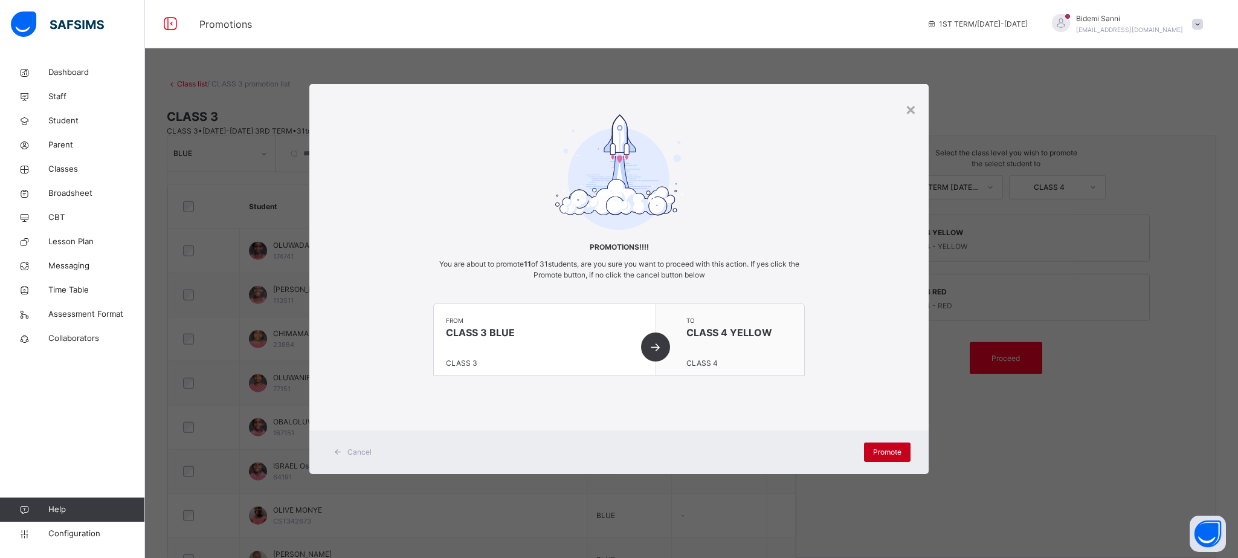
click at [890, 446] on div "Promote" at bounding box center [887, 451] width 47 height 19
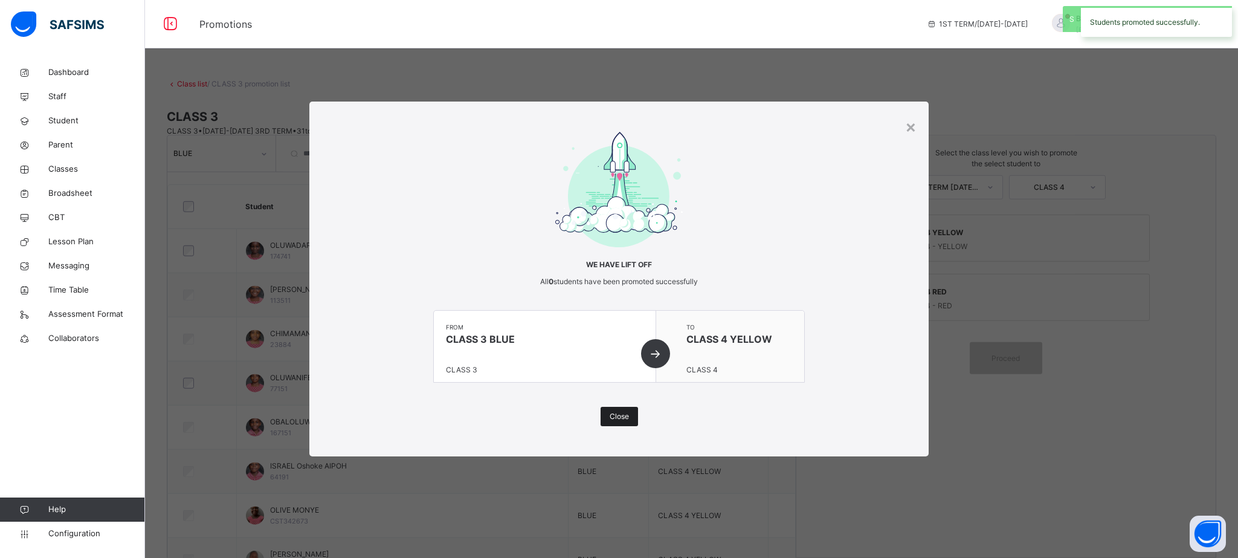
click at [624, 419] on span "Close" at bounding box center [619, 416] width 19 height 11
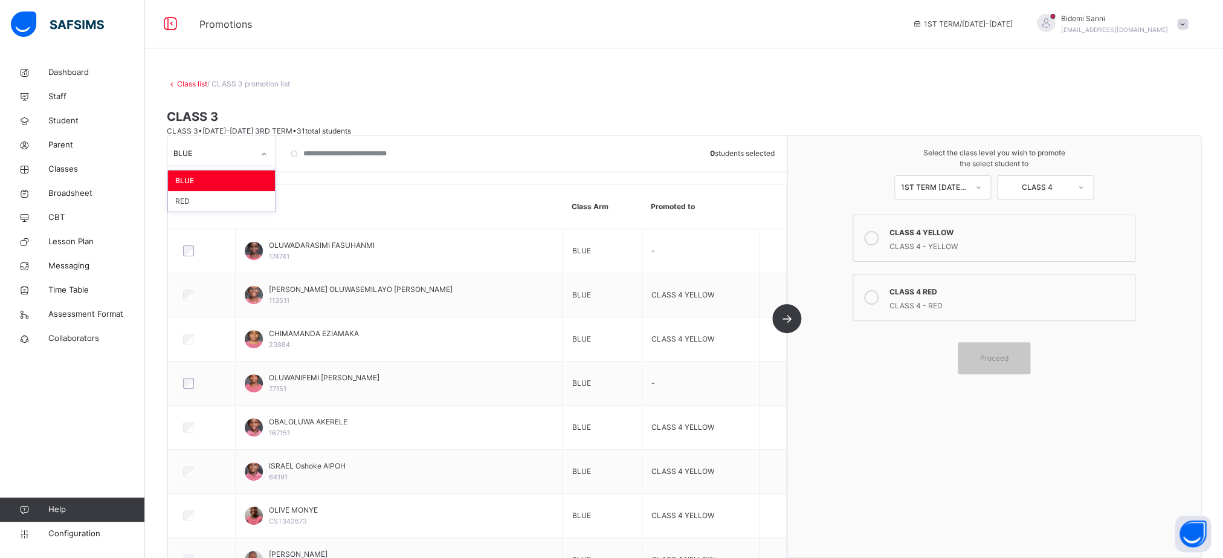
click at [266, 153] on icon at bounding box center [263, 154] width 7 height 12
click at [241, 210] on div "RED" at bounding box center [221, 201] width 107 height 21
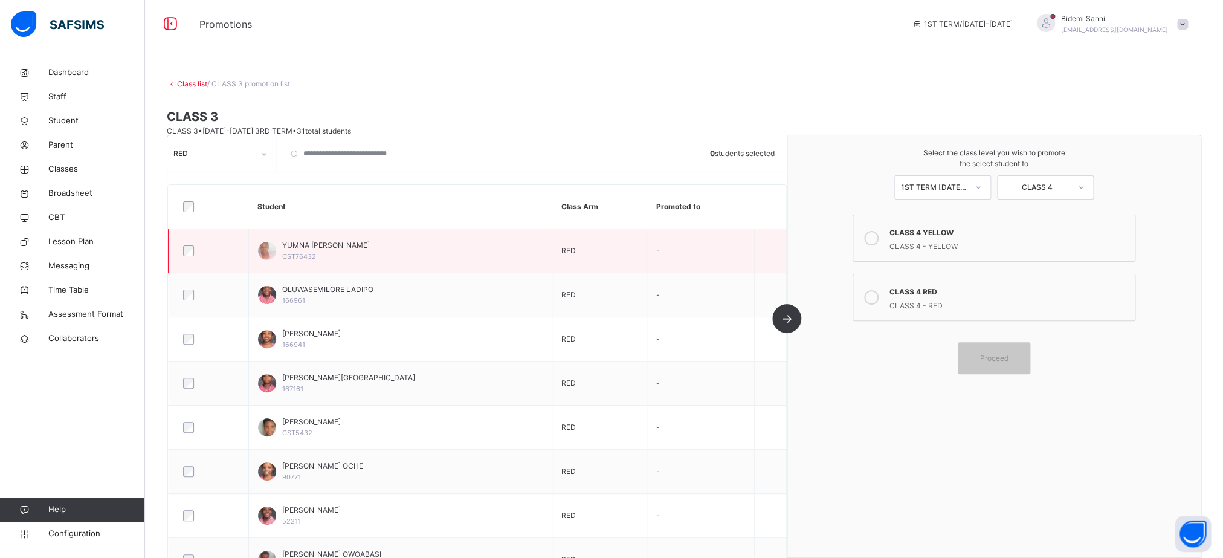
click at [189, 257] on div at bounding box center [209, 250] width 62 height 25
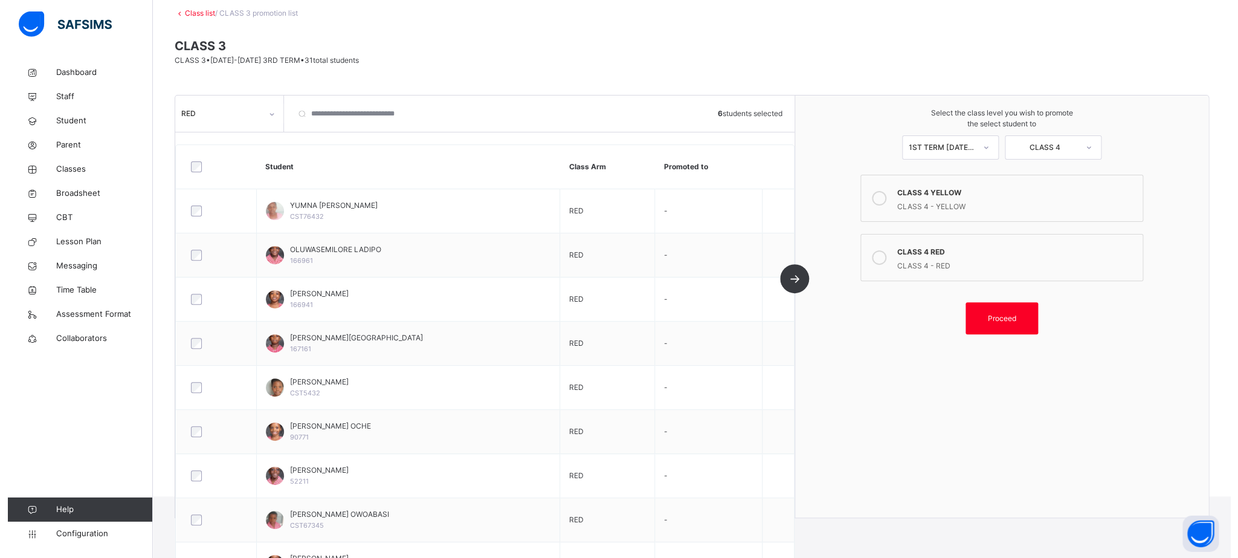
scroll to position [68, 0]
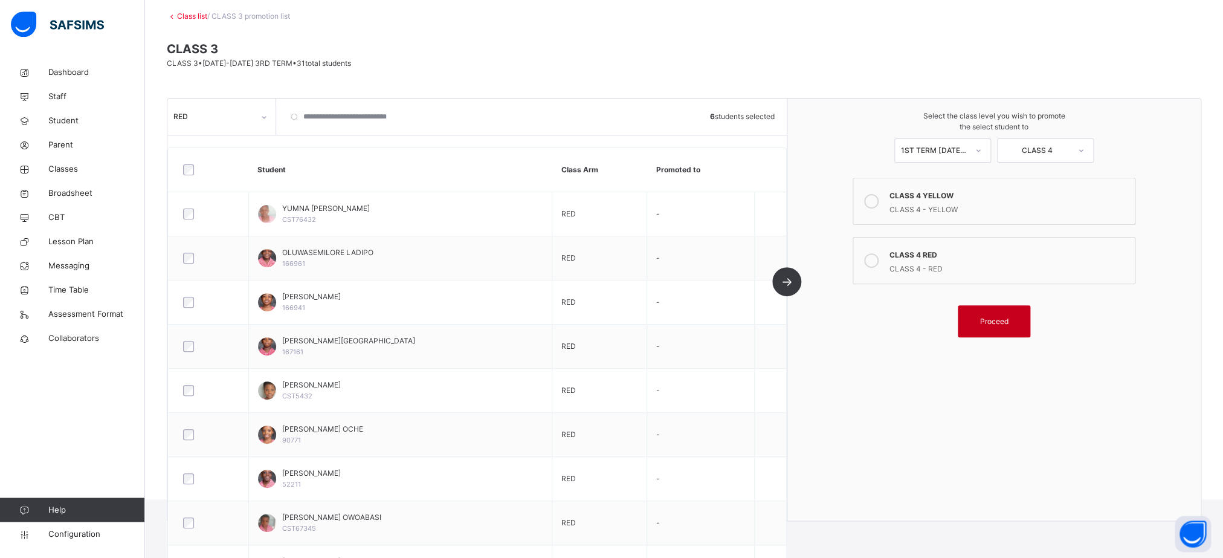
click at [1000, 319] on span "Proceed" at bounding box center [993, 321] width 28 height 11
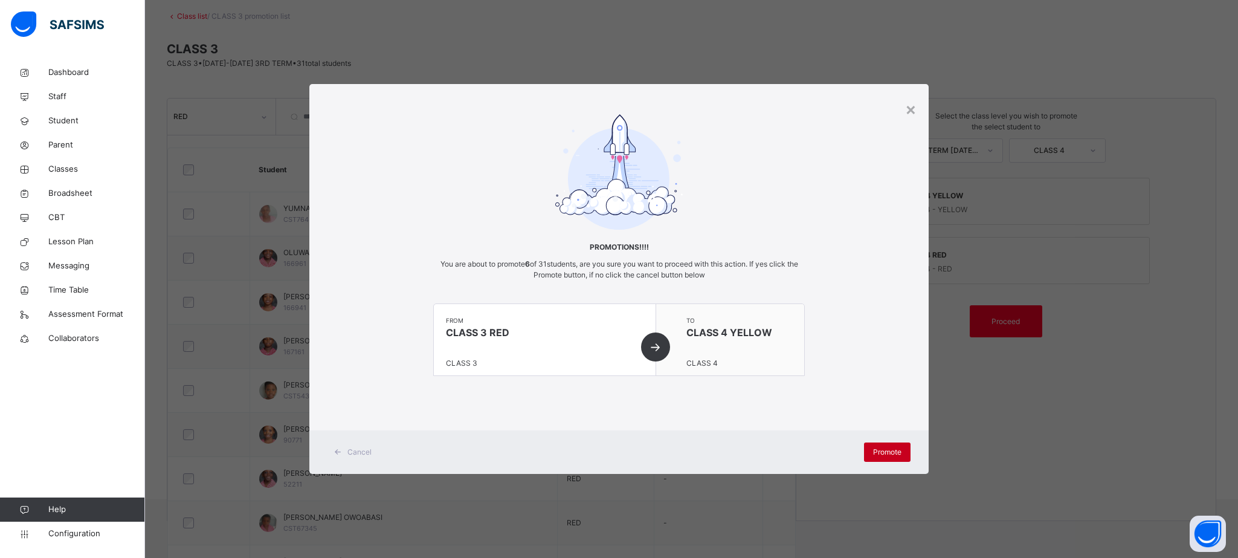
click at [880, 451] on span "Promote" at bounding box center [887, 451] width 28 height 11
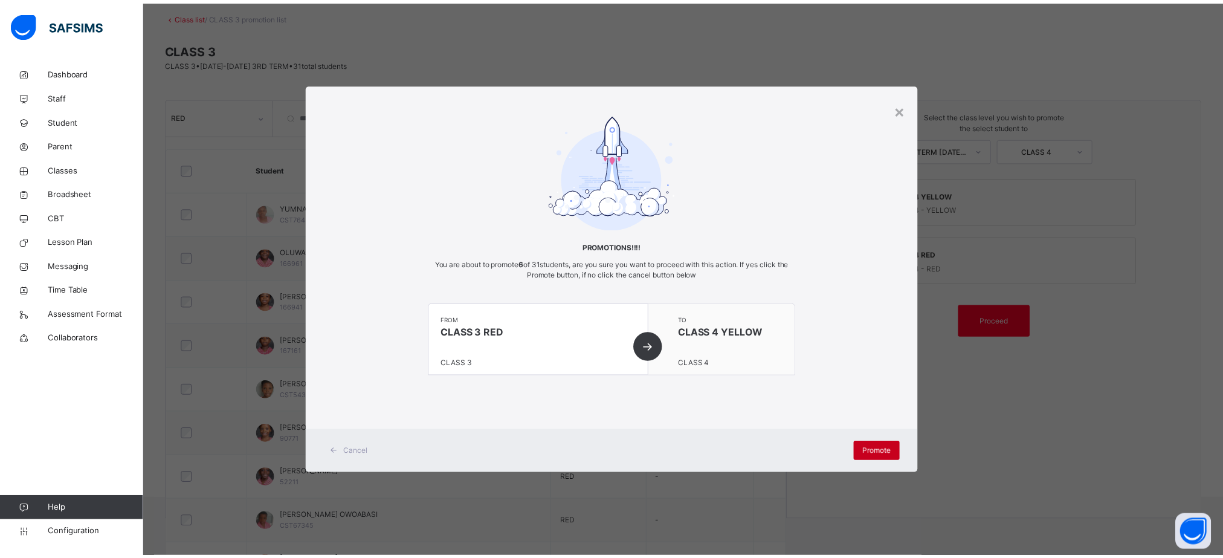
scroll to position [31, 0]
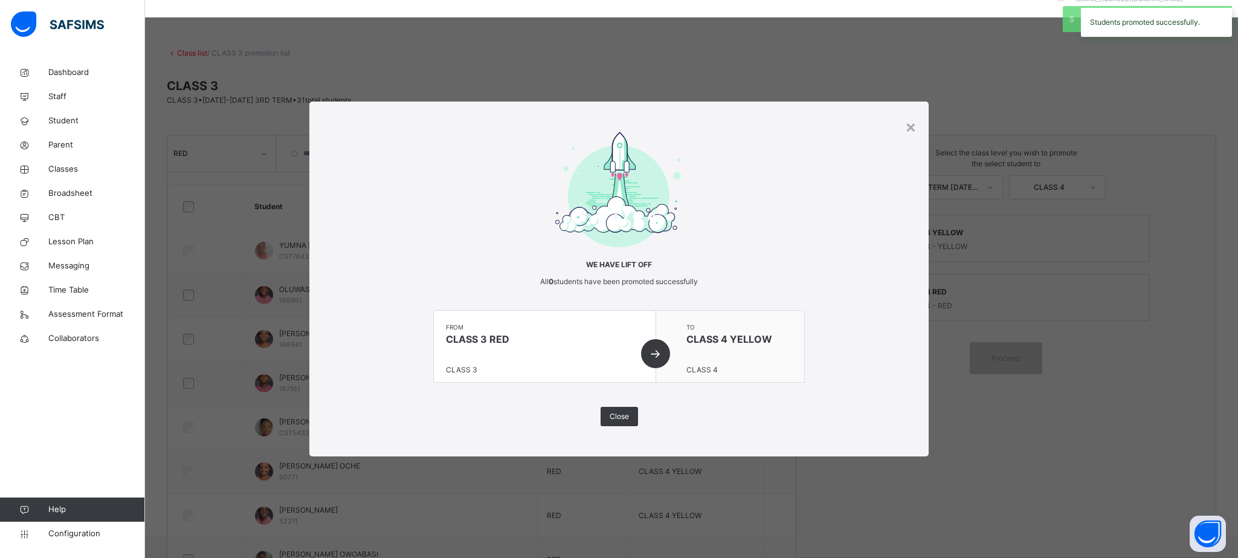
click at [620, 427] on div "× We have lift off All 0 students have been promoted successfully from CLASS 3 …" at bounding box center [618, 279] width 619 height 355
click at [612, 416] on span "Close" at bounding box center [619, 416] width 19 height 11
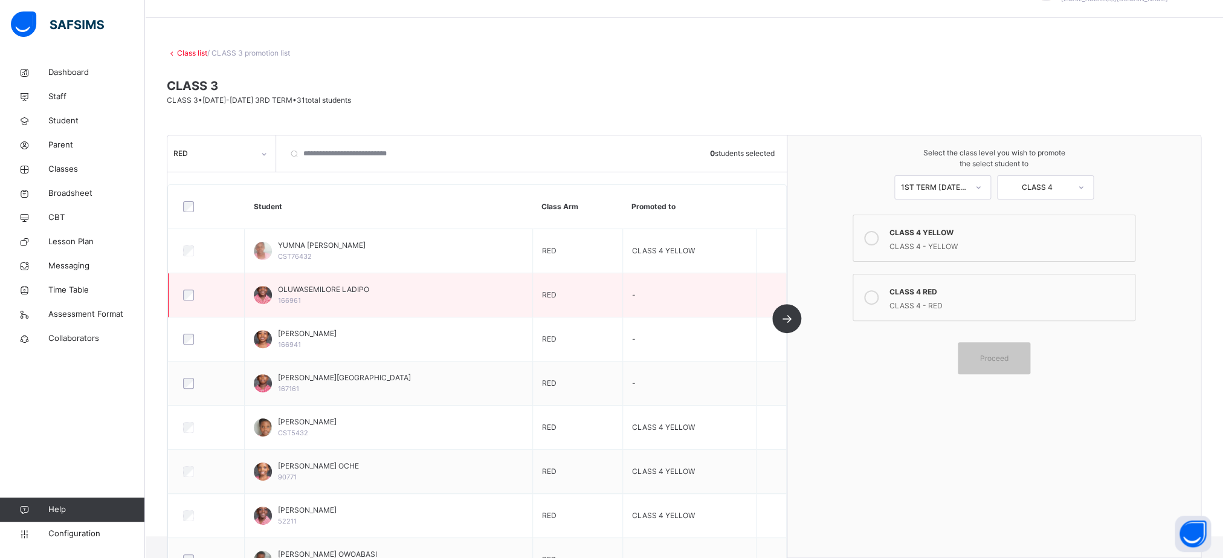
click at [186, 302] on div at bounding box center [206, 294] width 57 height 25
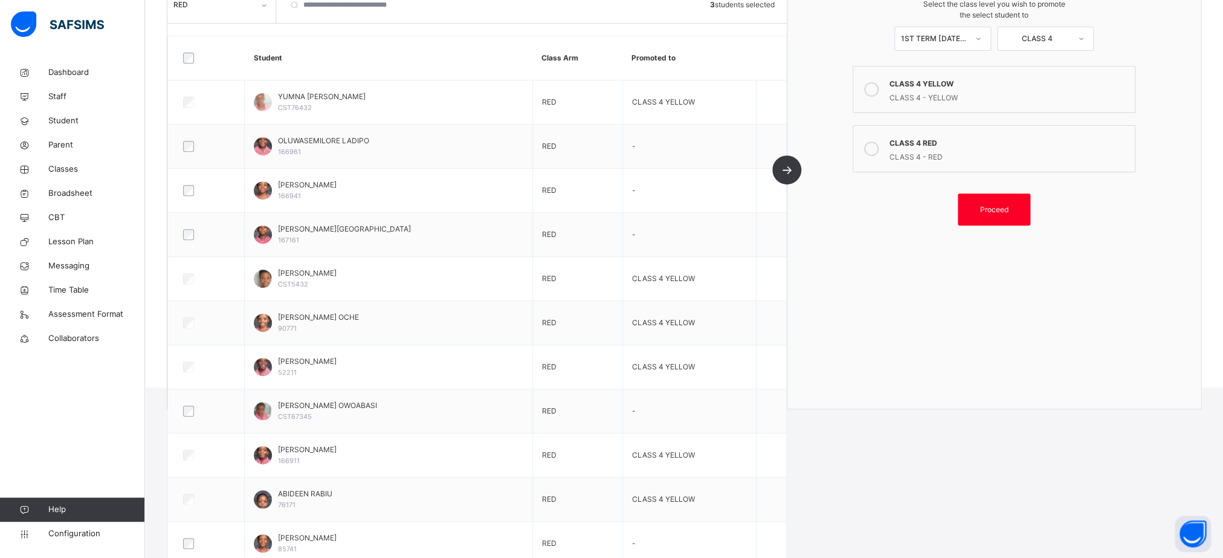
scroll to position [183, 0]
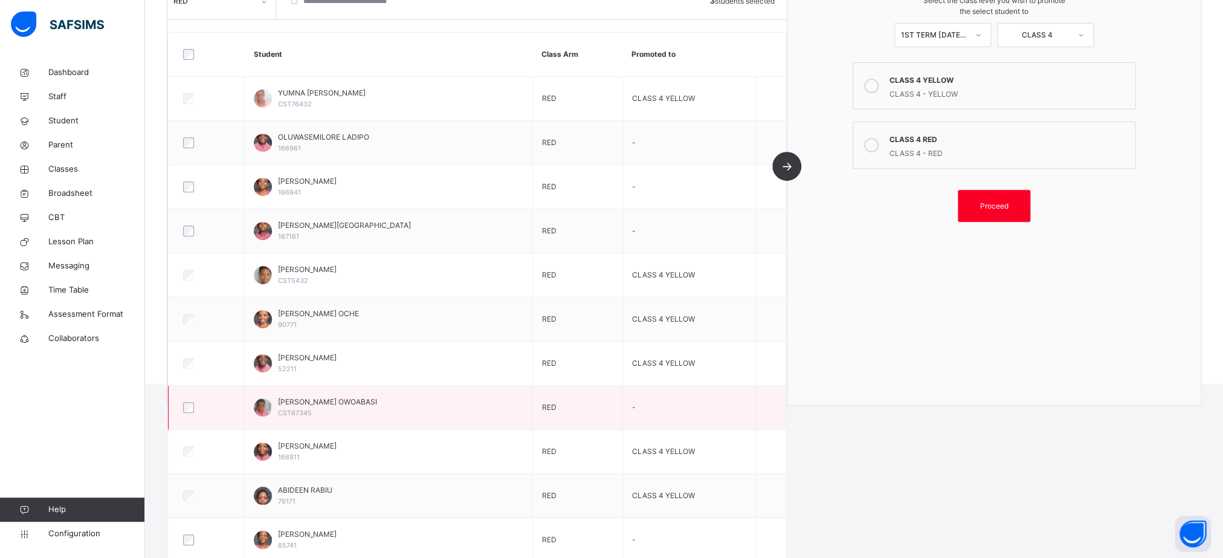
click at [190, 416] on div at bounding box center [206, 407] width 57 height 25
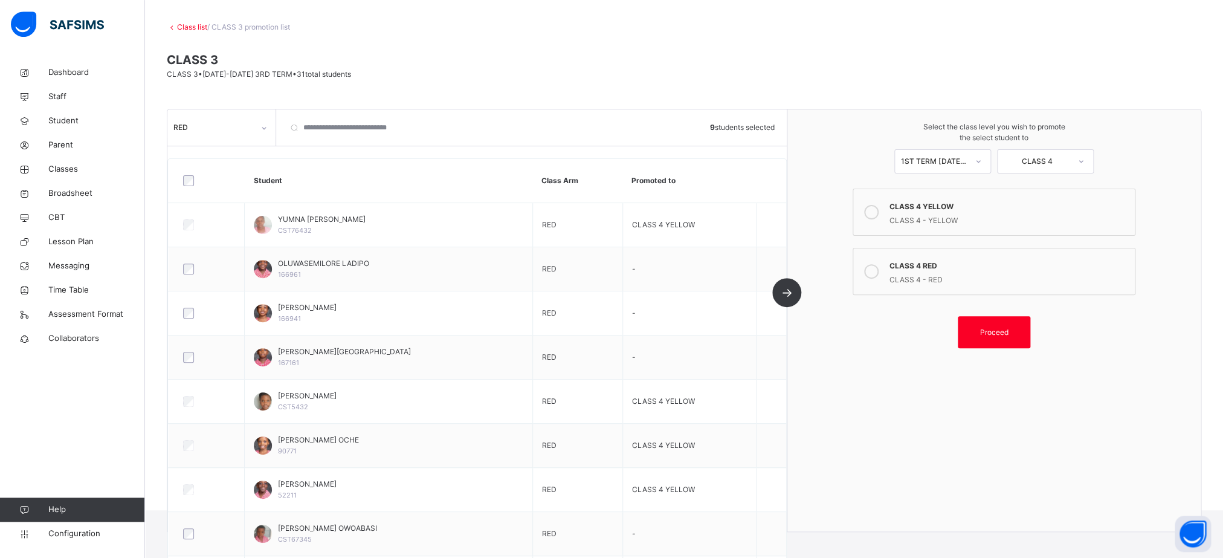
scroll to position [24, 0]
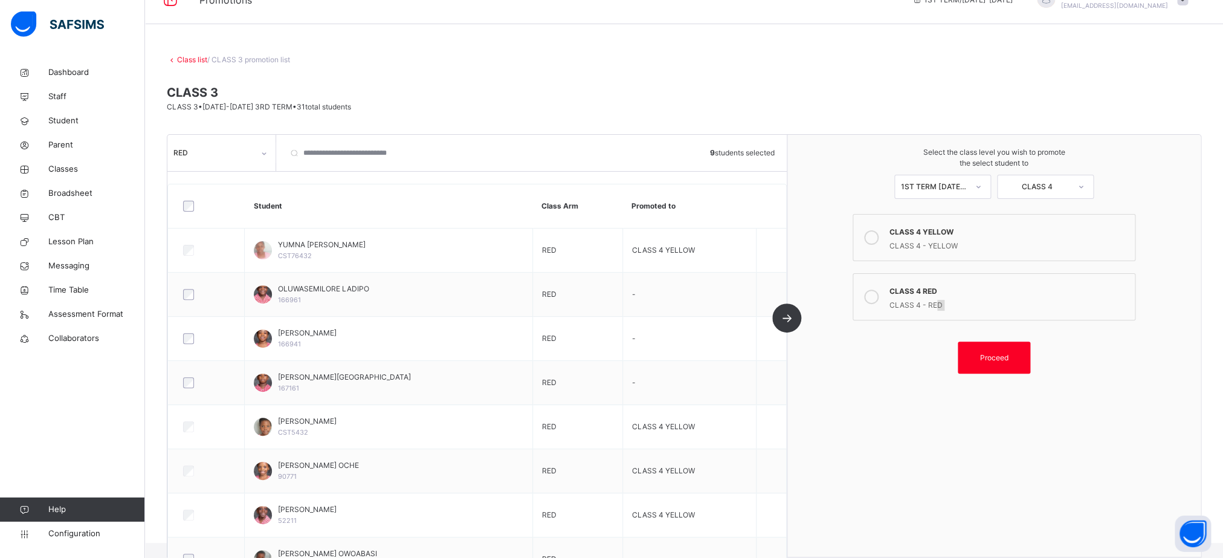
drag, startPoint x: 965, startPoint y: 334, endPoint x: 946, endPoint y: 312, distance: 29.5
click at [946, 312] on div "CLASS 4 YELLOW CLASS 4 - YELLOW CLASS 4 RED CLASS 4 - RED Proceed" at bounding box center [993, 294] width 289 height 160
click at [946, 311] on div "CLASS 4 - RED" at bounding box center [1009, 304] width 240 height 14
click at [1008, 363] on span "Proceed" at bounding box center [993, 357] width 28 height 11
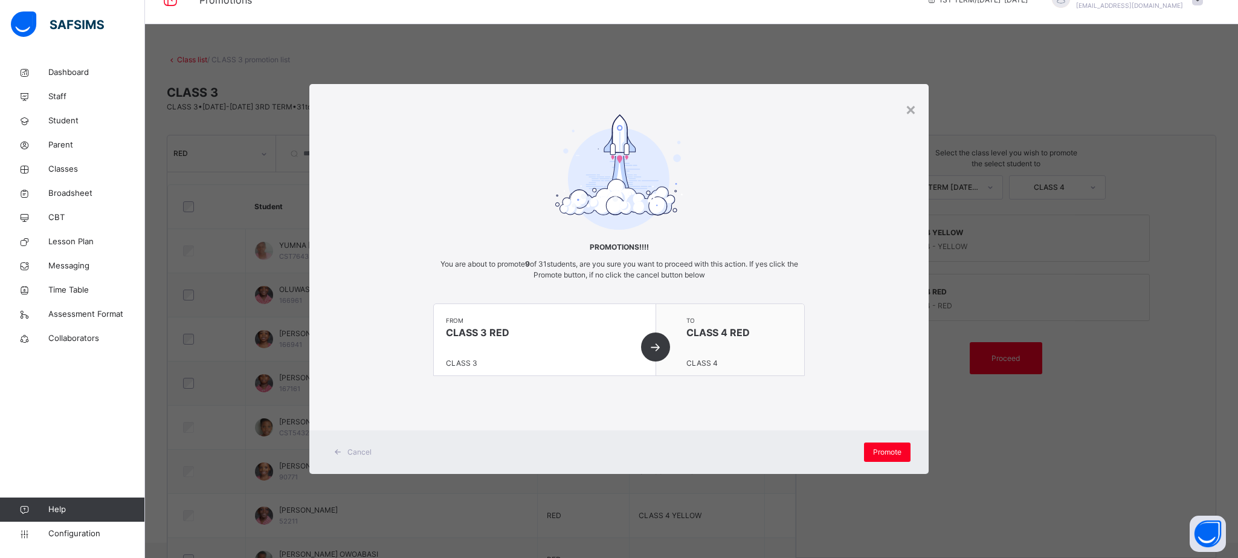
click at [706, 362] on span "CLASS 4" at bounding box center [701, 362] width 31 height 9
click at [888, 451] on span "Promote" at bounding box center [887, 451] width 28 height 11
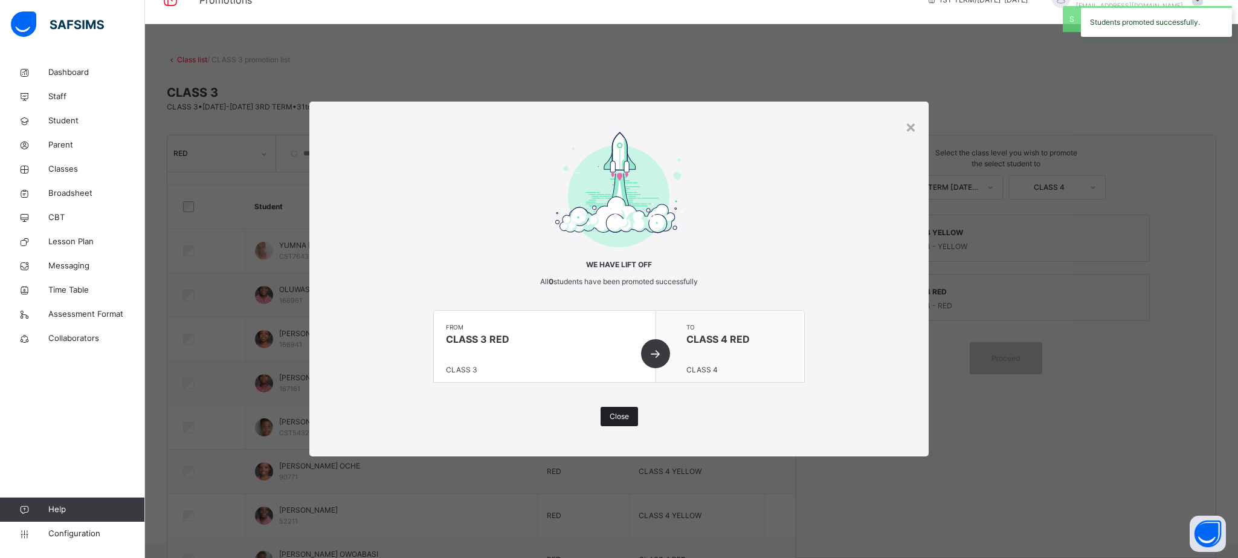
click at [631, 411] on div "Close" at bounding box center [619, 416] width 37 height 19
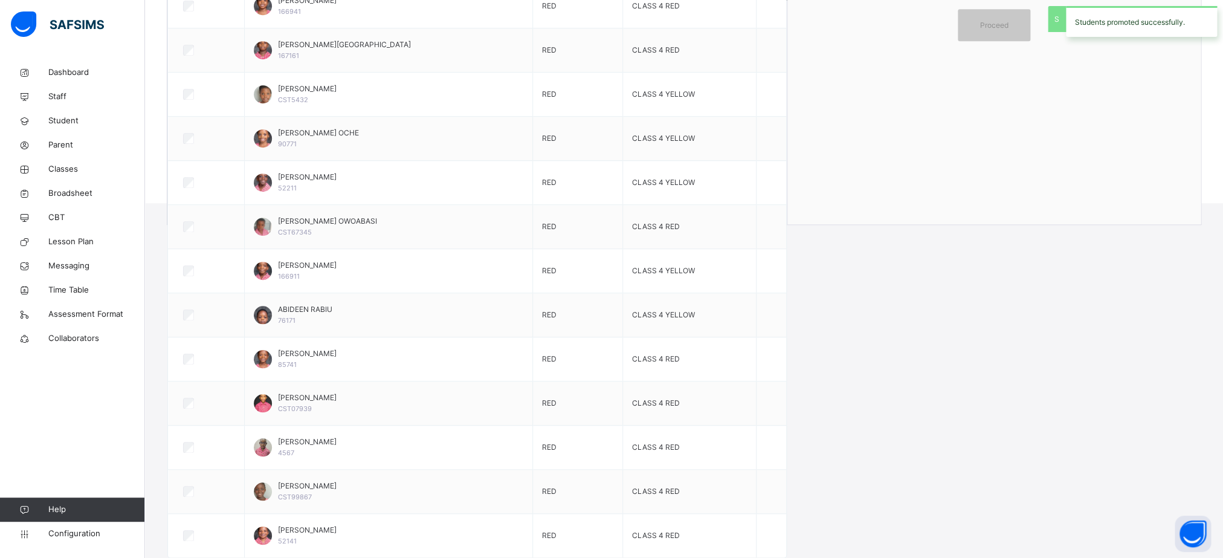
scroll to position [0, 0]
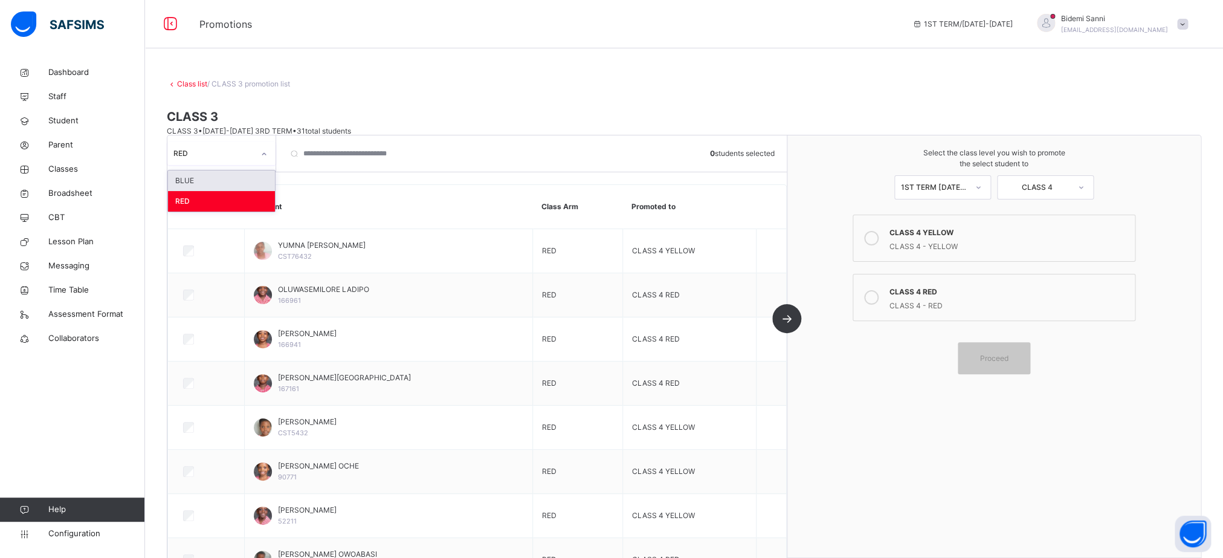
click at [230, 157] on div "RED" at bounding box center [213, 153] width 80 height 11
click at [212, 188] on div "BLUE" at bounding box center [221, 180] width 107 height 21
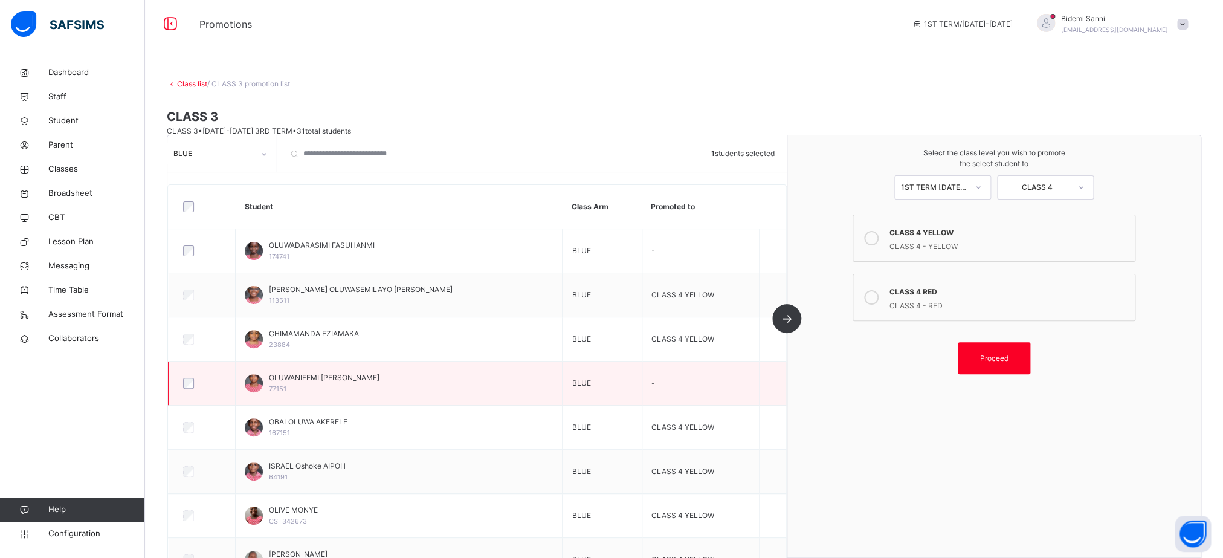
click at [193, 378] on div at bounding box center [202, 382] width 48 height 25
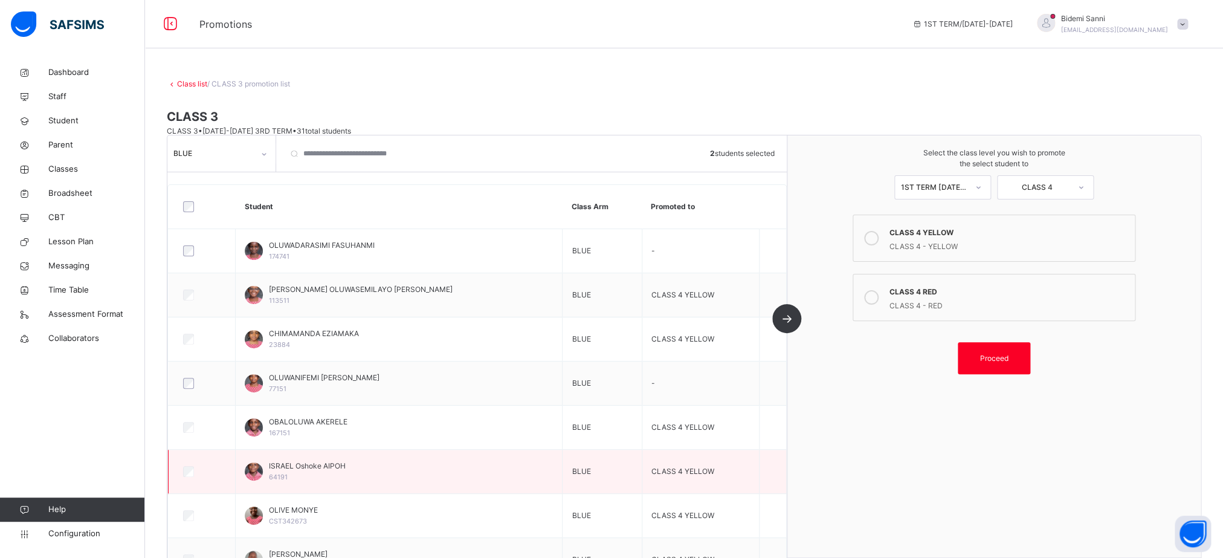
click at [462, 456] on td "ISRAEL Oshoke AIPOH 64191" at bounding box center [399, 471] width 327 height 44
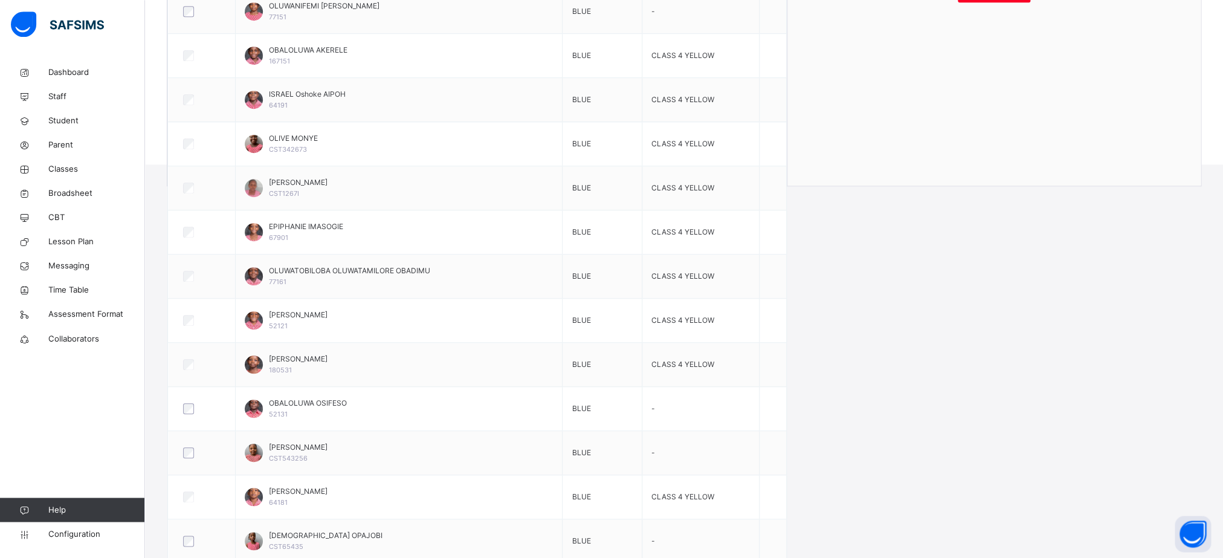
scroll to position [414, 0]
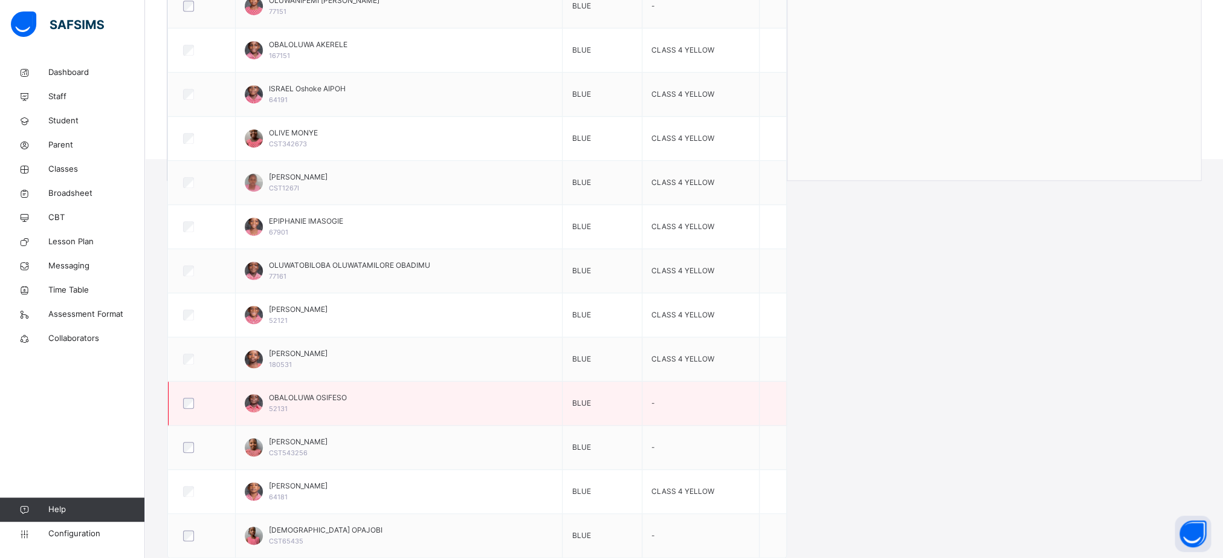
click at [195, 395] on div at bounding box center [202, 402] width 48 height 25
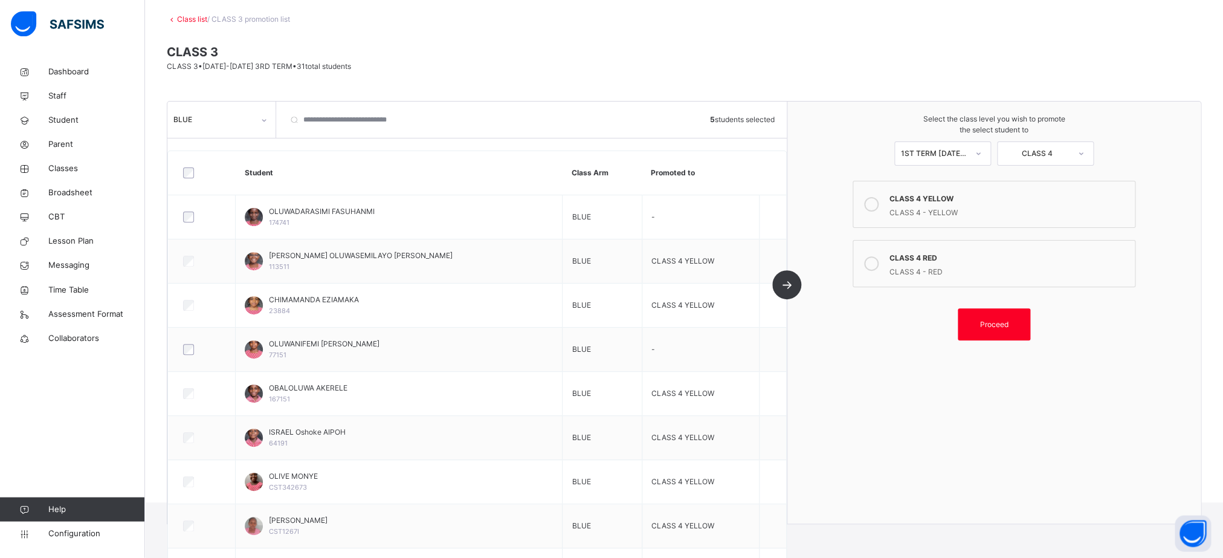
scroll to position [15, 0]
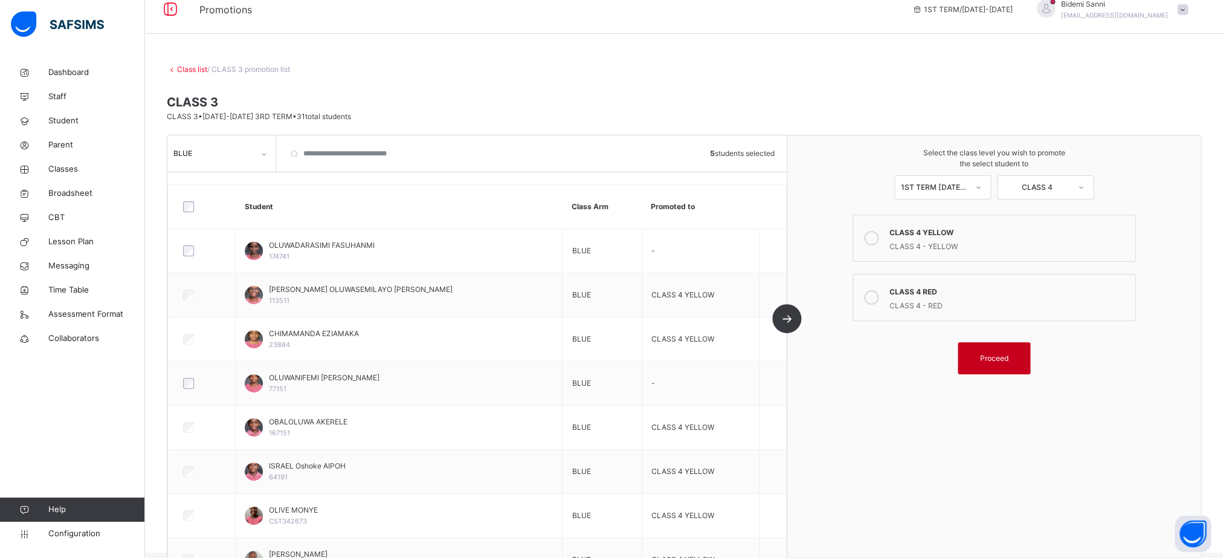
click at [1014, 369] on div "Proceed" at bounding box center [994, 358] width 73 height 32
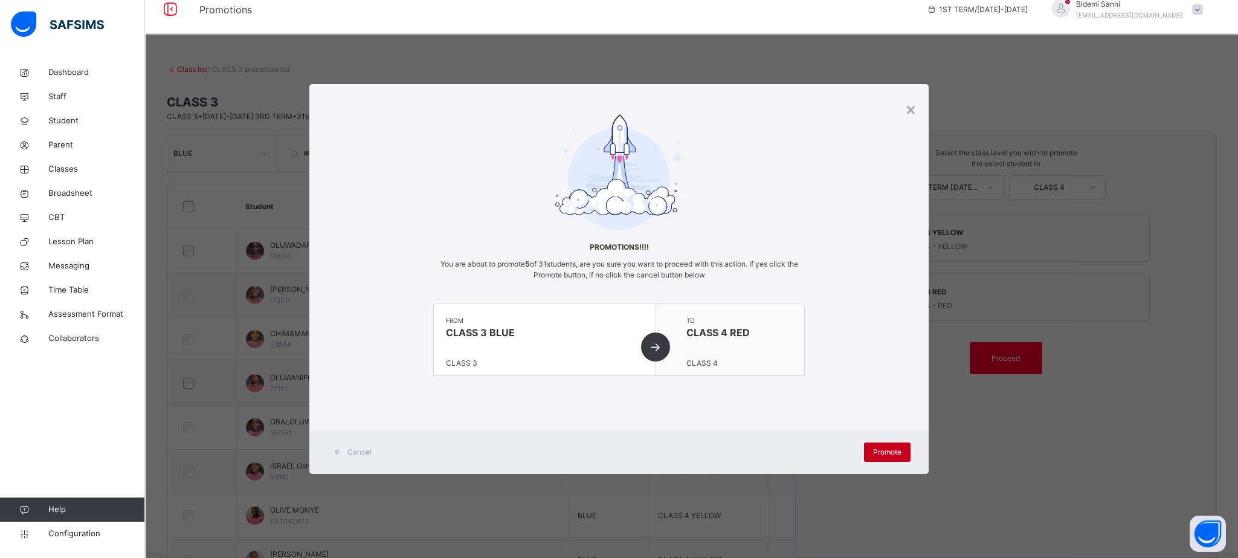
click at [875, 451] on span "Promote" at bounding box center [887, 451] width 28 height 11
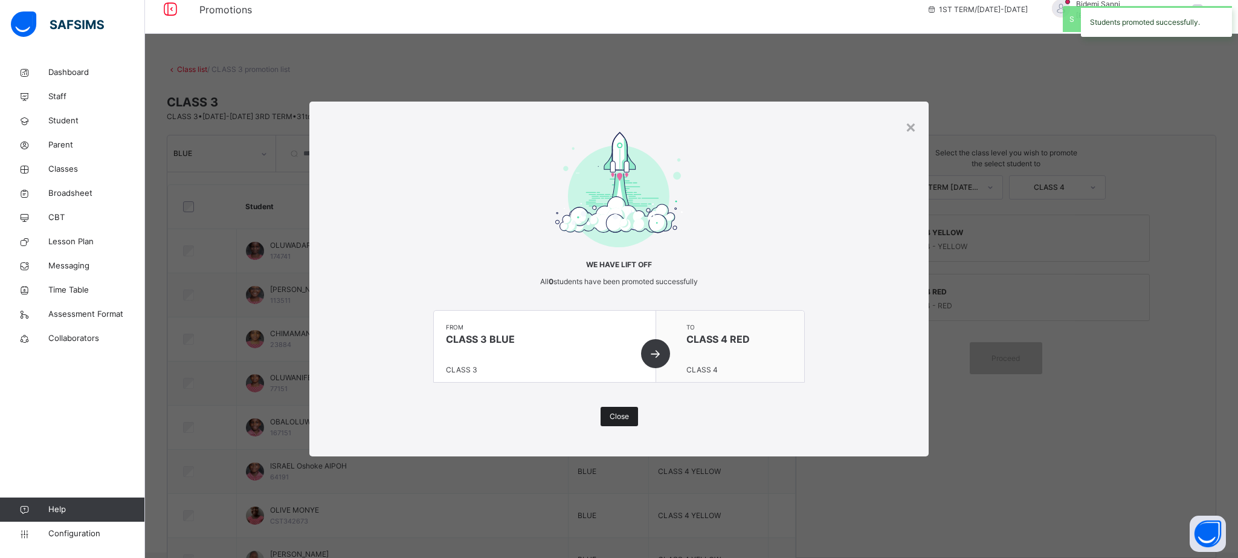
click at [616, 413] on span "Close" at bounding box center [619, 416] width 19 height 11
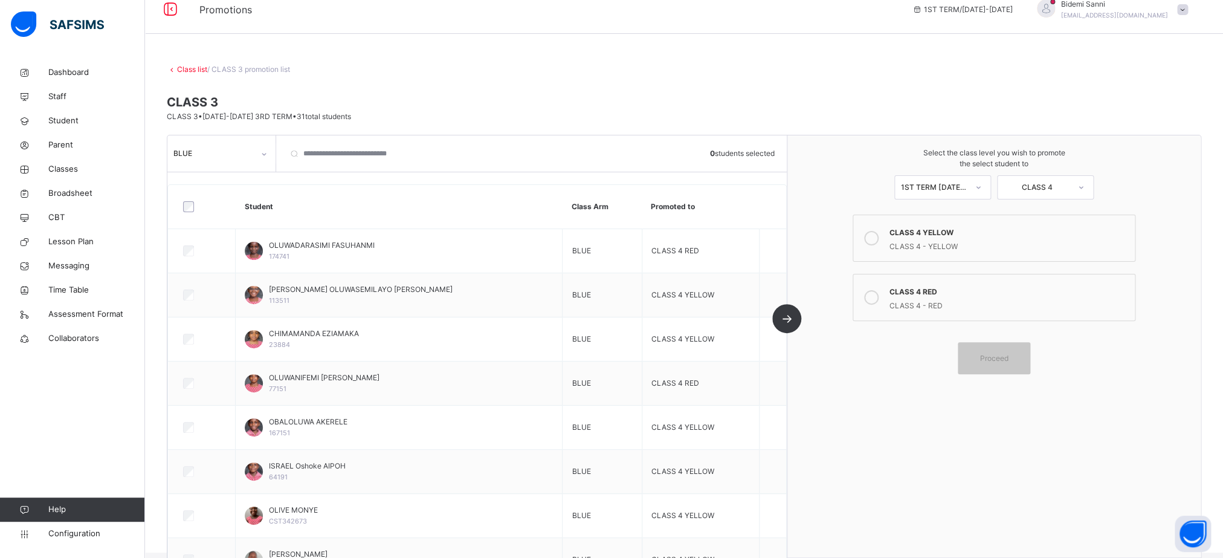
click at [189, 67] on link "Class list" at bounding box center [192, 69] width 30 height 9
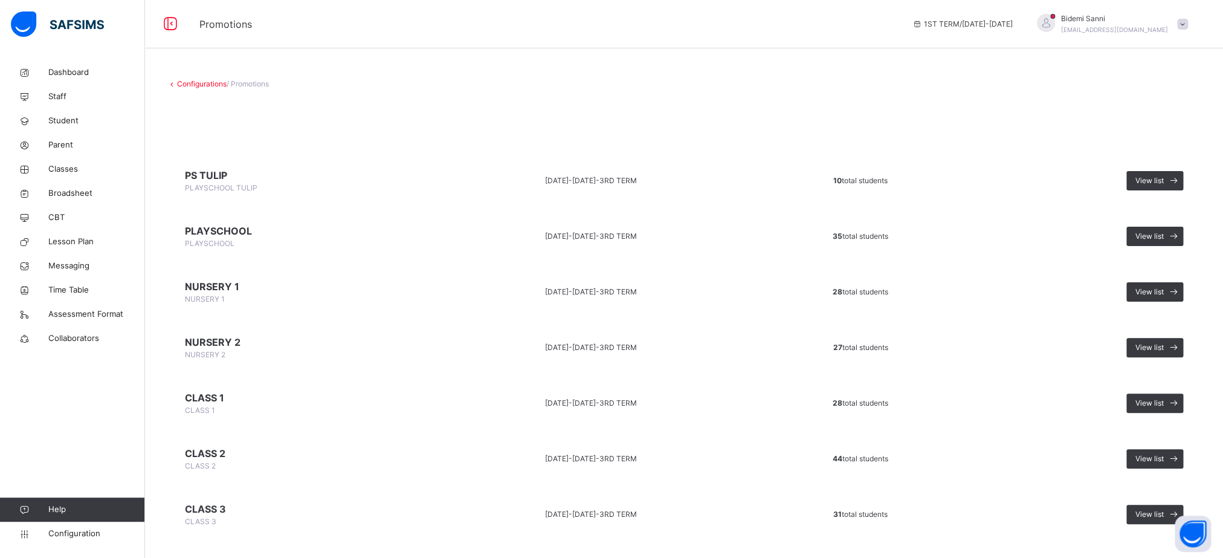
scroll to position [190, 0]
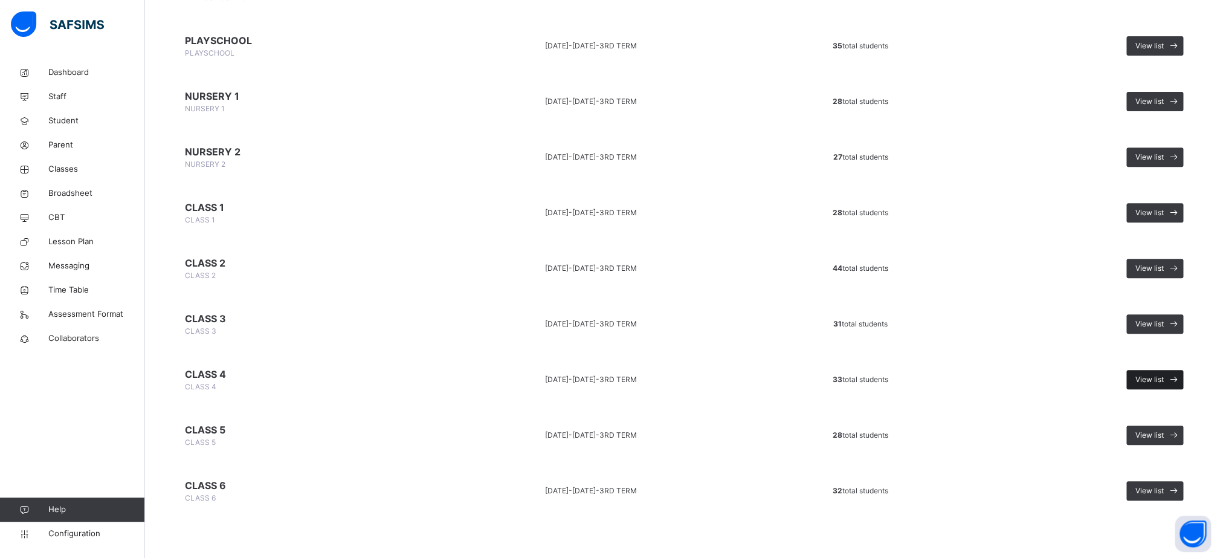
click at [1164, 381] on span "View list" at bounding box center [1149, 379] width 28 height 11
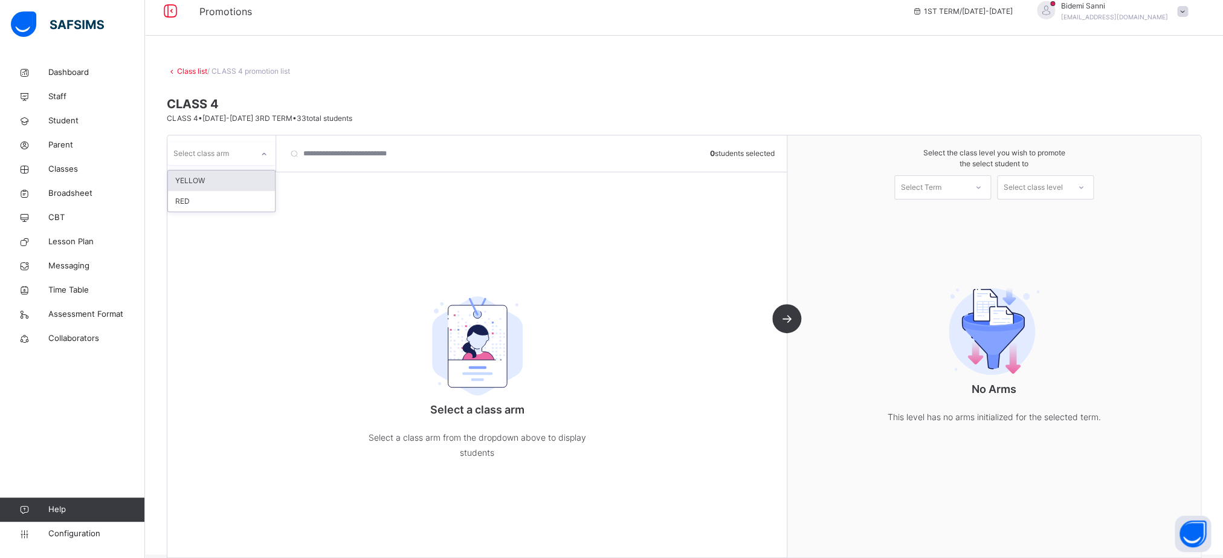
click at [247, 159] on div "Select class arm" at bounding box center [209, 153] width 85 height 19
click at [240, 179] on div "YELLOW" at bounding box center [221, 180] width 107 height 21
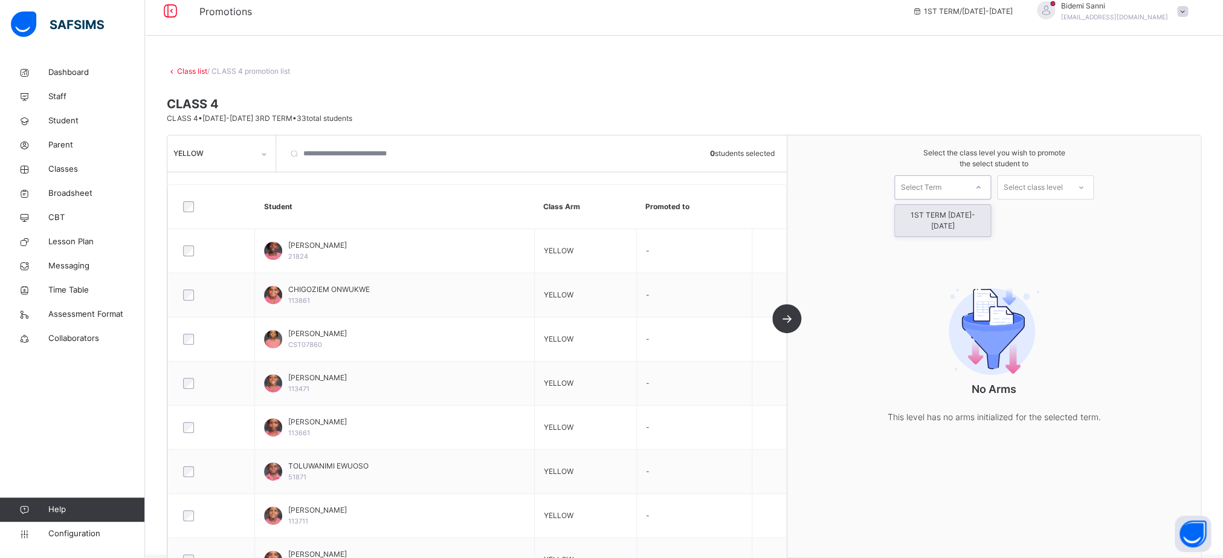
click at [941, 192] on div "Select Term" at bounding box center [921, 187] width 40 height 24
click at [944, 219] on div "1ST TERM [DATE]-[DATE]" at bounding box center [942, 220] width 95 height 31
click at [1058, 193] on div "Select class level" at bounding box center [1033, 187] width 59 height 24
click at [1046, 221] on div "CLASS 5" at bounding box center [1045, 215] width 95 height 21
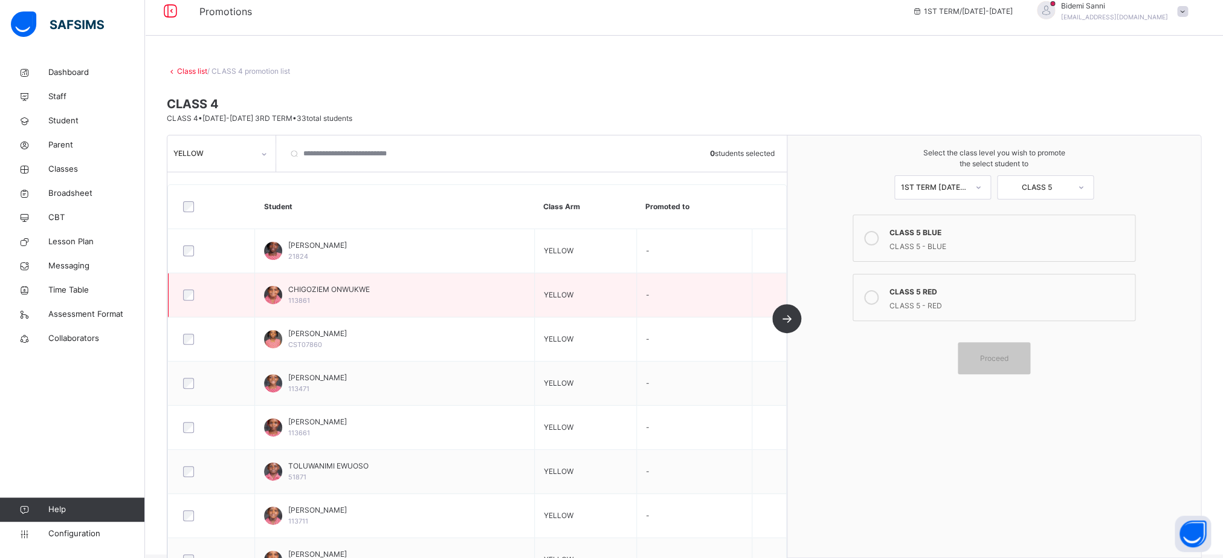
click at [509, 294] on div "CHIGOZIEM ONWUKWE 113861" at bounding box center [394, 295] width 260 height 22
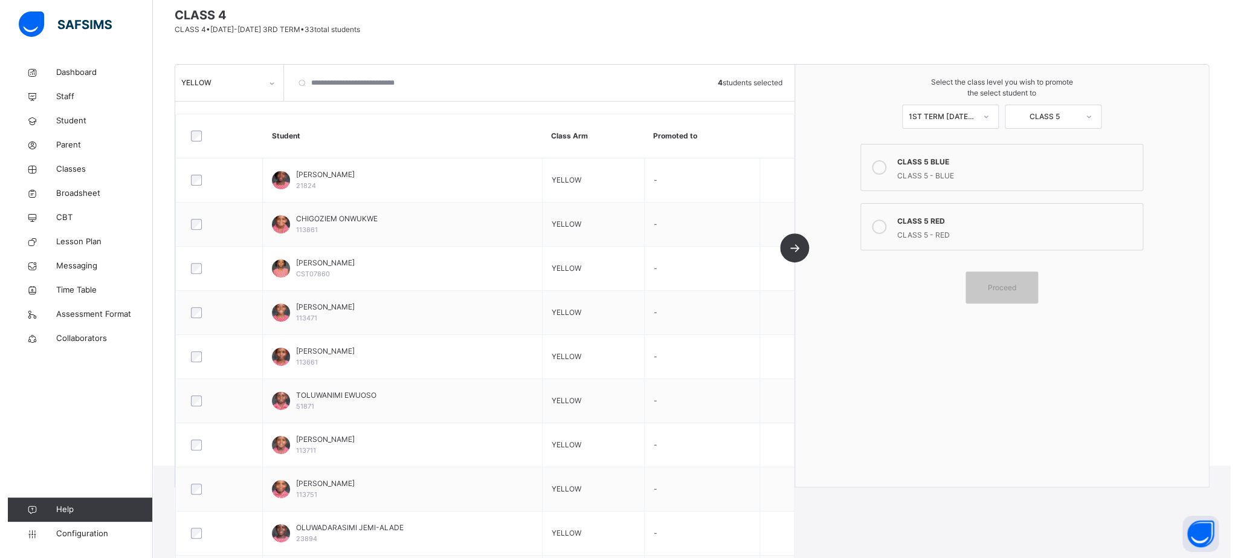
scroll to position [71, 0]
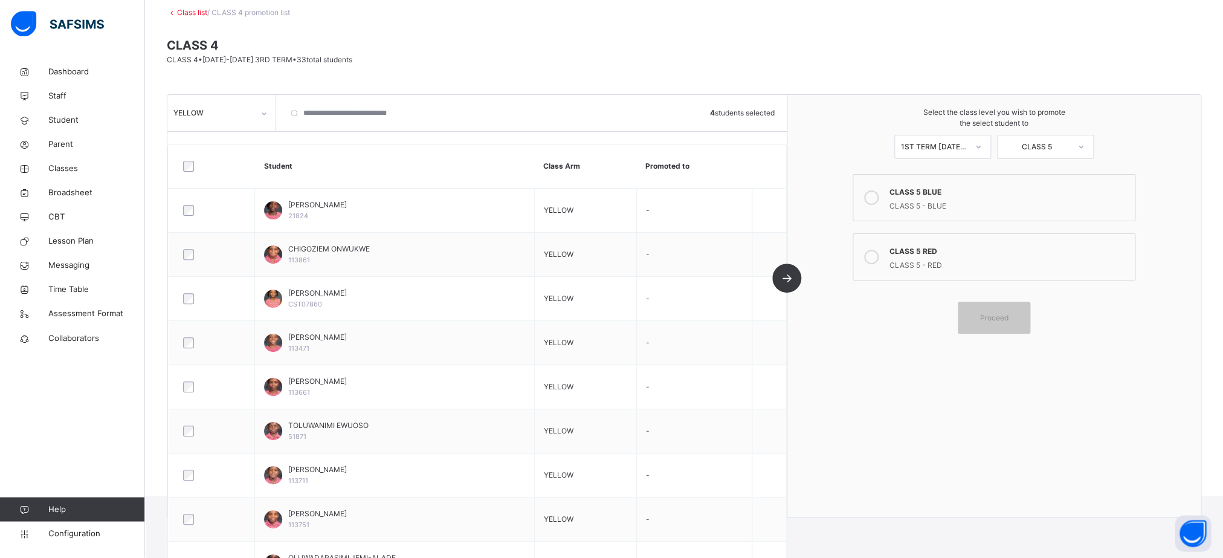
click at [442, 69] on span at bounding box center [684, 69] width 1034 height 6
click at [912, 263] on div "CLASS 5 - RED" at bounding box center [1009, 264] width 240 height 14
click at [1010, 312] on div "Proceed" at bounding box center [994, 318] width 73 height 32
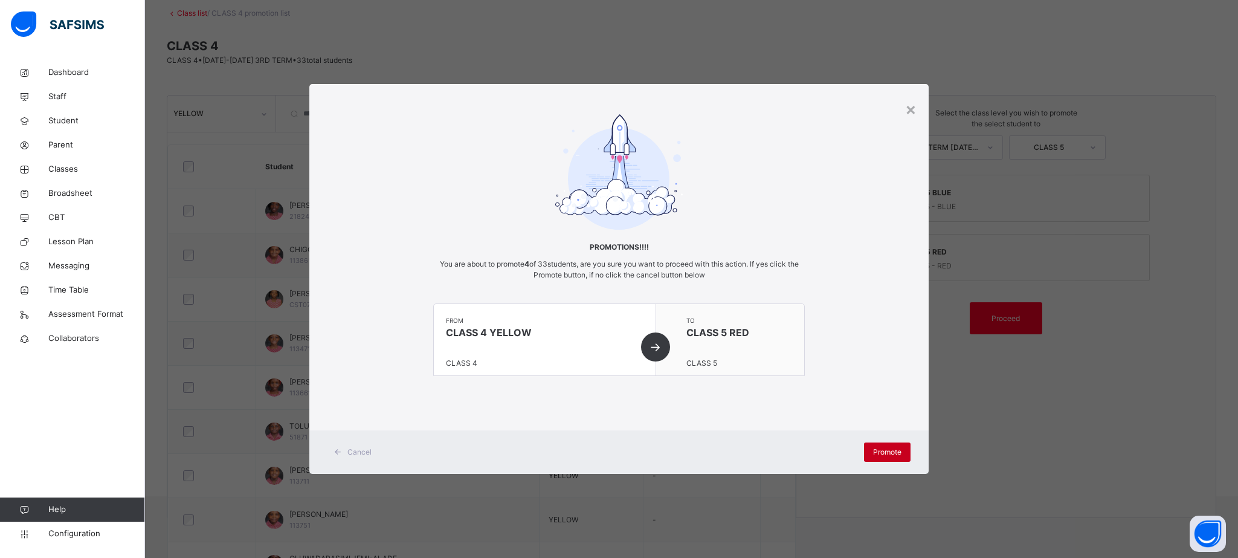
click at [886, 445] on div "Promote" at bounding box center [887, 451] width 47 height 19
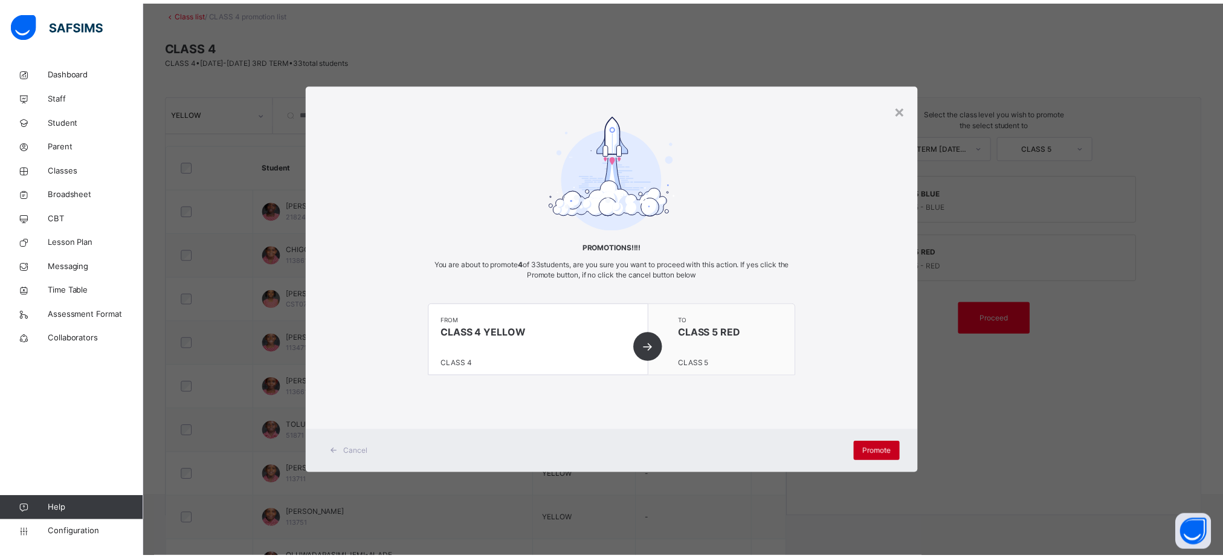
scroll to position [31, 0]
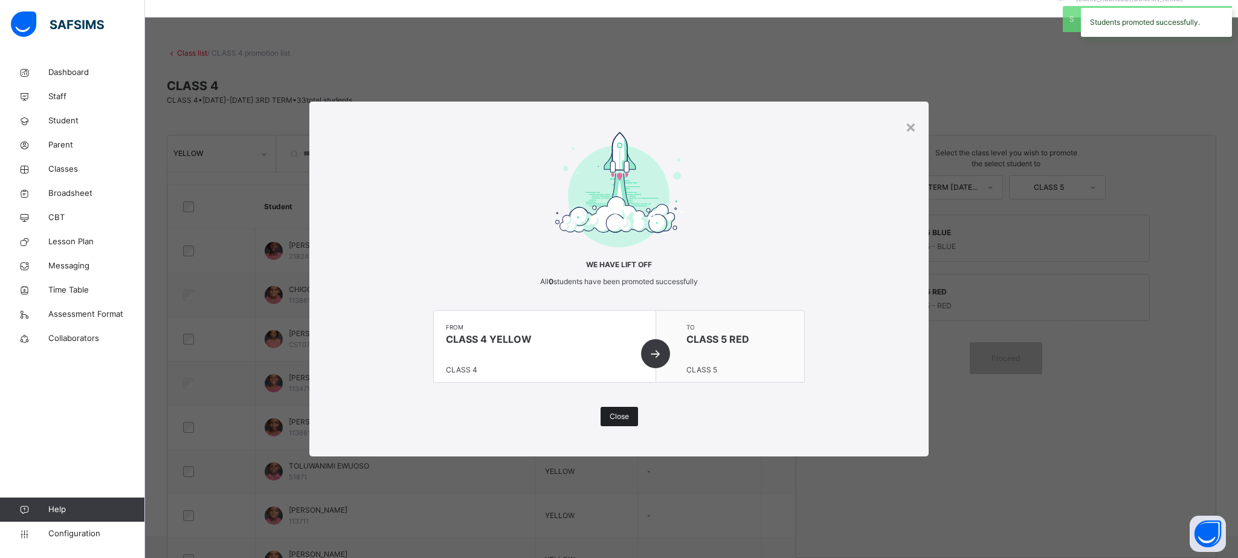
click at [618, 409] on div "Close" at bounding box center [619, 416] width 37 height 19
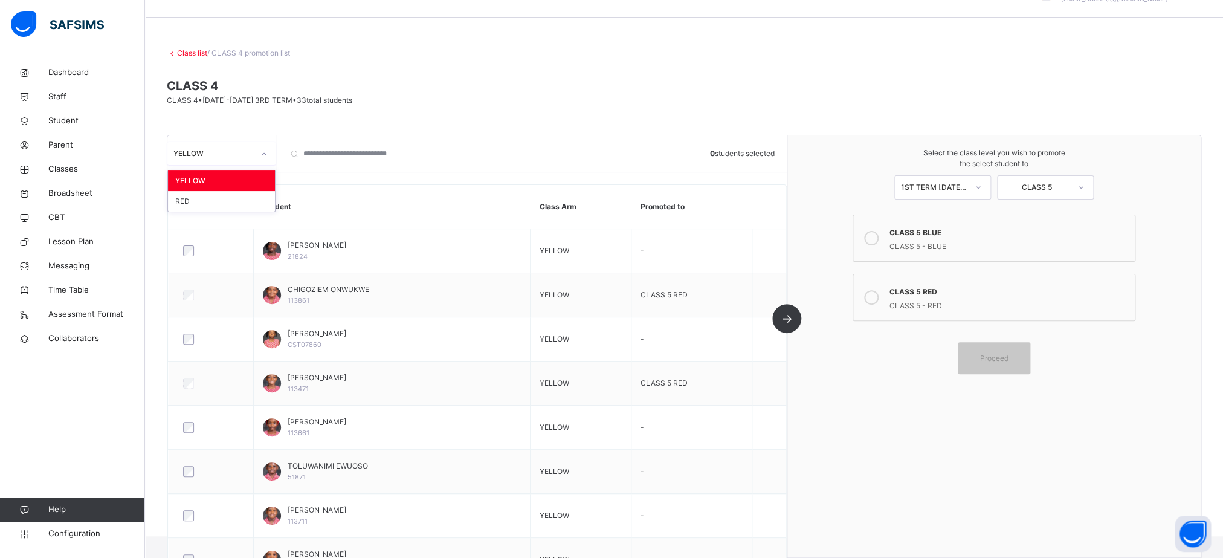
click at [264, 161] on div at bounding box center [264, 153] width 21 height 19
click at [245, 205] on div "RED" at bounding box center [221, 201] width 107 height 21
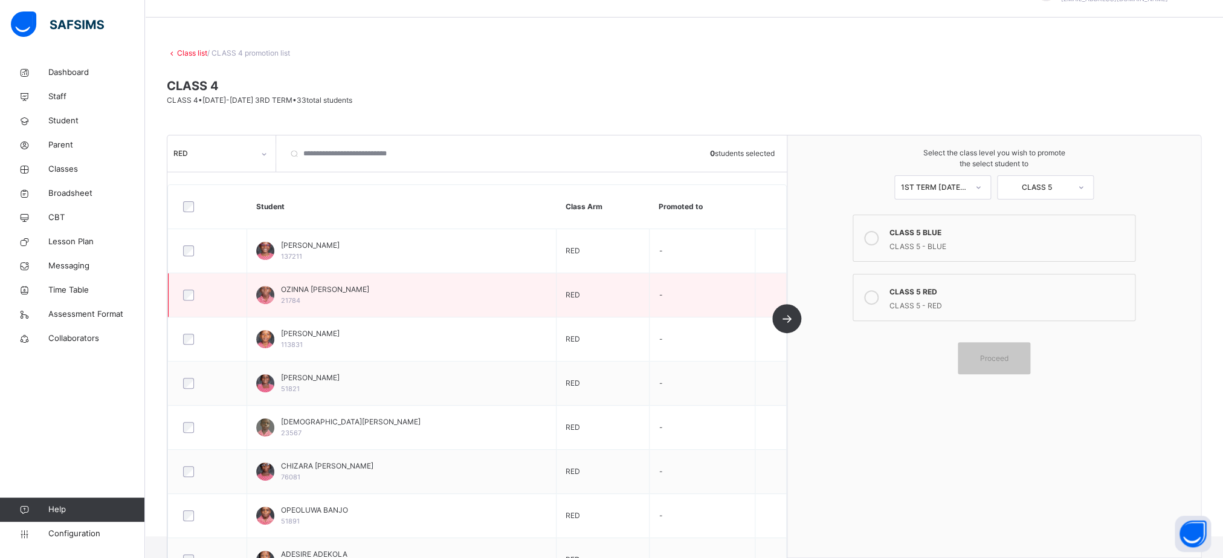
click at [195, 295] on div at bounding box center [208, 294] width 54 height 11
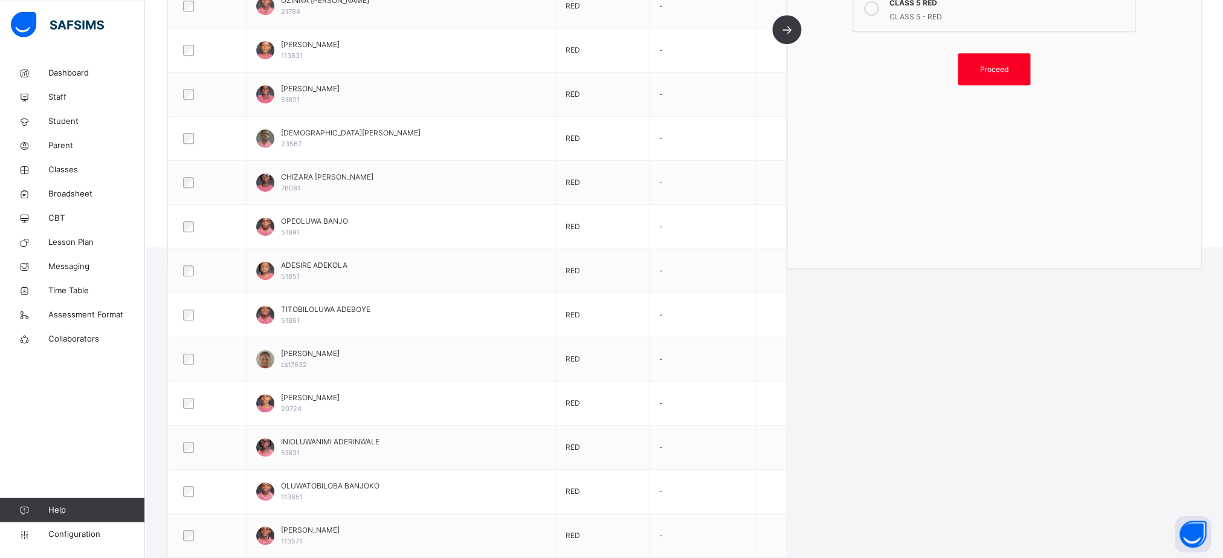
scroll to position [324, 0]
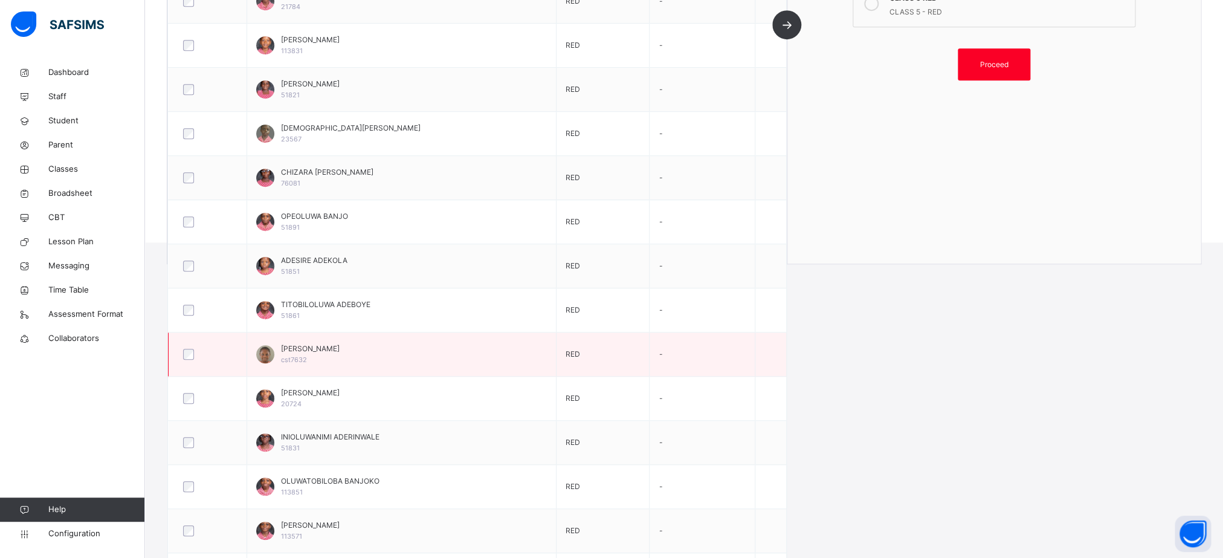
click at [193, 357] on div at bounding box center [208, 354] width 54 height 11
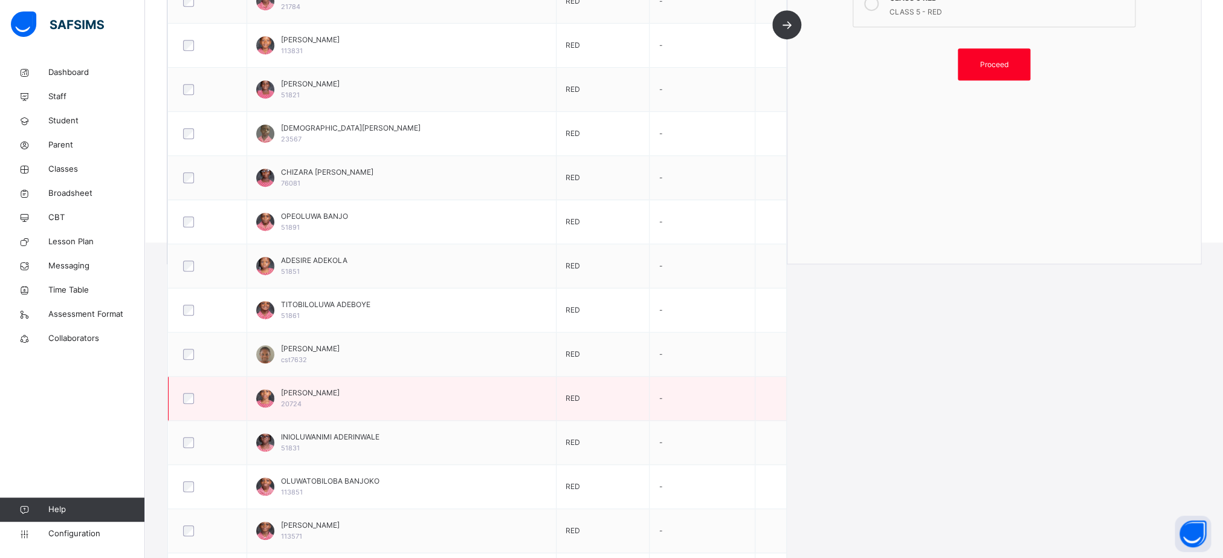
click at [193, 402] on div at bounding box center [208, 398] width 54 height 11
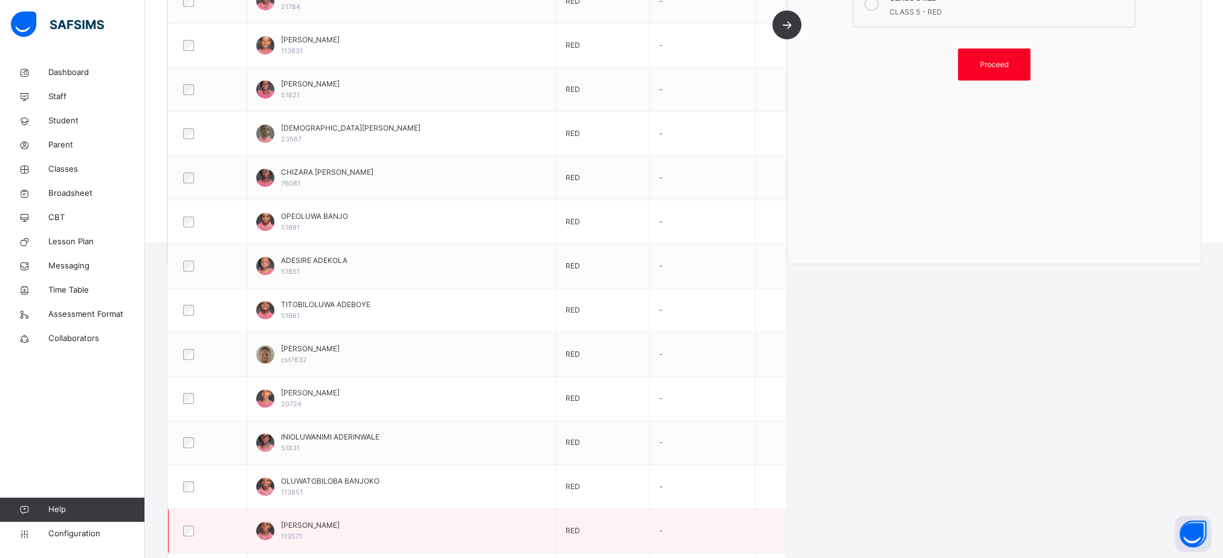
click at [183, 536] on div at bounding box center [208, 530] width 54 height 11
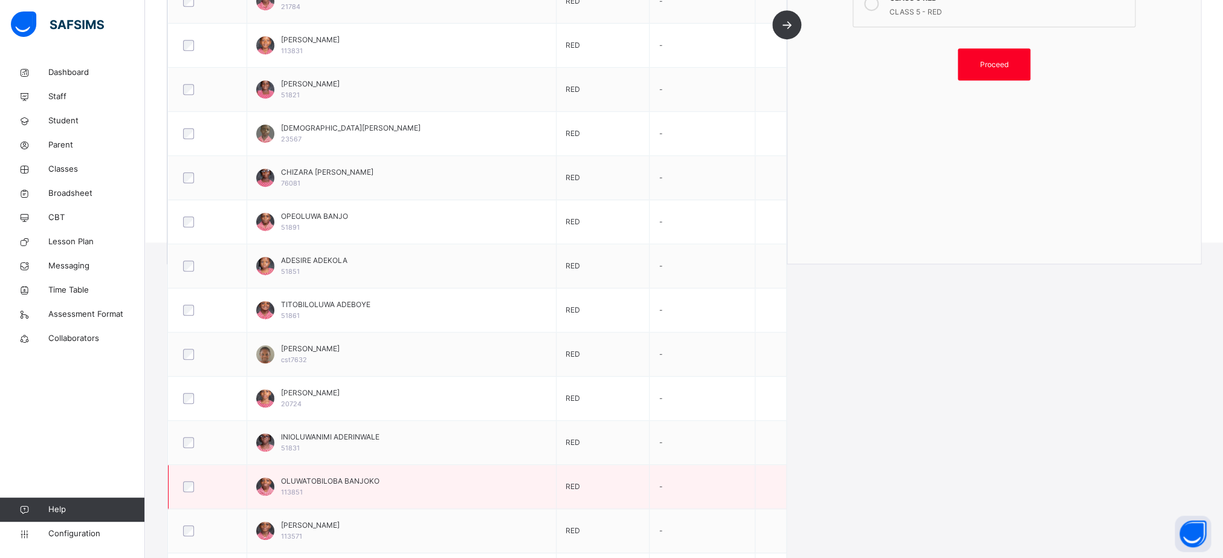
click at [190, 485] on div at bounding box center [208, 486] width 60 height 25
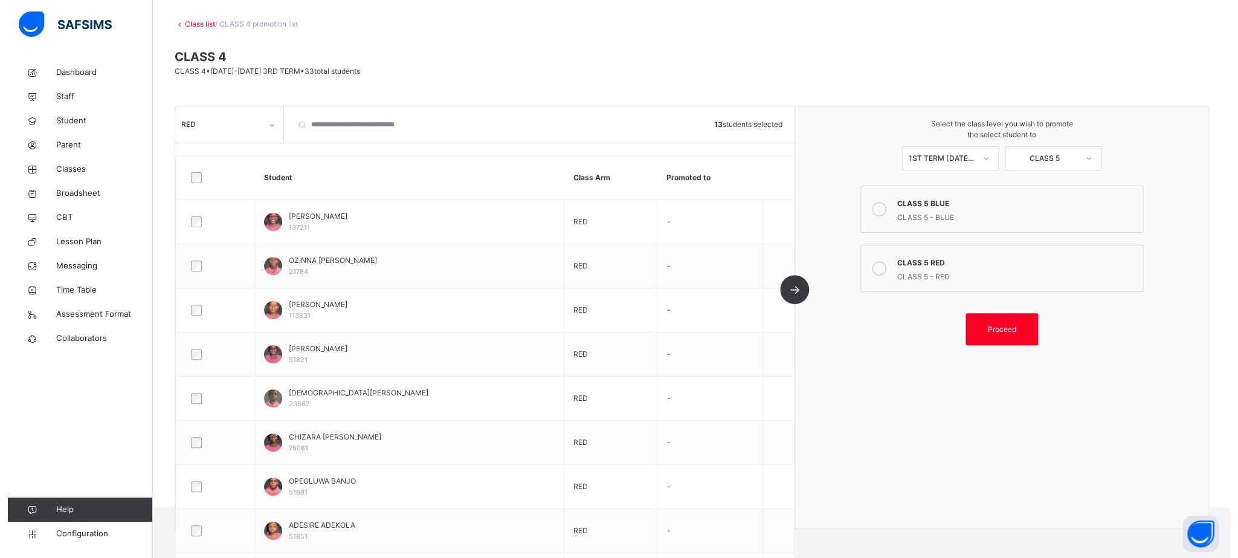
scroll to position [56, 0]
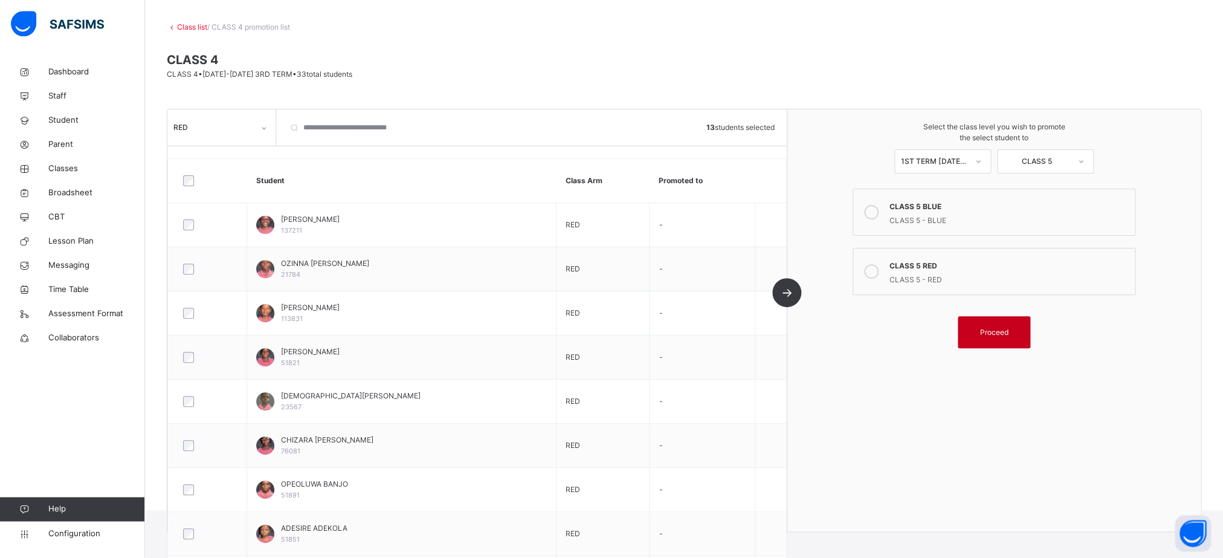
click at [1008, 330] on span "Proceed" at bounding box center [993, 332] width 28 height 11
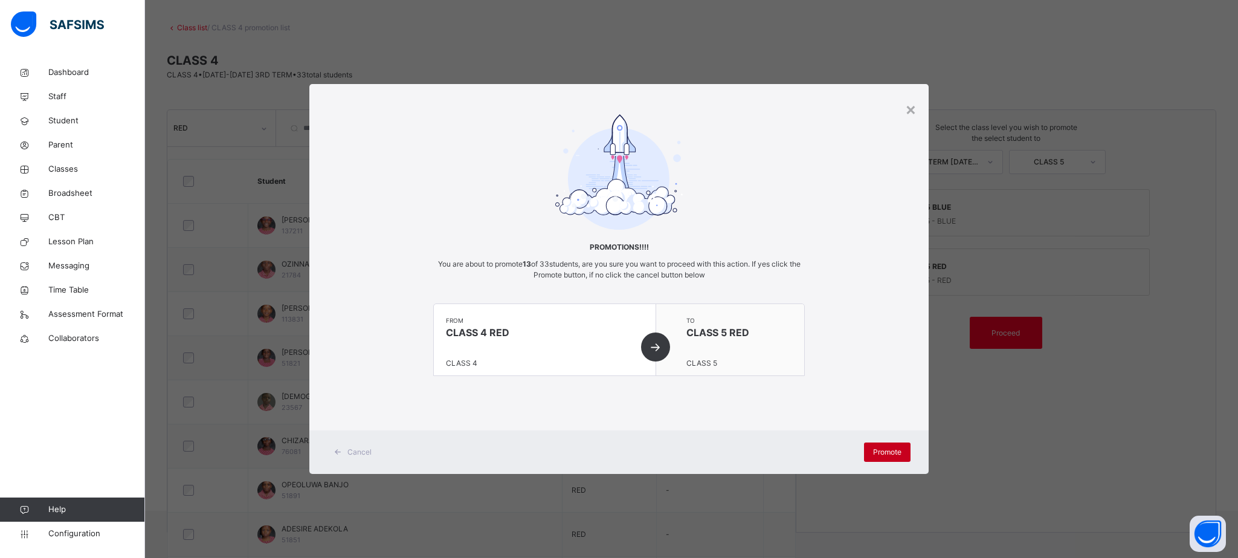
click at [879, 453] on span "Promote" at bounding box center [887, 451] width 28 height 11
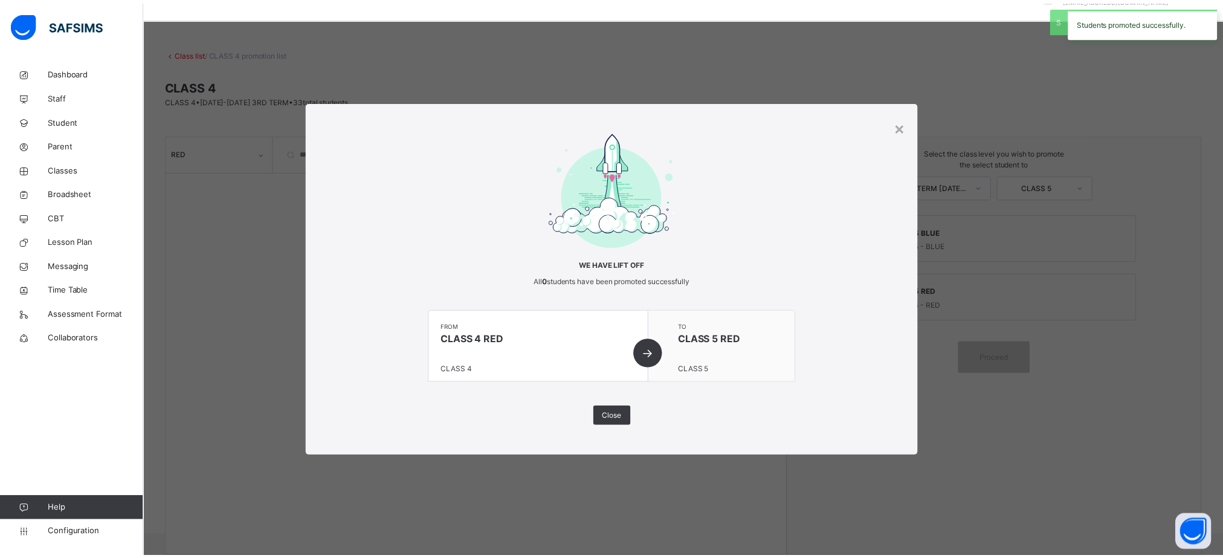
scroll to position [31, 0]
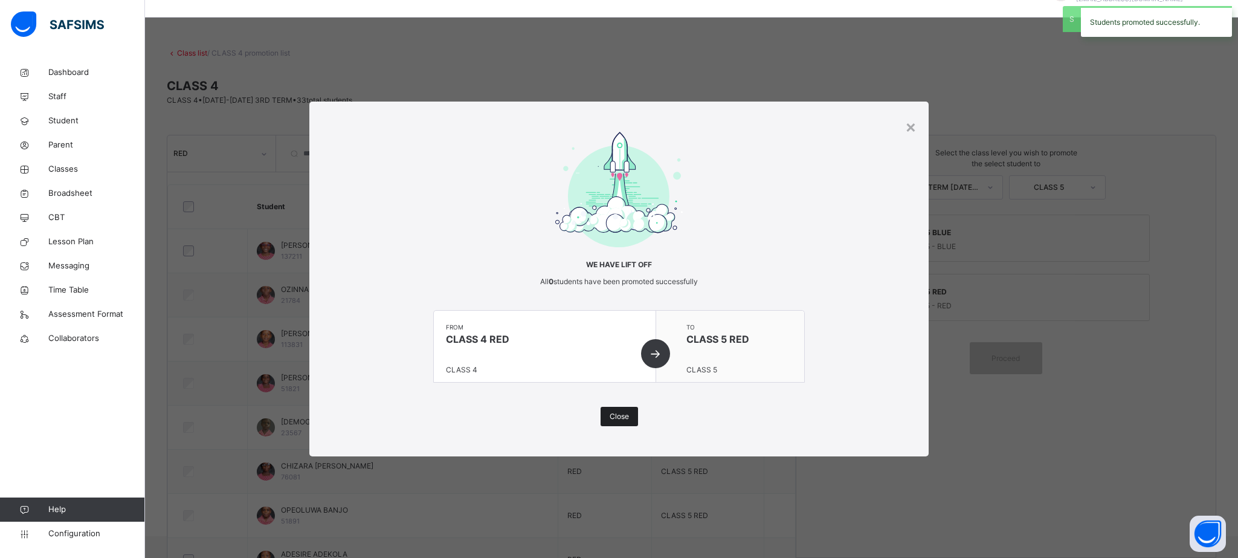
click at [611, 421] on span "Close" at bounding box center [619, 416] width 19 height 11
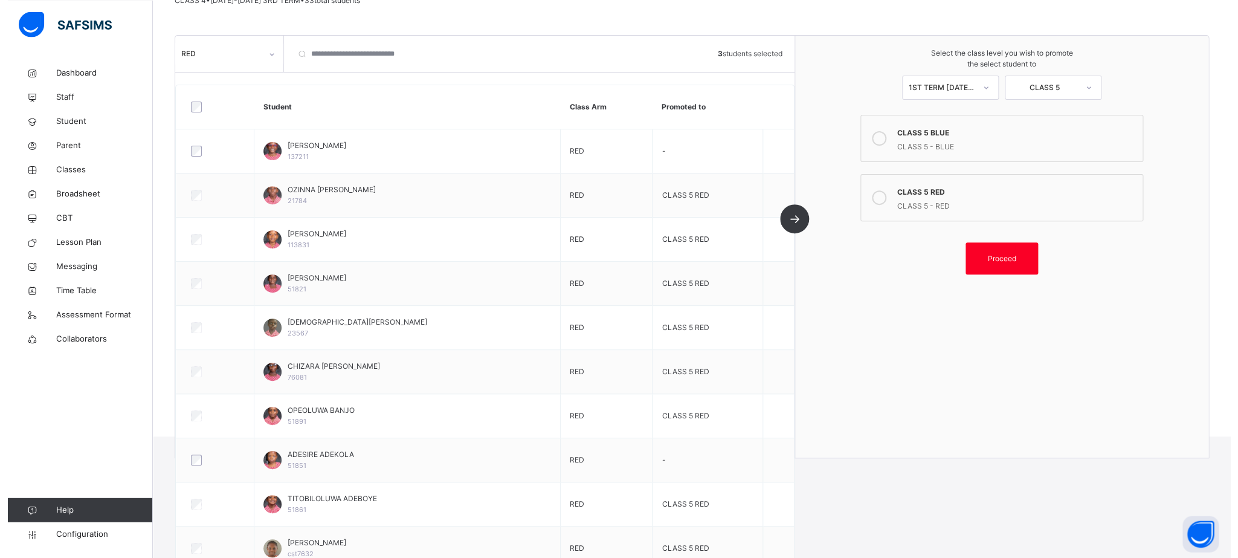
scroll to position [121, 0]
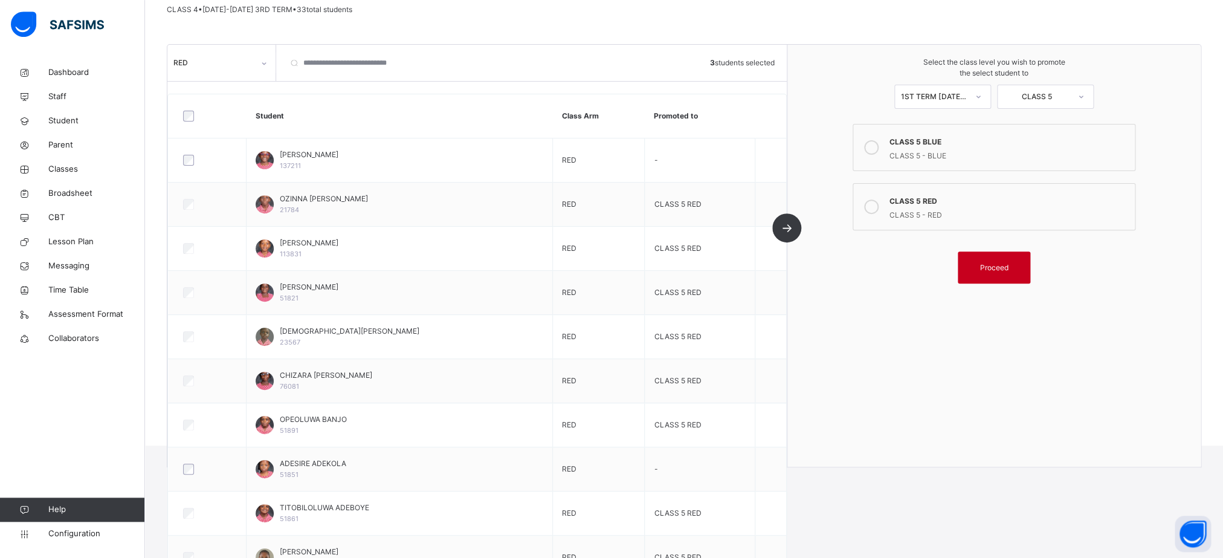
click at [1025, 263] on div "Proceed" at bounding box center [994, 267] width 73 height 32
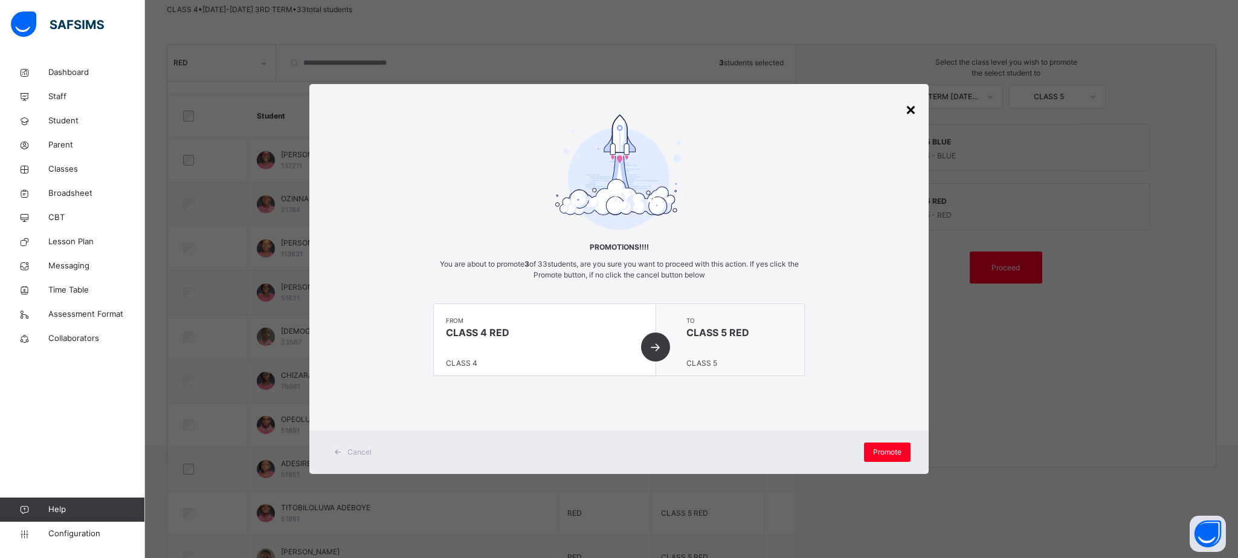
click at [908, 117] on div "×" at bounding box center [910, 108] width 11 height 25
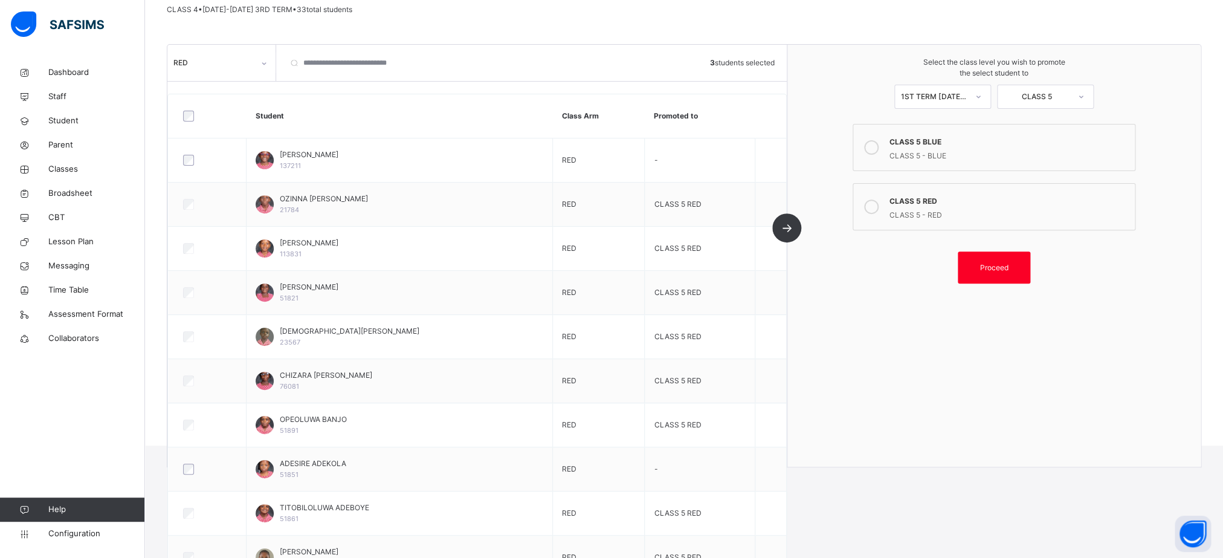
click at [933, 154] on div "CLASS 5 - BLUE" at bounding box center [1009, 154] width 240 height 14
click at [991, 263] on div "Proceed" at bounding box center [994, 267] width 73 height 32
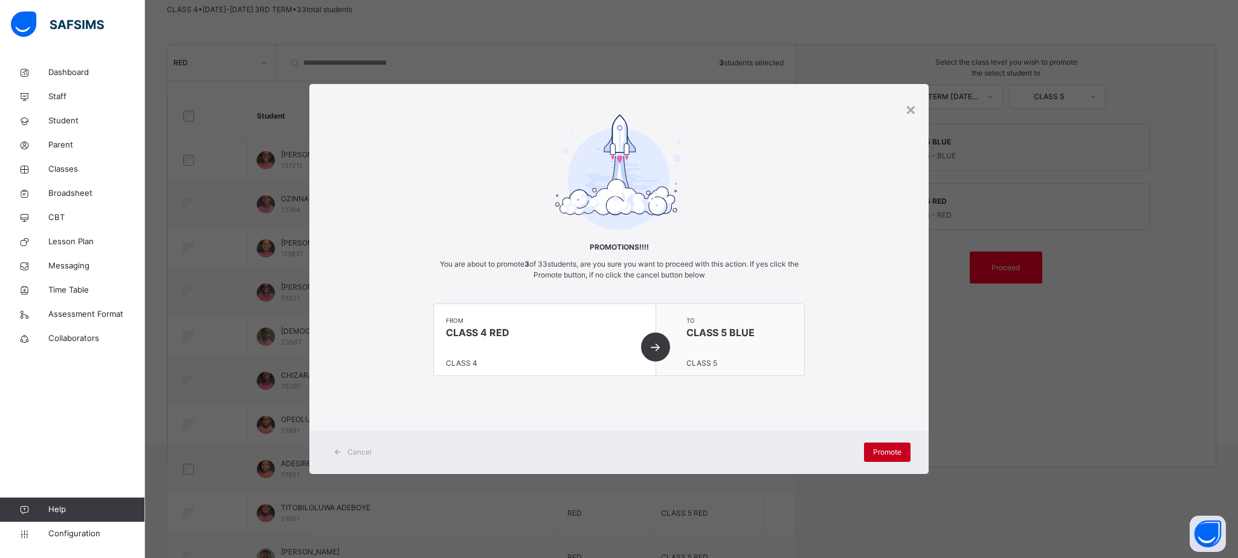
click at [886, 447] on span "Promote" at bounding box center [887, 451] width 28 height 11
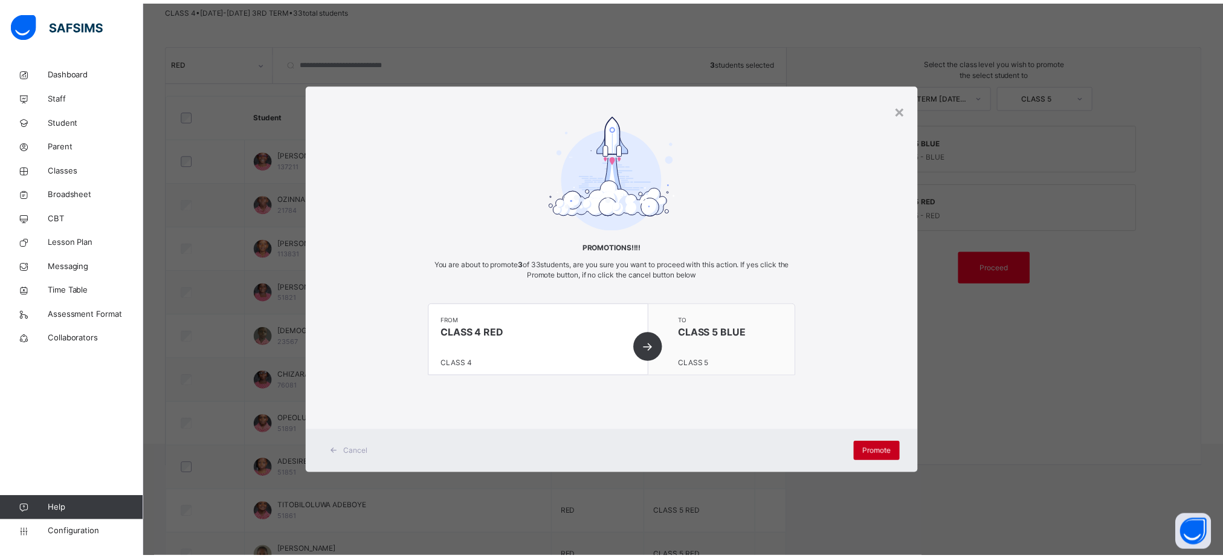
scroll to position [31, 0]
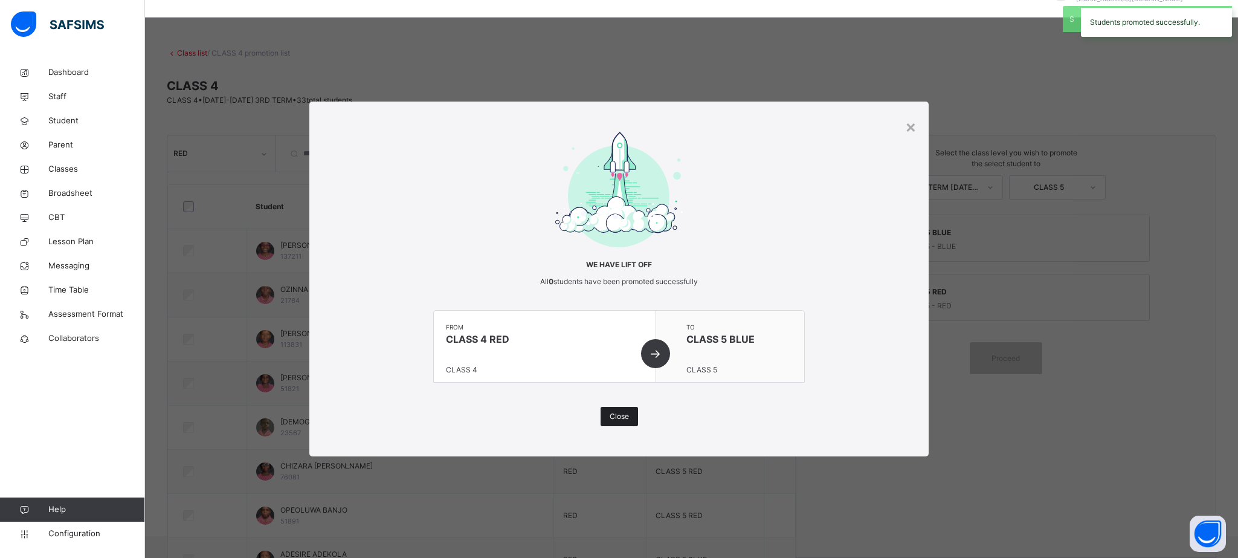
click at [624, 416] on span "Close" at bounding box center [619, 416] width 19 height 11
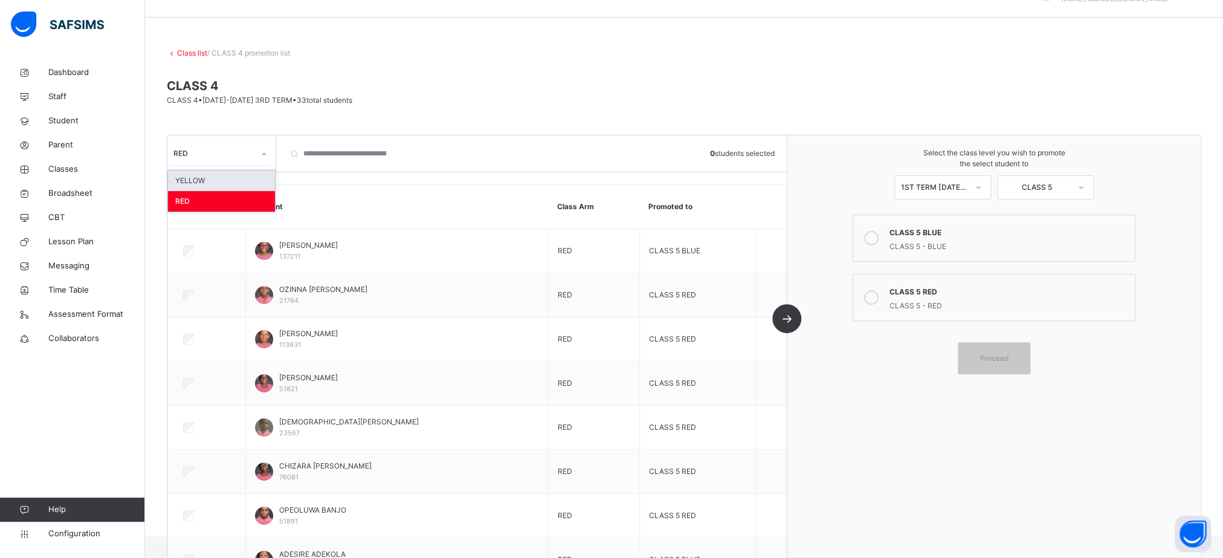
click at [250, 152] on div "RED" at bounding box center [213, 153] width 80 height 11
click at [231, 176] on div "YELLOW" at bounding box center [221, 180] width 107 height 21
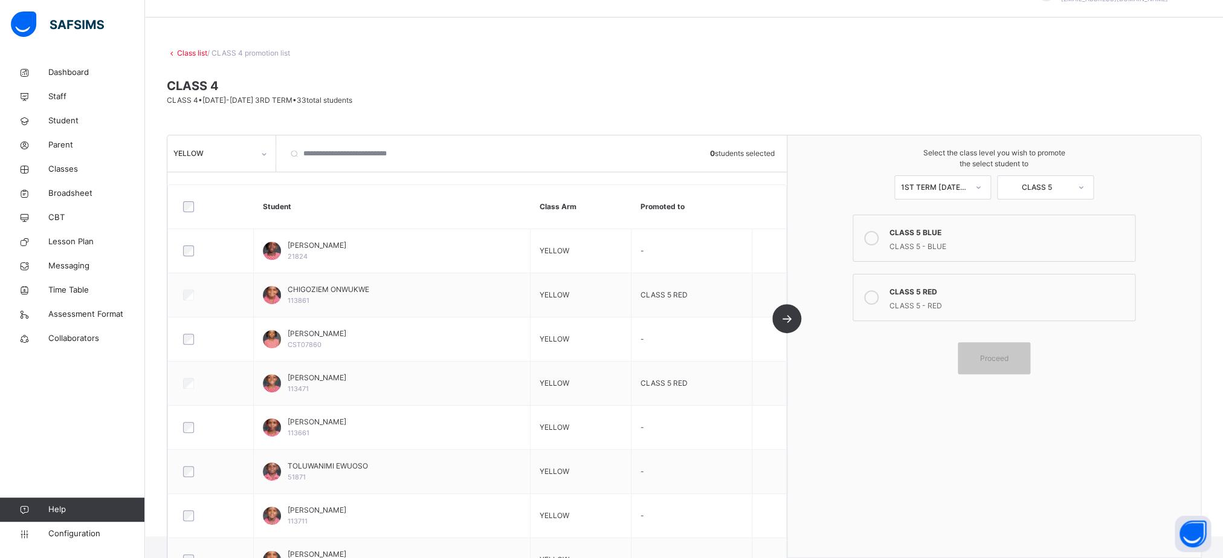
click at [192, 206] on div at bounding box center [211, 206] width 67 height 25
click at [1008, 355] on span "Proceed" at bounding box center [993, 357] width 28 height 11
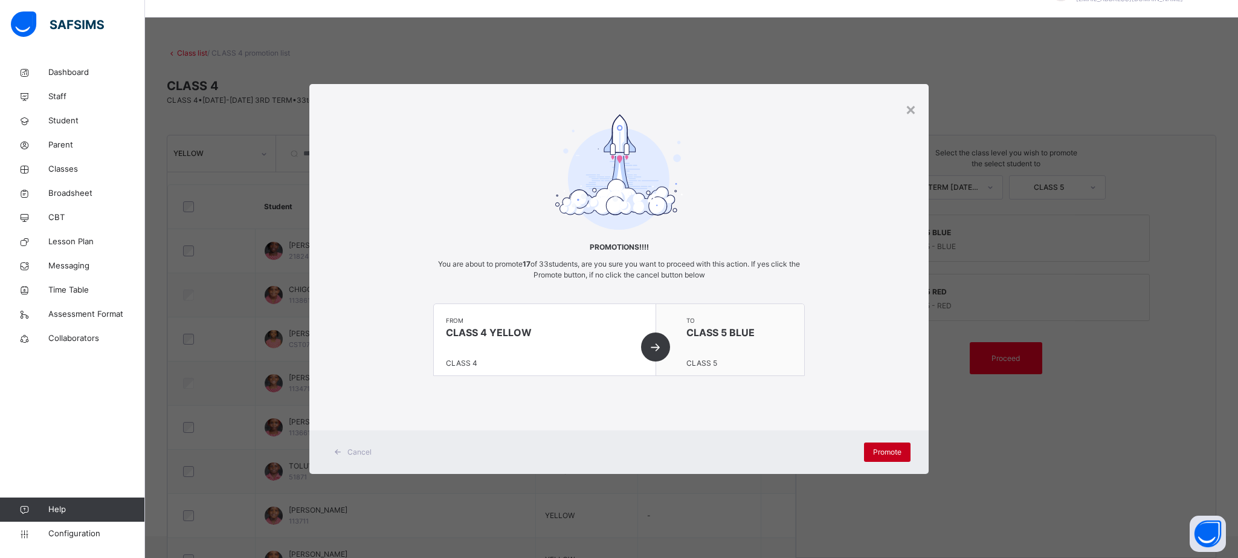
click at [880, 458] on div "Promote" at bounding box center [887, 451] width 47 height 19
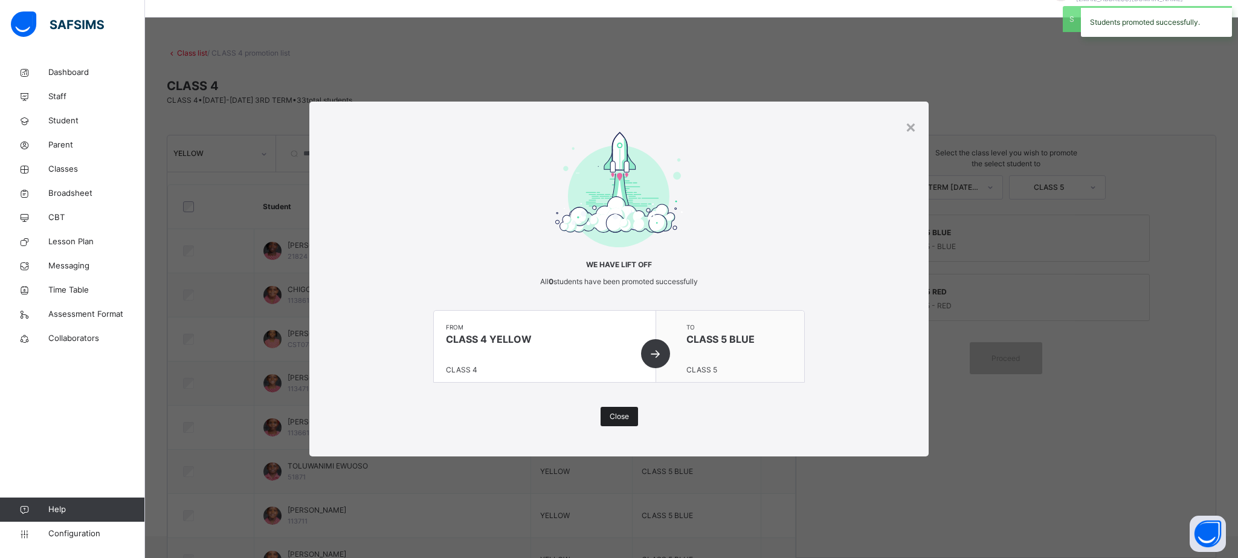
click at [618, 416] on span "Close" at bounding box center [619, 416] width 19 height 11
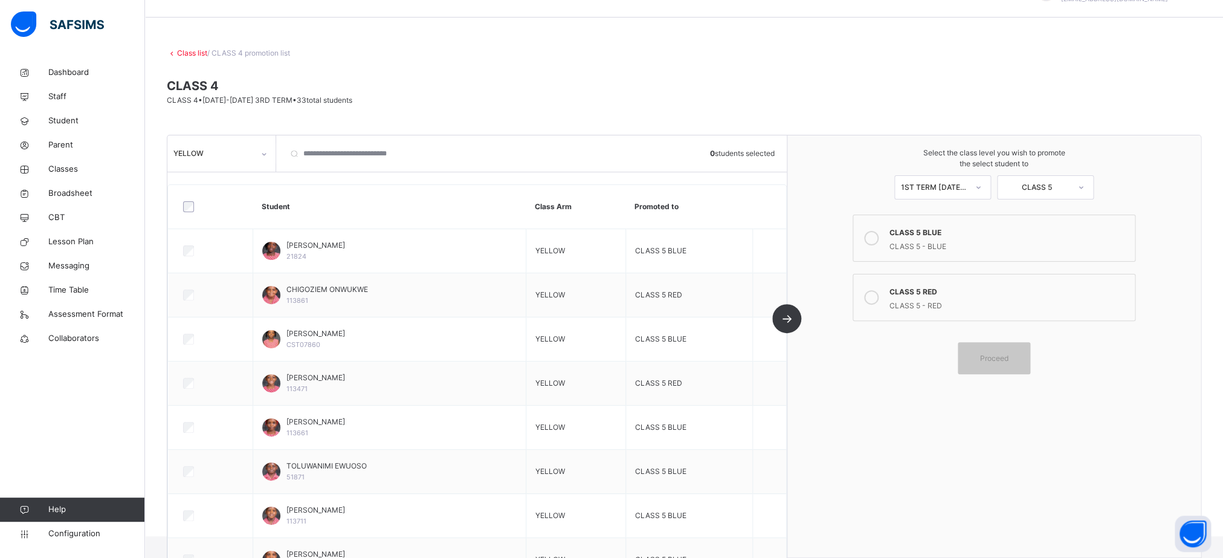
click at [198, 51] on link "Class list" at bounding box center [192, 52] width 30 height 9
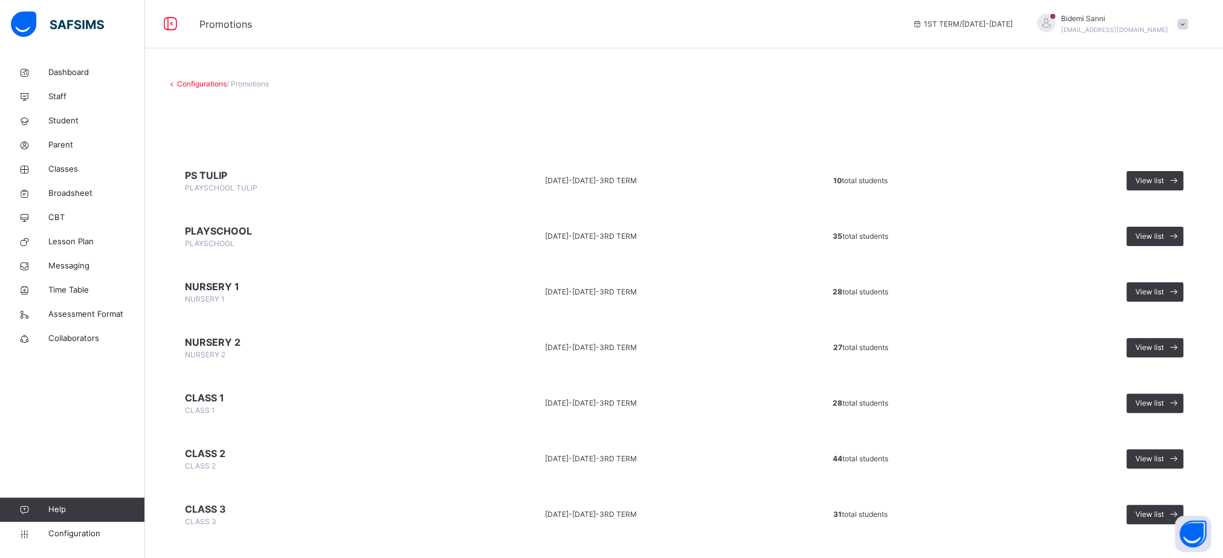
scroll to position [190, 0]
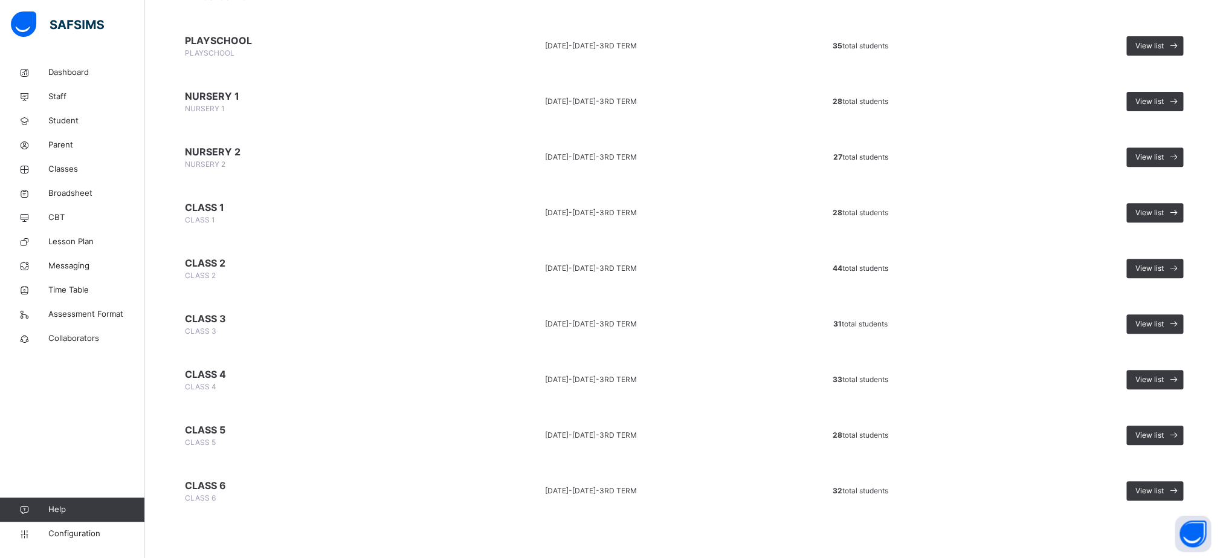
click at [1163, 422] on td "View list" at bounding box center [1087, 435] width 228 height 50
click at [1164, 433] on span "View list" at bounding box center [1149, 435] width 28 height 11
